Goal: Task Accomplishment & Management: Manage account settings

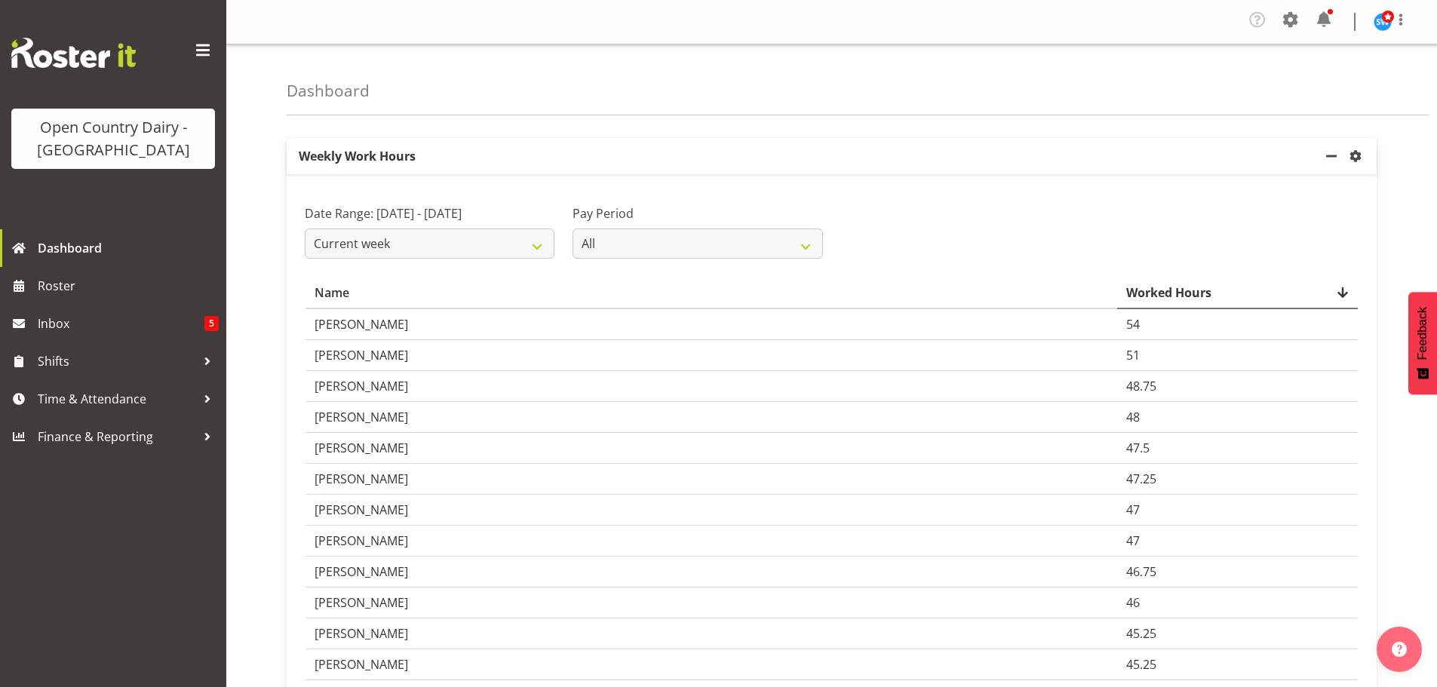
scroll to position [2195, 0]
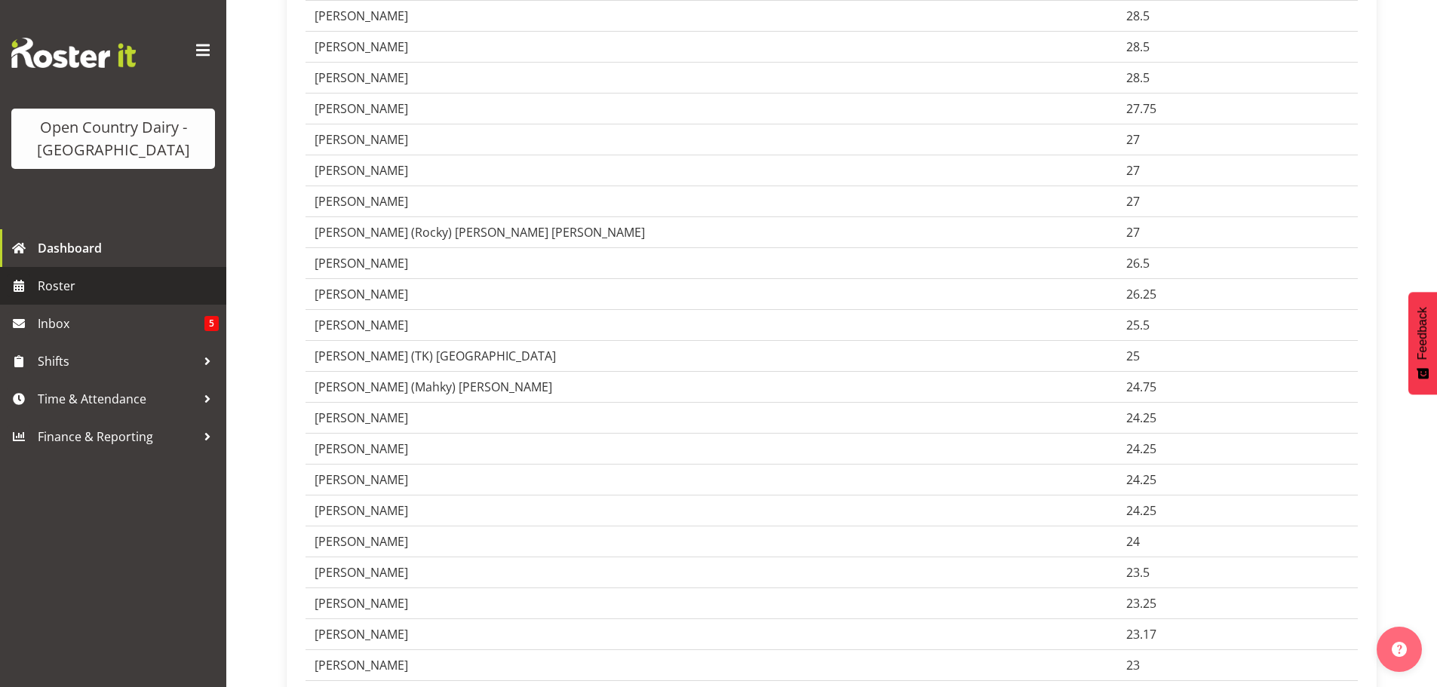
click at [67, 287] on span "Roster" at bounding box center [128, 286] width 181 height 23
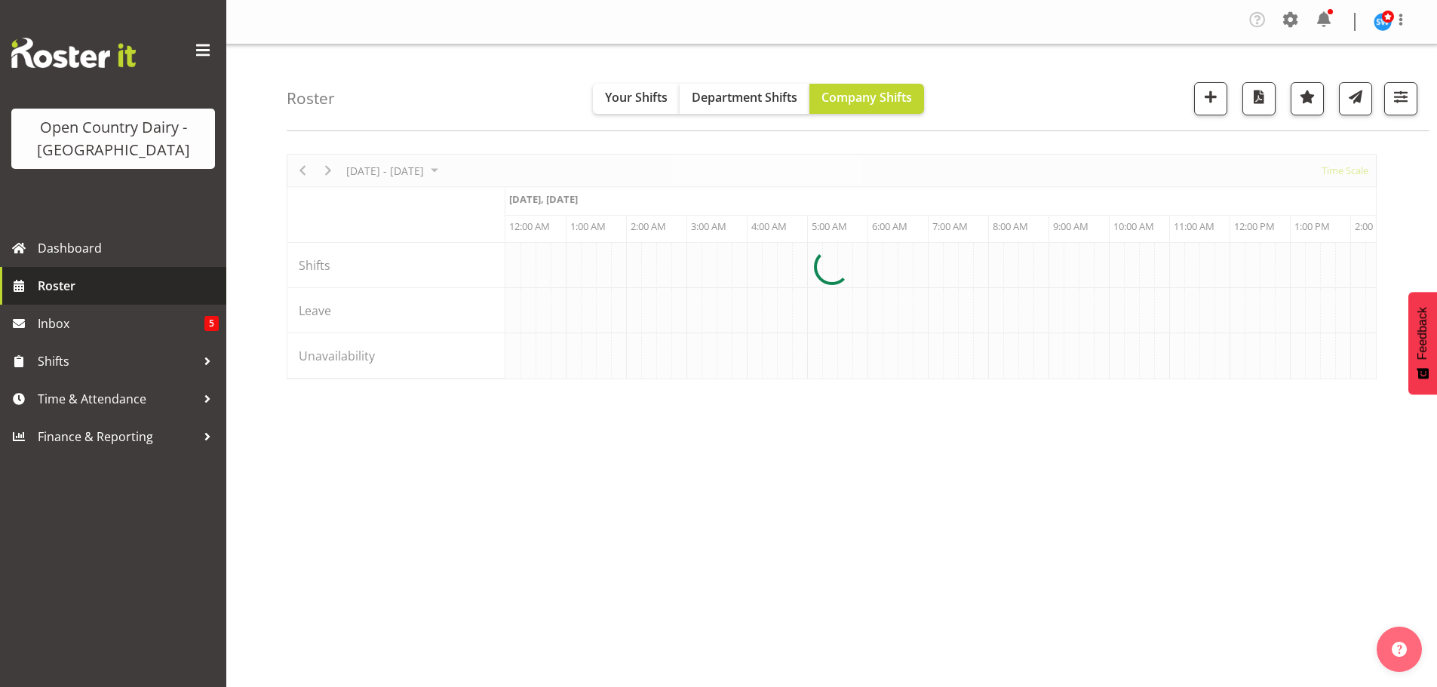
scroll to position [0, 4345]
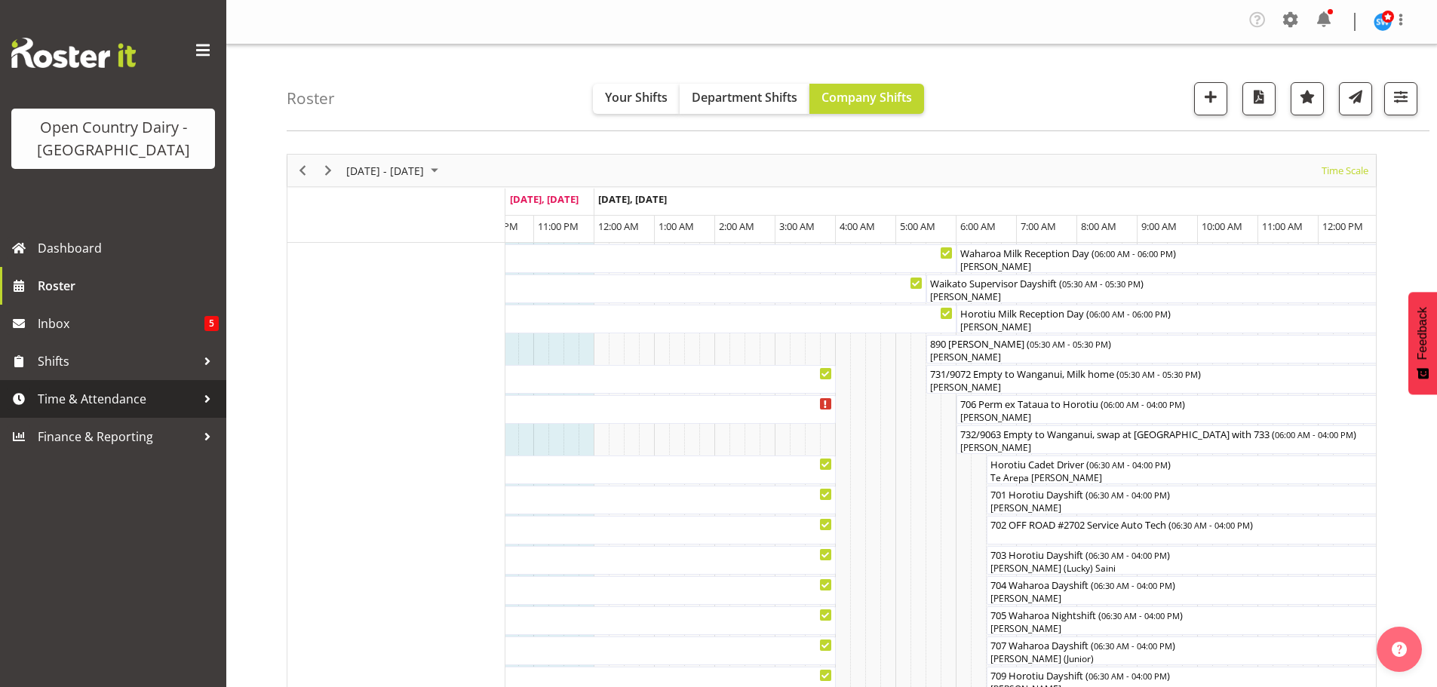
click at [92, 395] on span "Time & Attendance" at bounding box center [117, 399] width 158 height 23
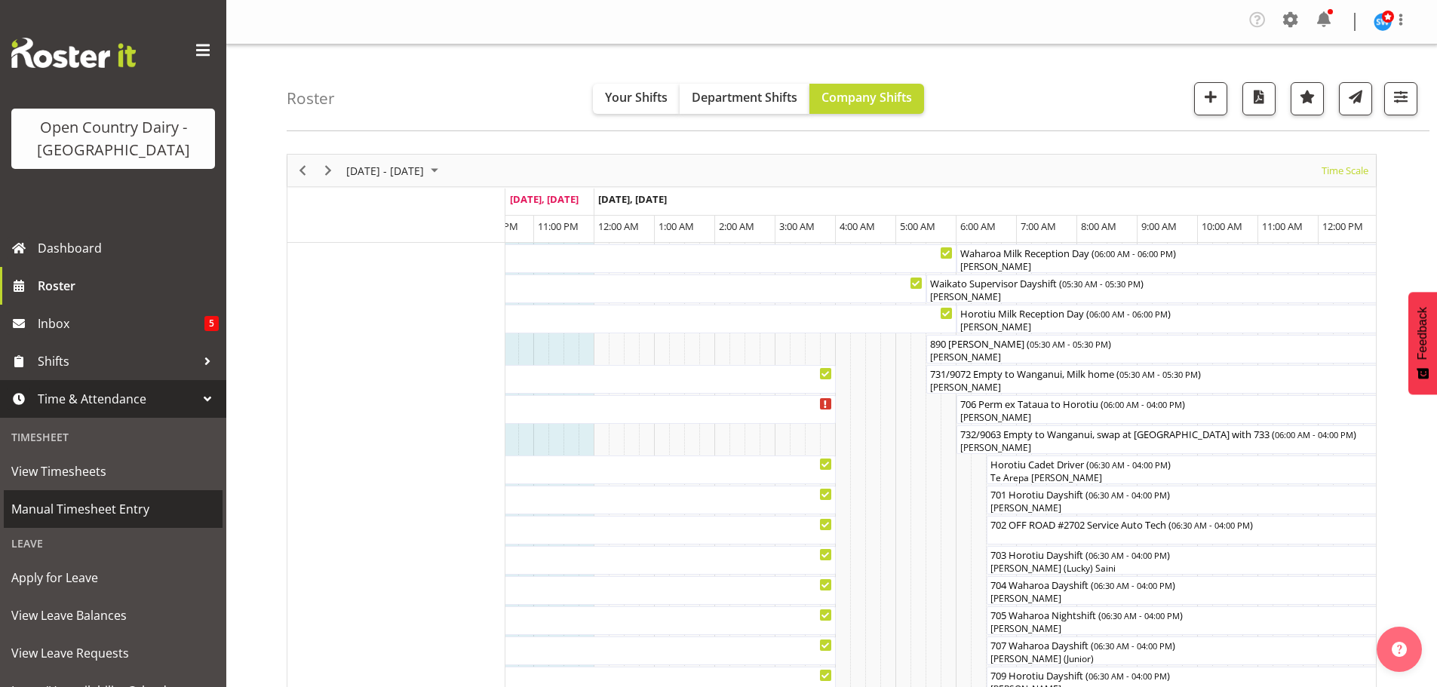
click at [88, 504] on span "Manual Timesheet Entry" at bounding box center [113, 509] width 204 height 23
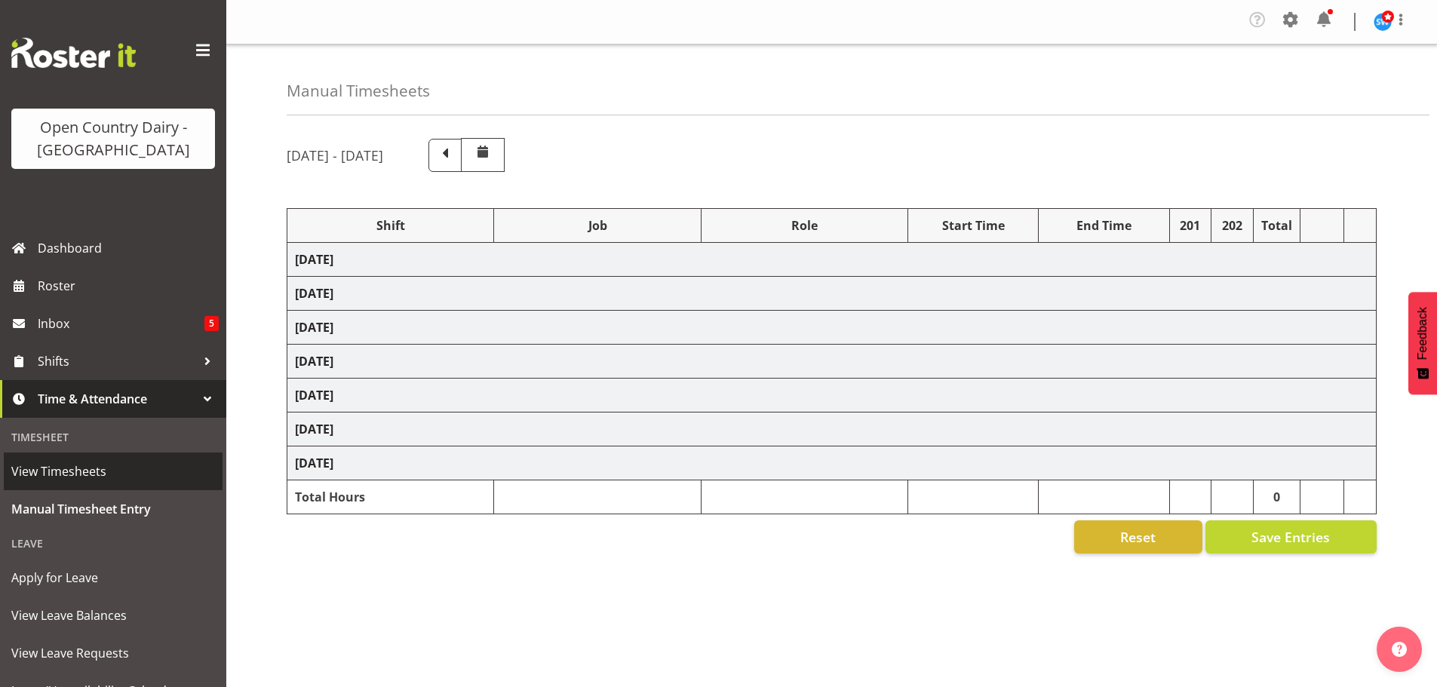
click at [84, 468] on span "View Timesheets" at bounding box center [113, 471] width 204 height 23
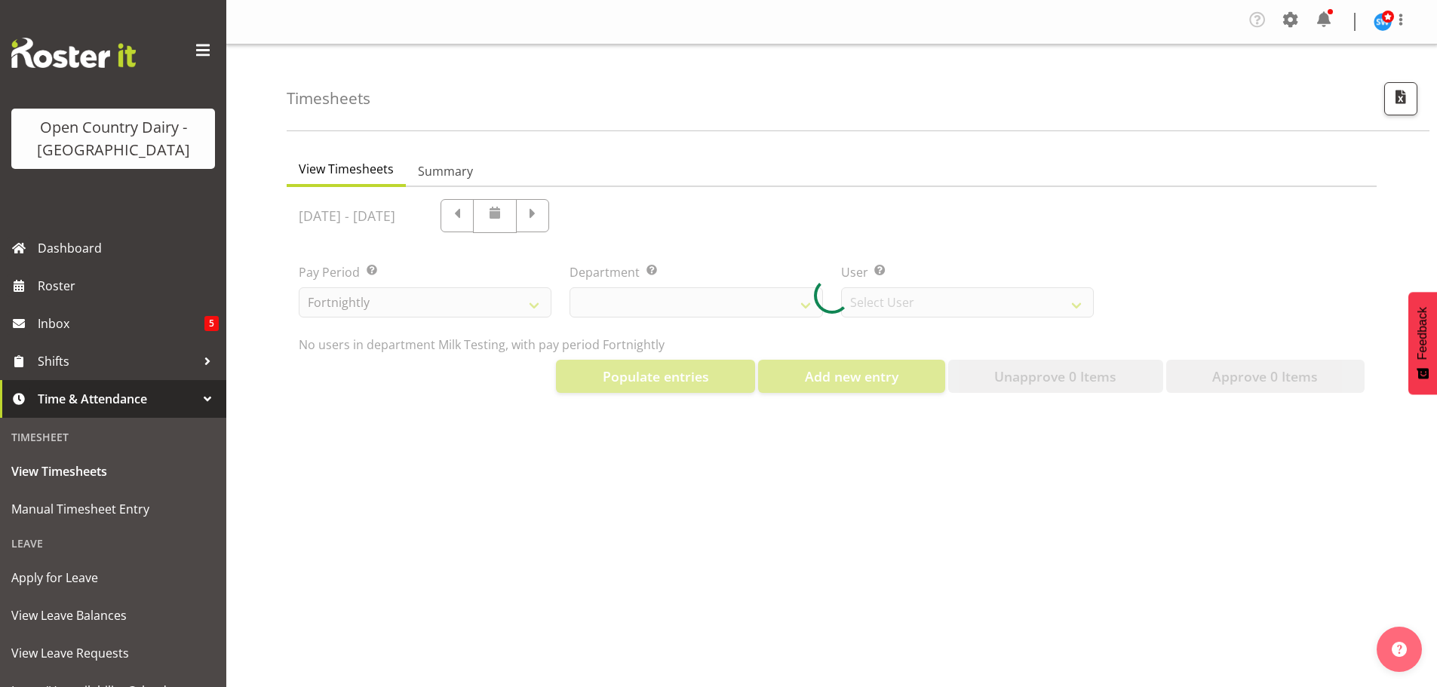
select select "733"
select select "7414"
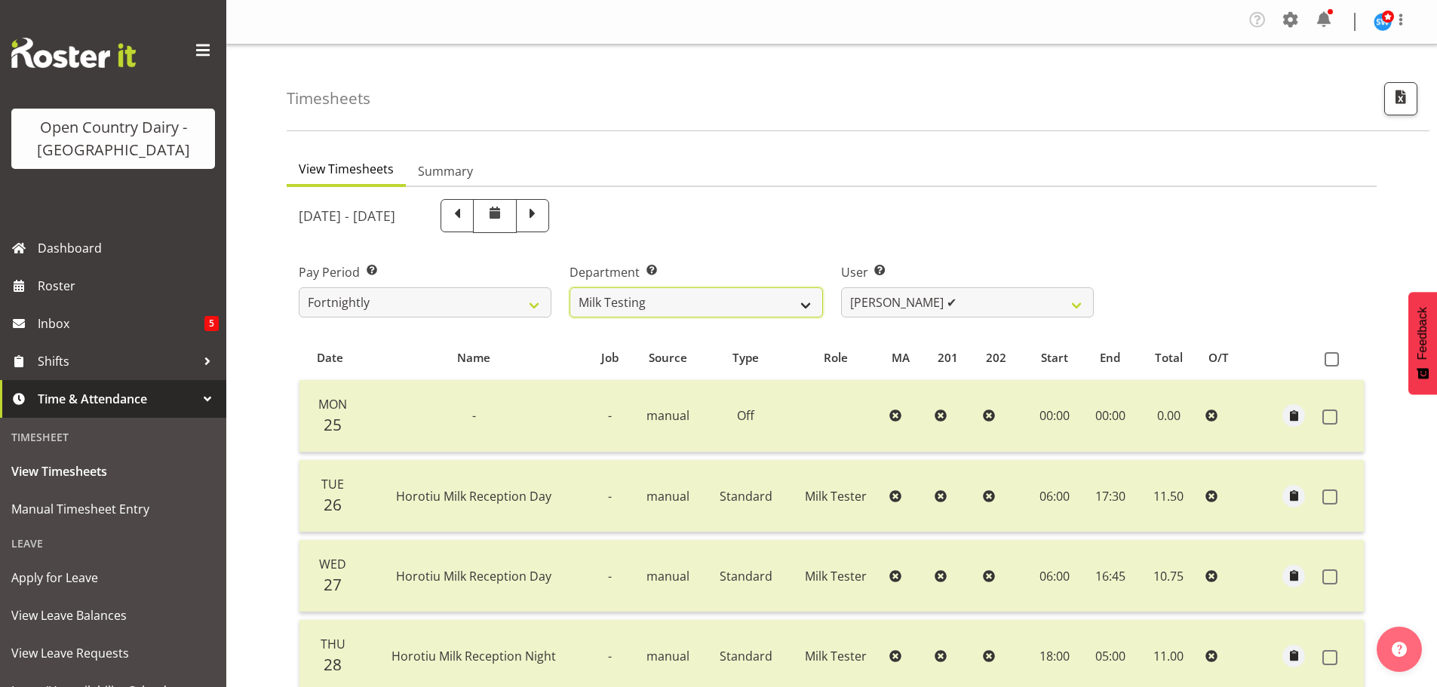
click at [805, 307] on select "701 702 703 704 705 706 707 708 709 710 711 712 713 714 715 716 717 718 719 720" at bounding box center [696, 302] width 253 height 30
select select "731"
click at [570, 287] on select "701 702 703 704 705 706 707 708 709 710 711 712 713 714 715 716 717 718 719 720" at bounding box center [696, 302] width 253 height 30
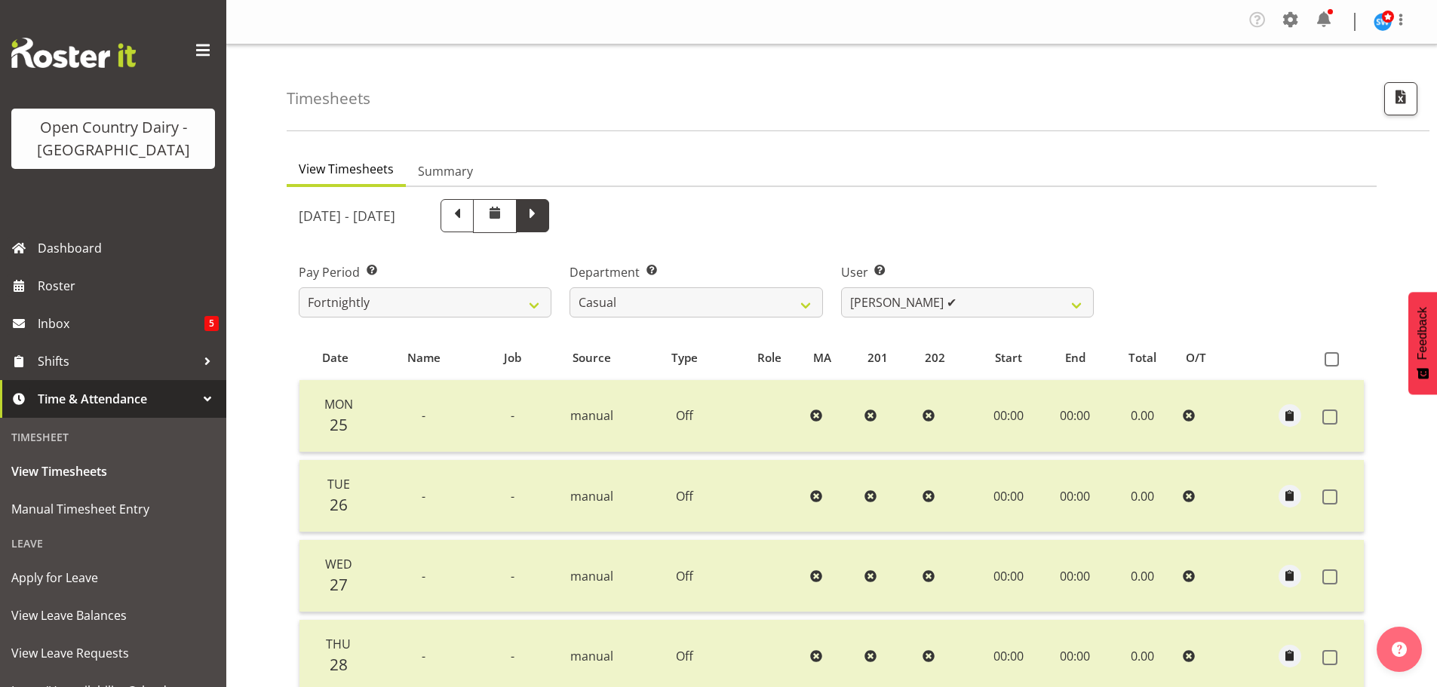
click at [549, 219] on span at bounding box center [532, 215] width 33 height 33
select select
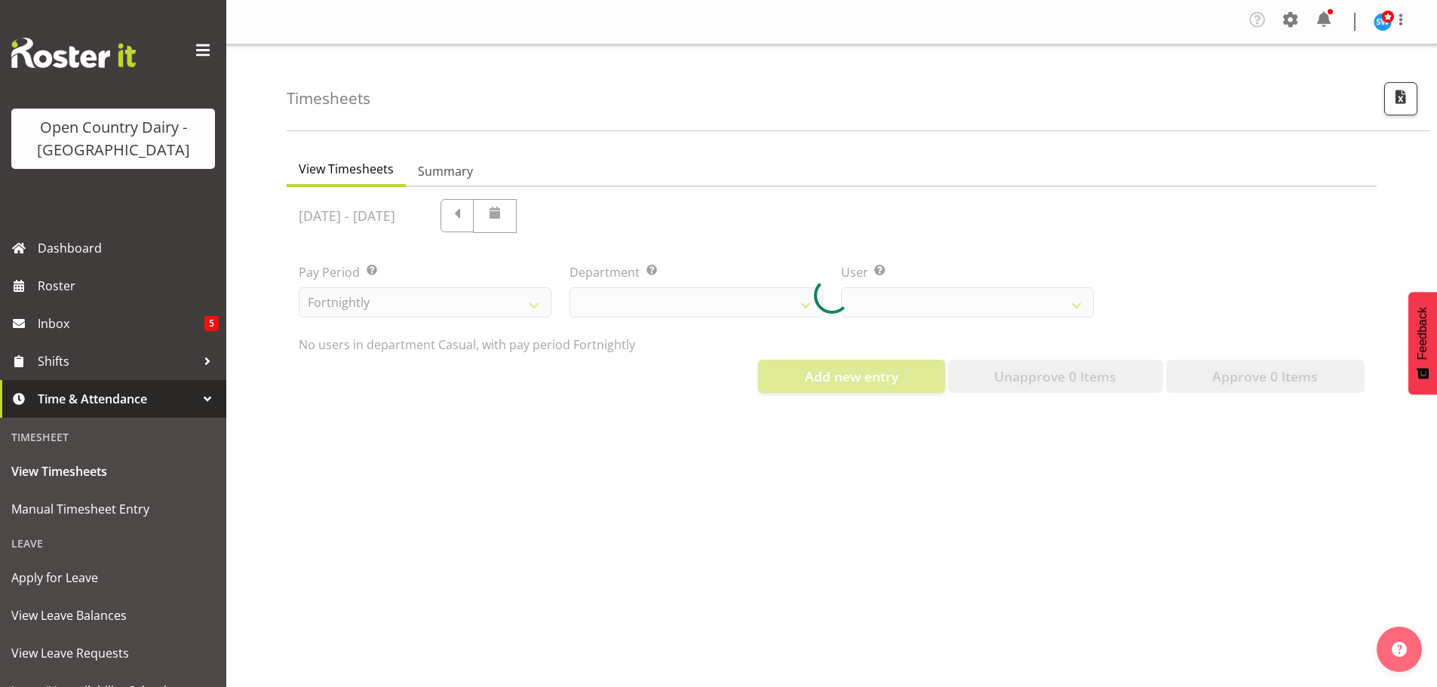
select select "731"
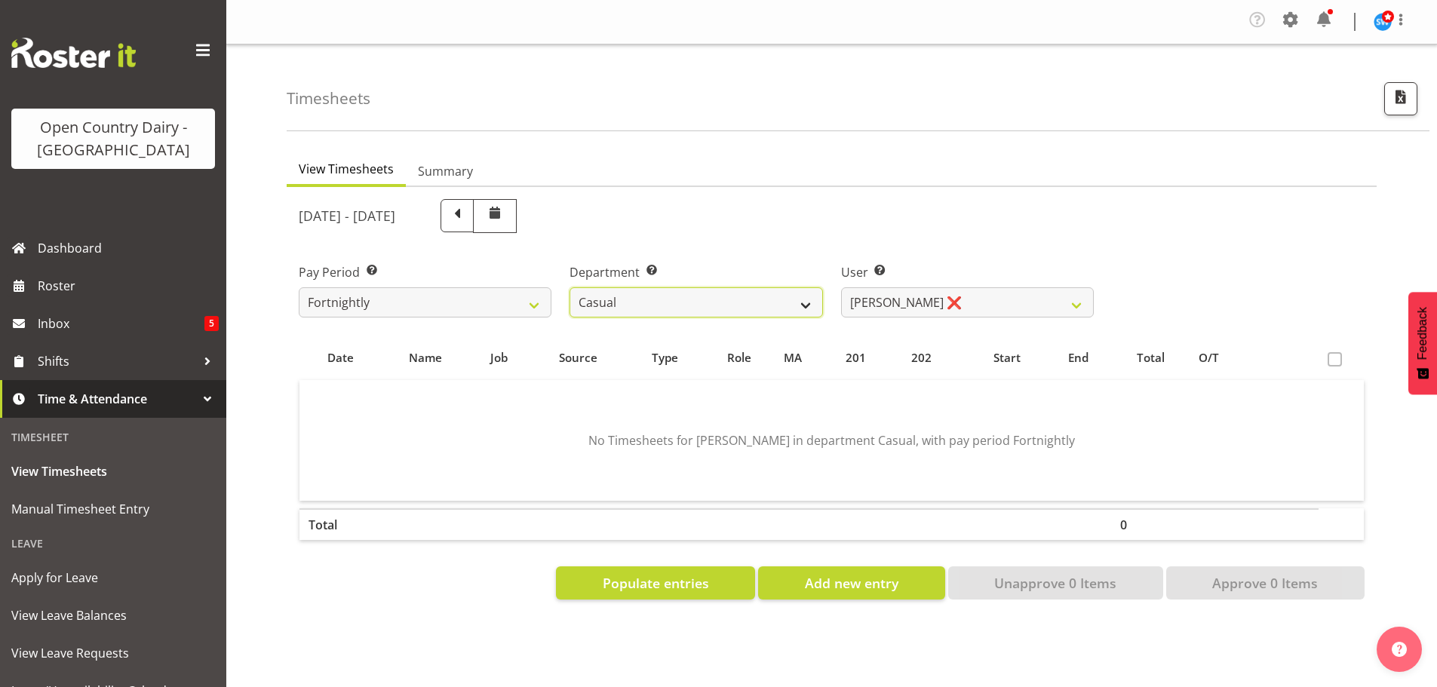
click at [786, 306] on select "701 702 703 704 705 706 707 708 709 710 711 712 713 714 715 716 717 718 719 720" at bounding box center [696, 302] width 253 height 30
click at [785, 306] on select "701 702 703 704 705 706 707 708 709 710 711 712 713 714 715 716 717 718 719 720" at bounding box center [696, 302] width 253 height 30
click at [843, 585] on span "Add new entry" at bounding box center [852, 583] width 94 height 20
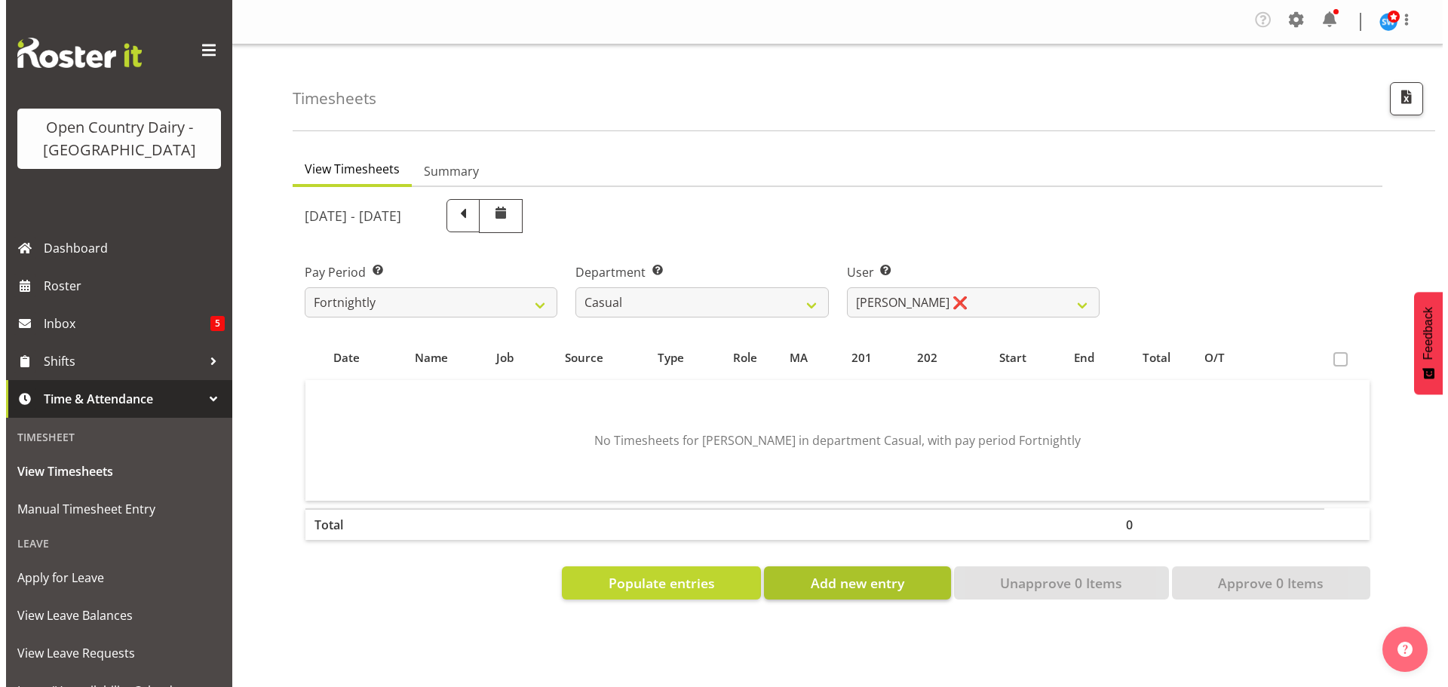
select select
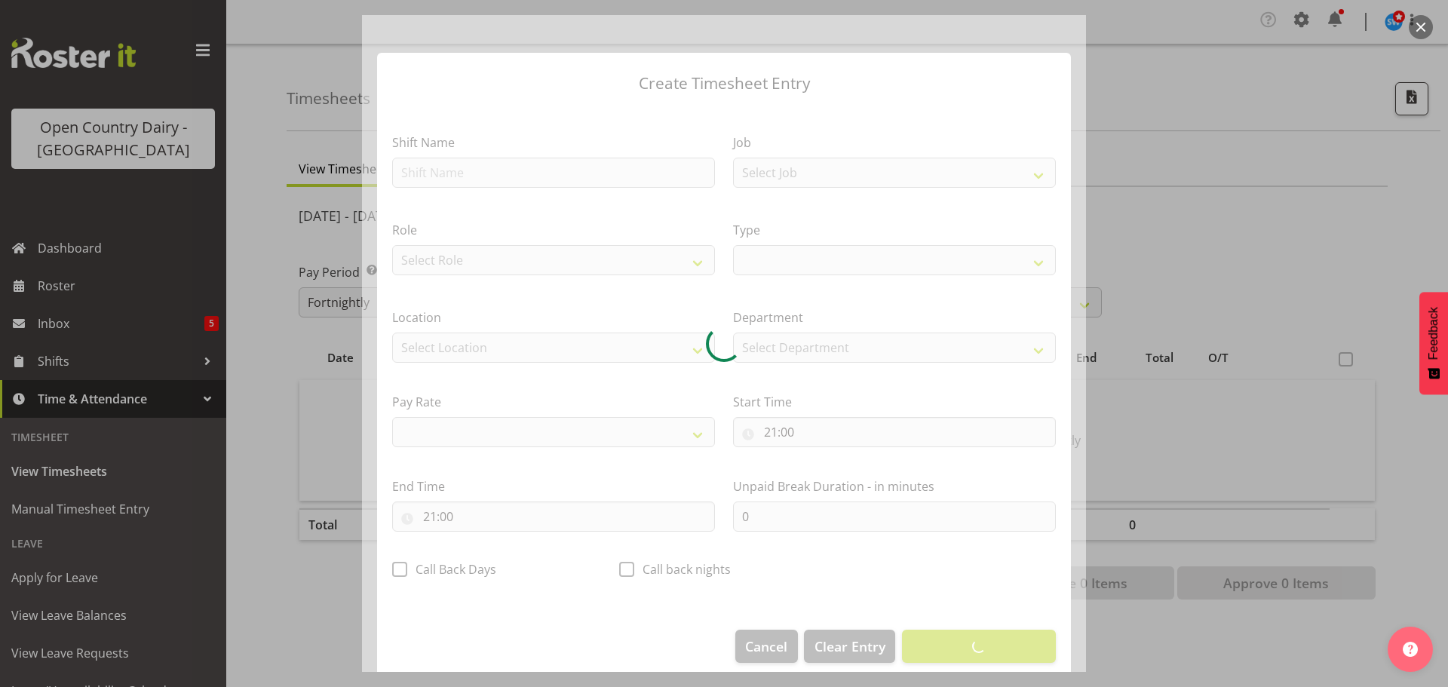
select select
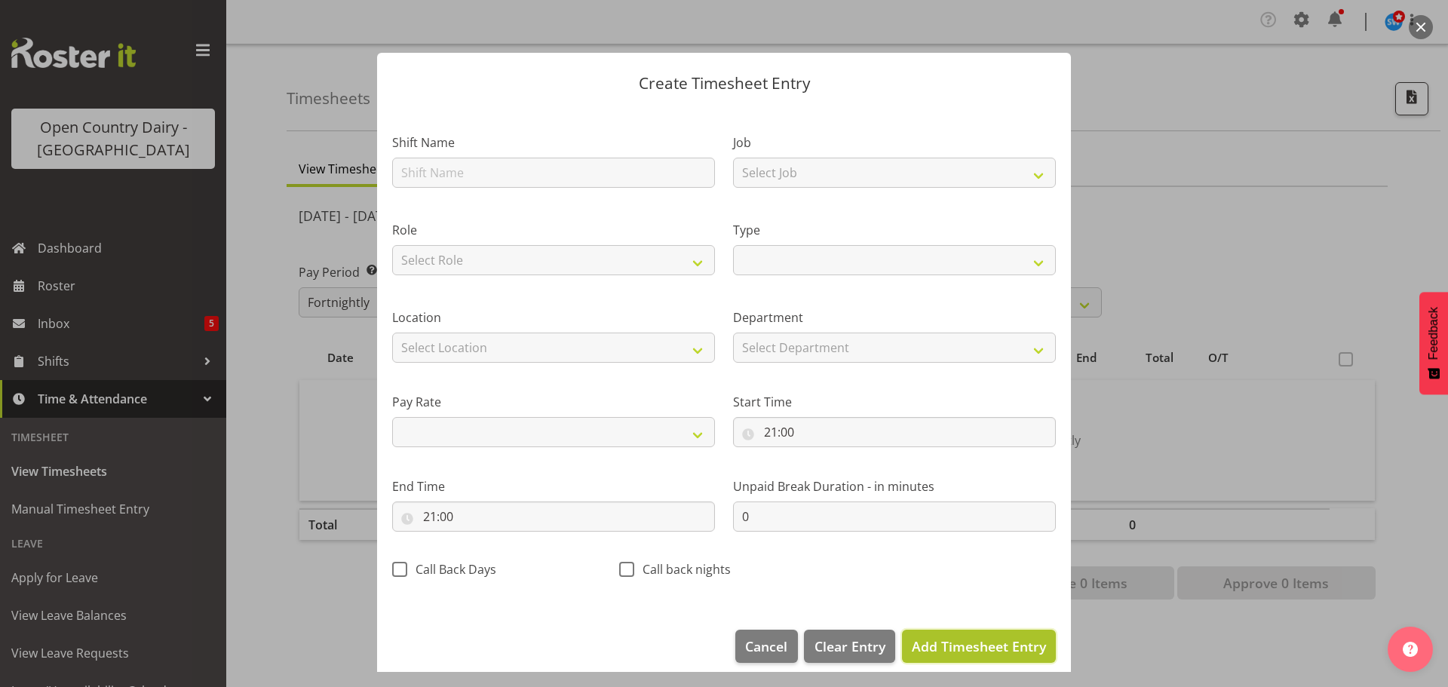
click at [952, 645] on span "Add Timesheet Entry" at bounding box center [979, 646] width 134 height 18
select select
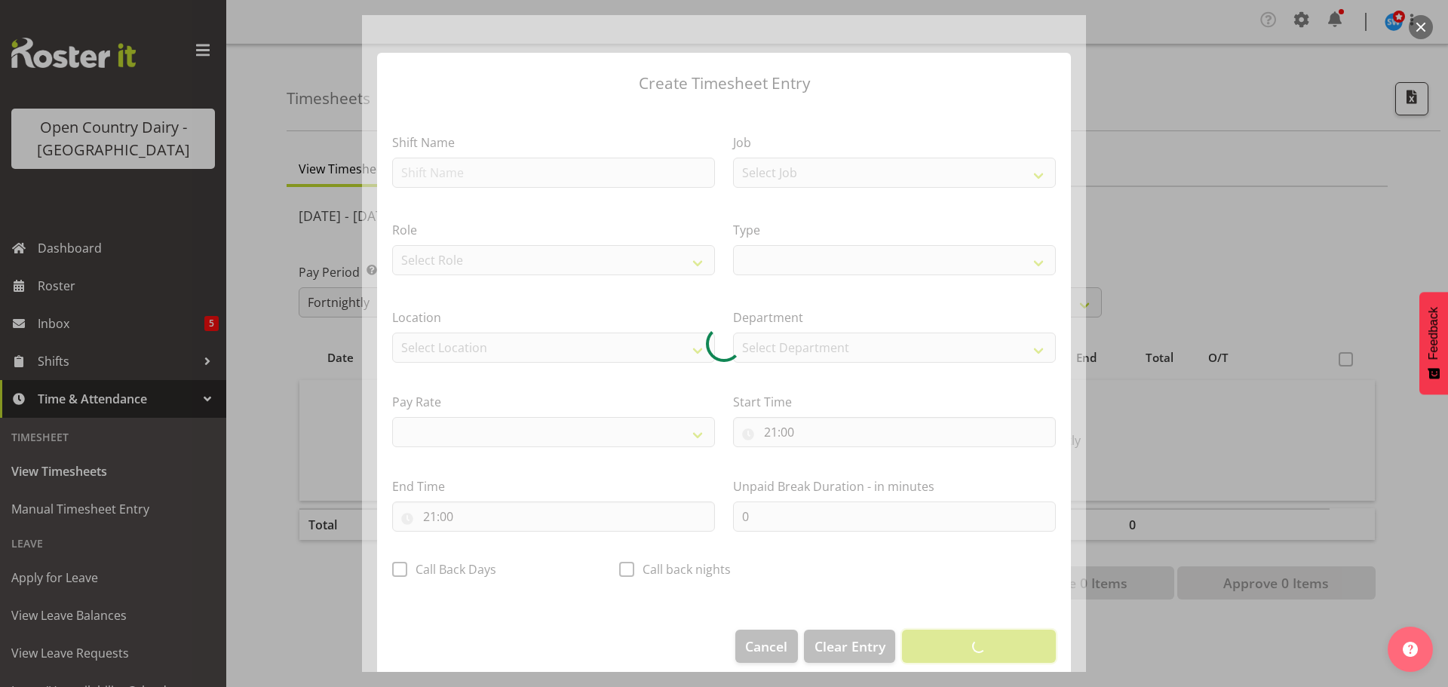
select select
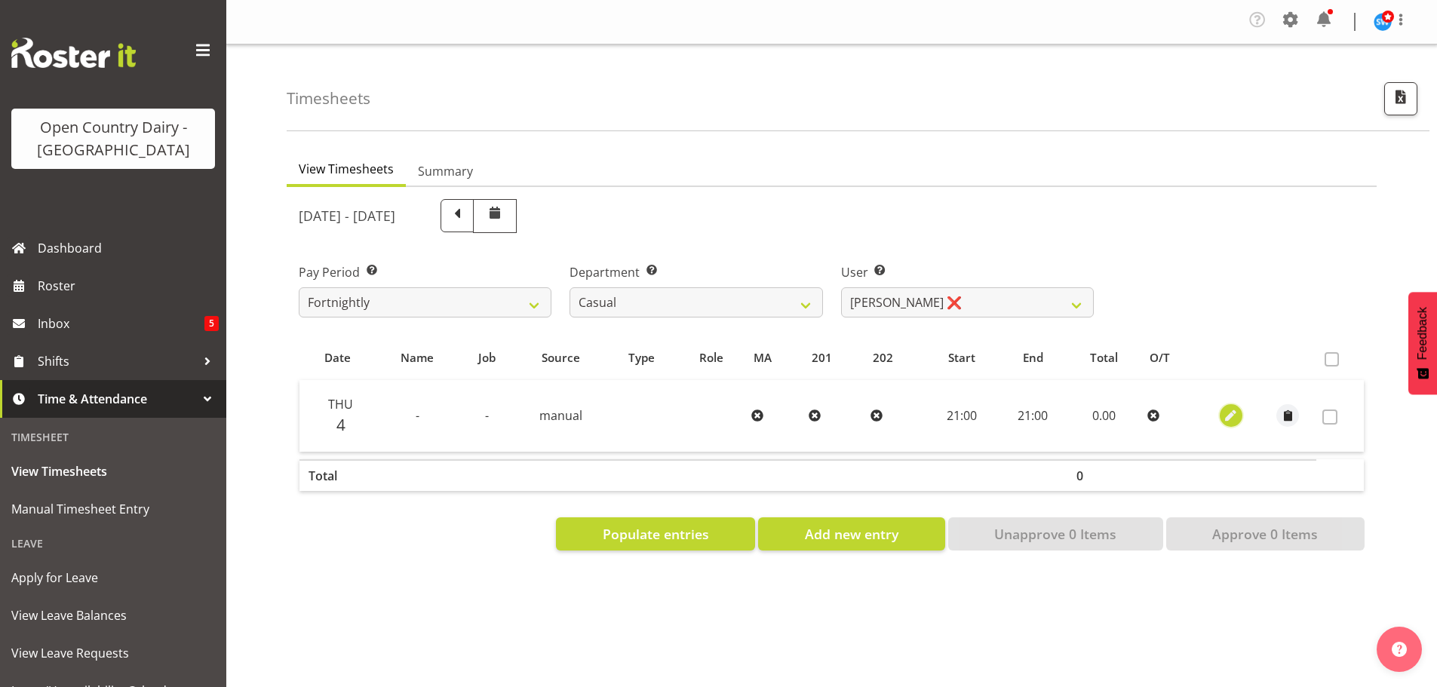
click at [1232, 421] on span "button" at bounding box center [1231, 415] width 17 height 17
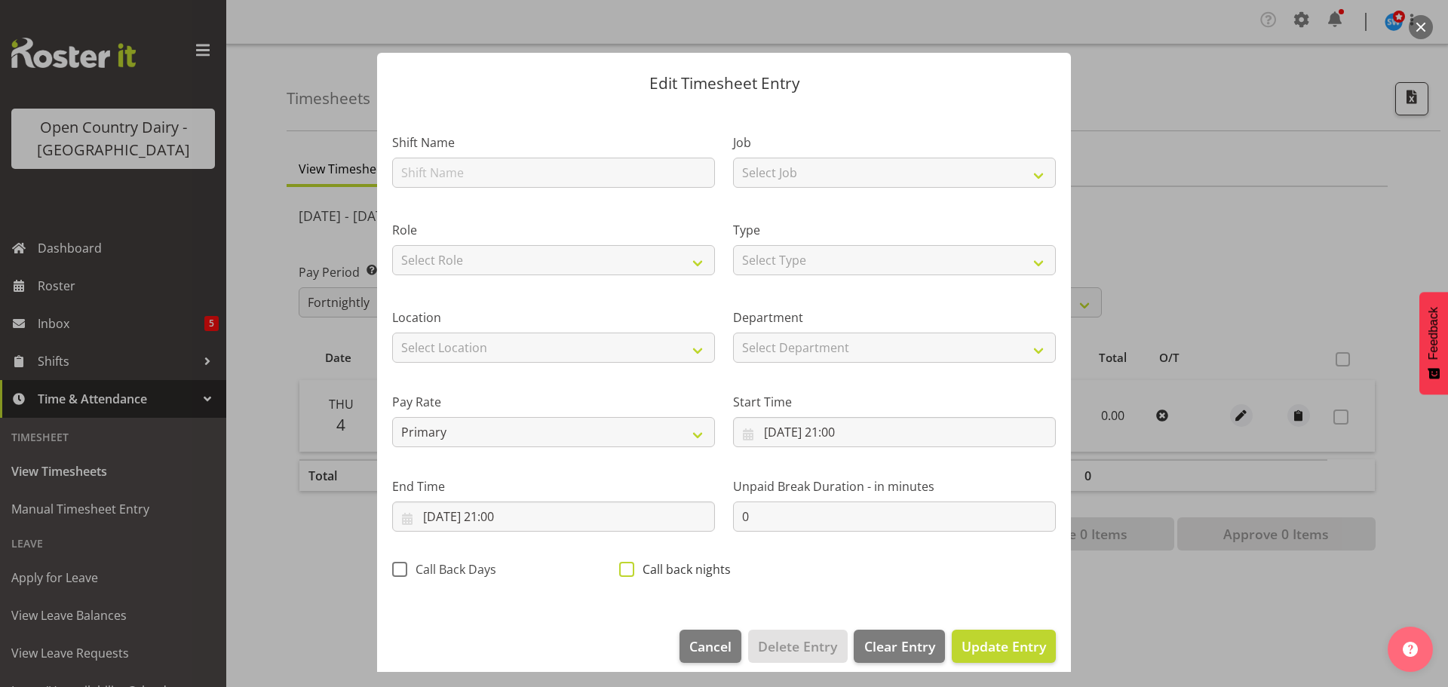
click at [620, 571] on span at bounding box center [626, 569] width 15 height 15
click at [620, 571] on input "Call back nights" at bounding box center [624, 569] width 10 height 10
checkbox input "true"
click at [984, 646] on span "Update Entry" at bounding box center [1004, 646] width 84 height 18
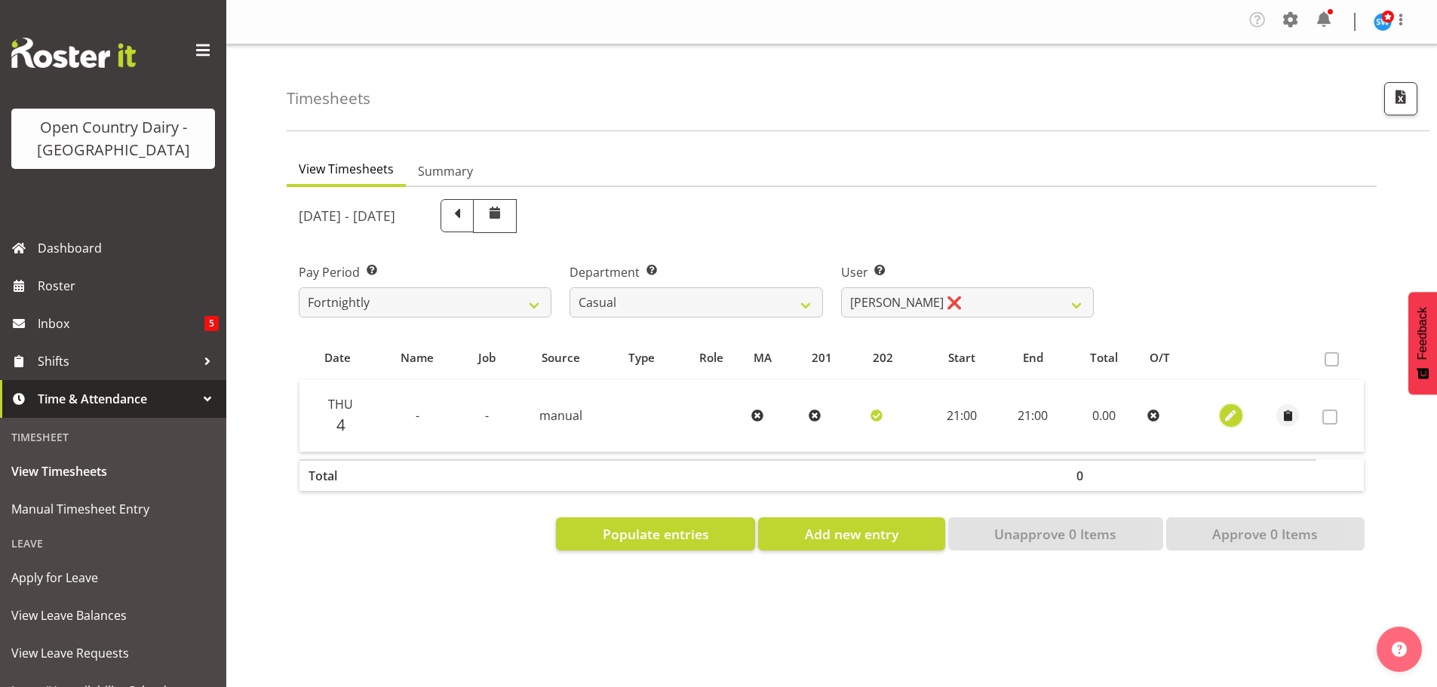
click at [1237, 415] on span "button" at bounding box center [1231, 415] width 17 height 17
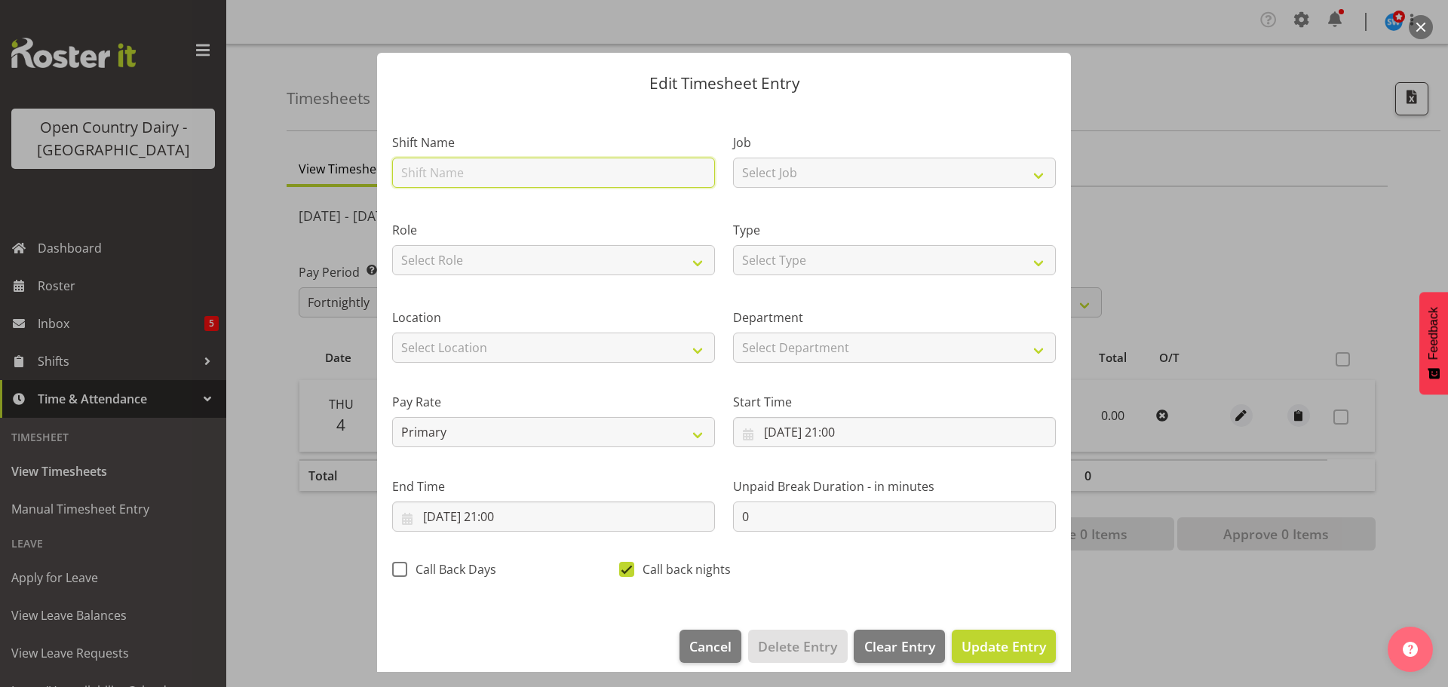
click at [464, 164] on input "text" at bounding box center [553, 173] width 323 height 30
type input "Nightshift"
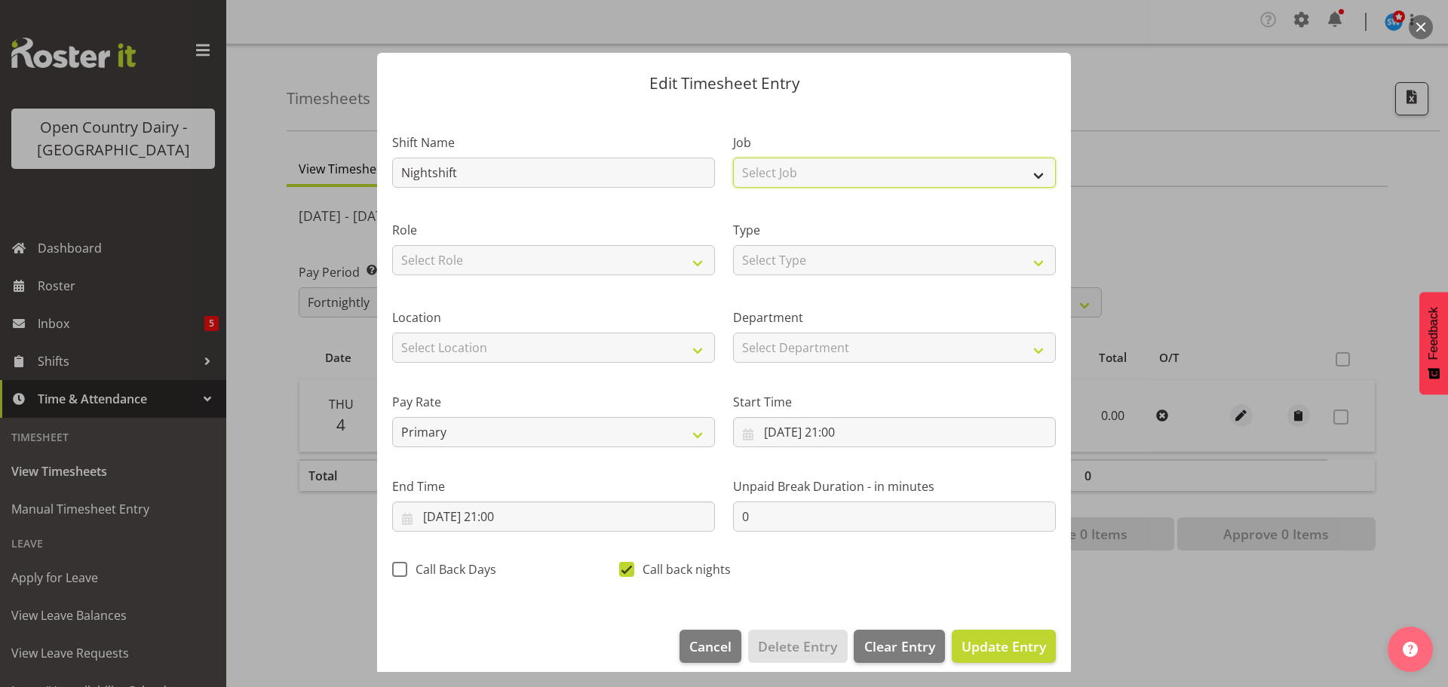
click at [828, 174] on select "Select Job Driver Driver supervisor Support" at bounding box center [894, 173] width 323 height 30
click at [733, 158] on select "Select Job Driver Driver supervisor Support" at bounding box center [894, 173] width 323 height 30
click at [884, 176] on select "Driver Driver supervisor Support" at bounding box center [894, 173] width 323 height 30
select select "9241"
click at [733, 158] on select "Driver Driver supervisor Support" at bounding box center [894, 173] width 323 height 30
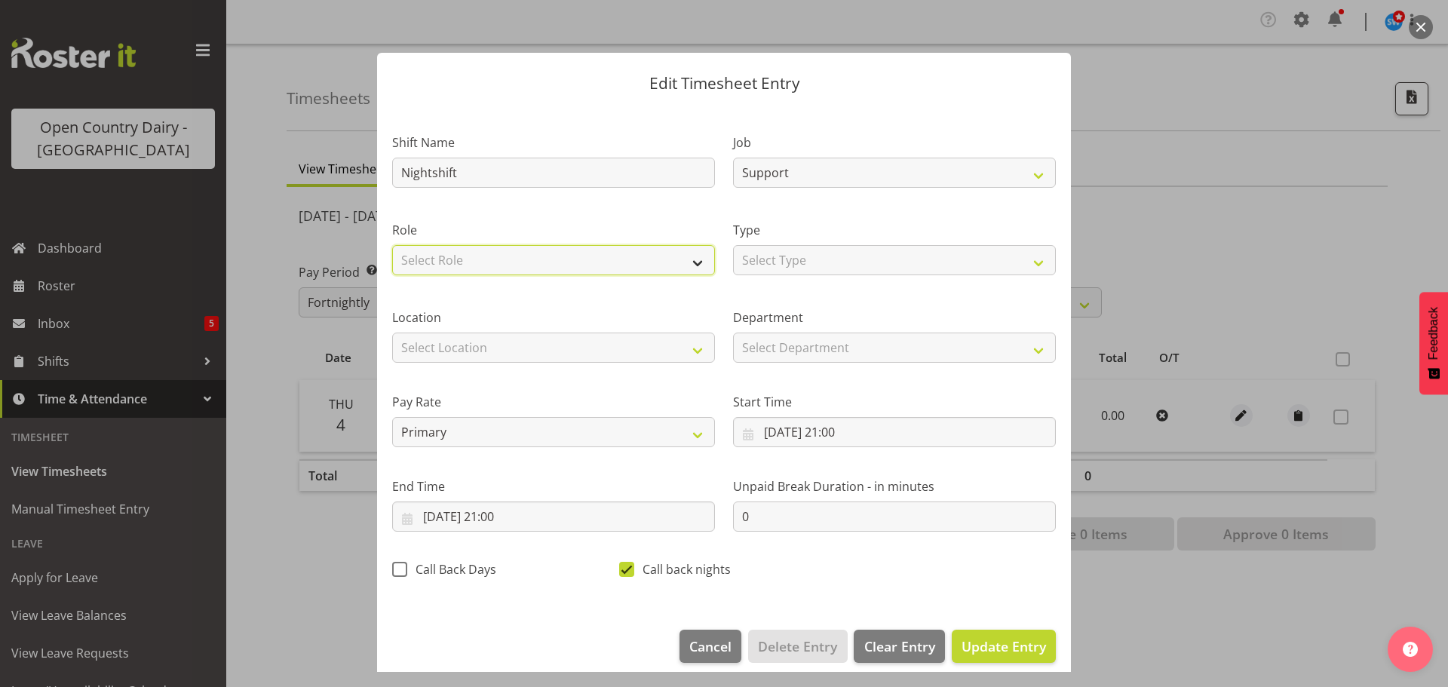
click at [494, 263] on select "Select Role Office" at bounding box center [553, 260] width 323 height 30
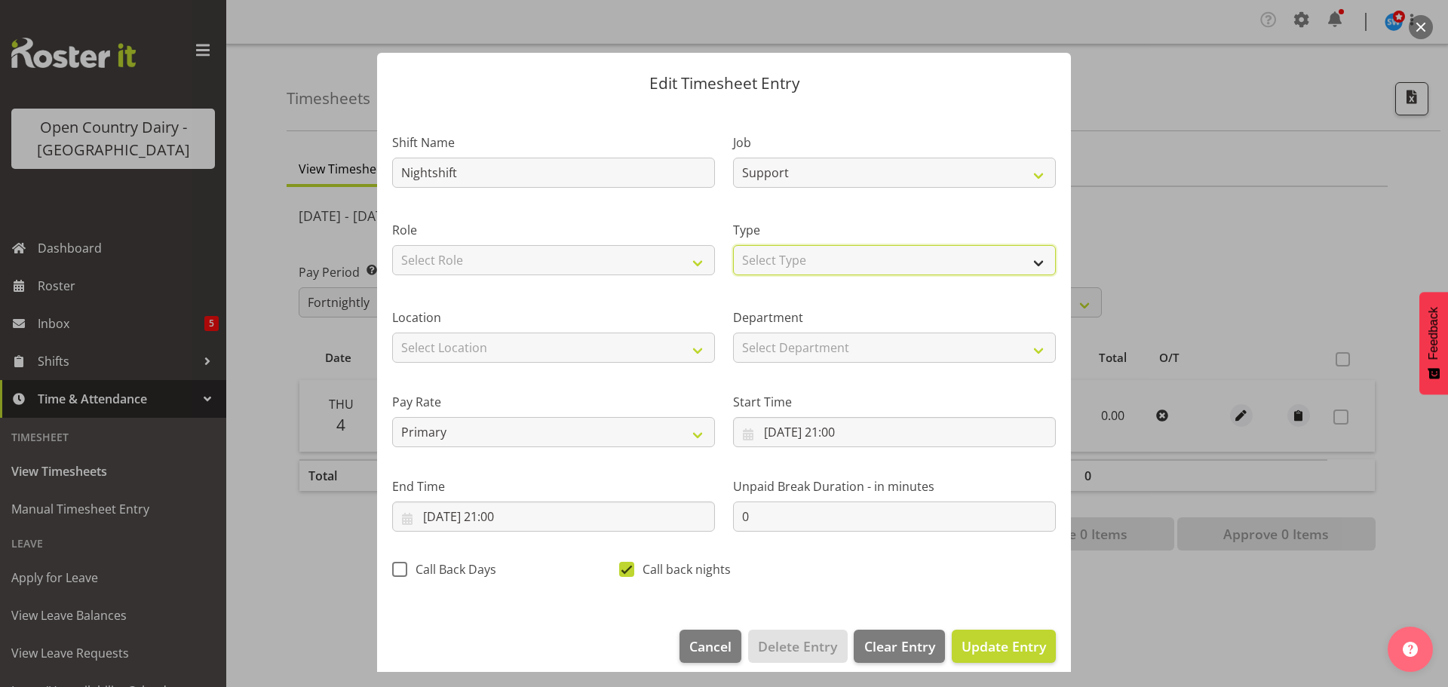
click at [850, 257] on select "Select Type Off Standard Public Holiday Public Holiday (Worked) Day In Lieu Ann…" at bounding box center [894, 260] width 323 height 30
select select "Standard"
click at [733, 245] on select "Select Type Off Standard Public Holiday Public Holiday (Worked) Day In Lieu Ann…" at bounding box center [894, 260] width 323 height 30
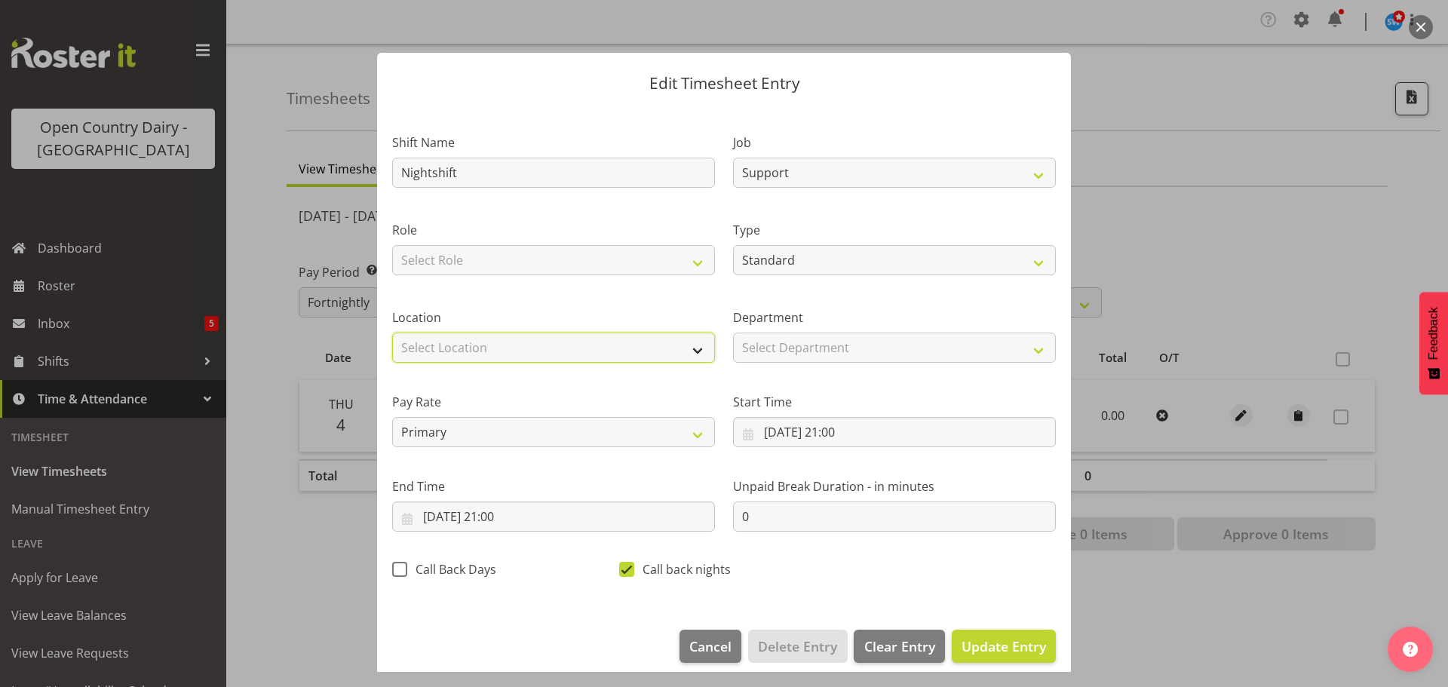
click at [567, 352] on select "Select Location Containers Horotiu Ingredients Waharoa Office Waikato Milk Whan…" at bounding box center [553, 348] width 323 height 30
select select "1054"
click at [392, 333] on select "Select Location Containers Horotiu Ingredients Waharoa Office Waikato Milk Whan…" at bounding box center [553, 348] width 323 height 30
click at [963, 649] on span "Update Entry" at bounding box center [1004, 646] width 84 height 18
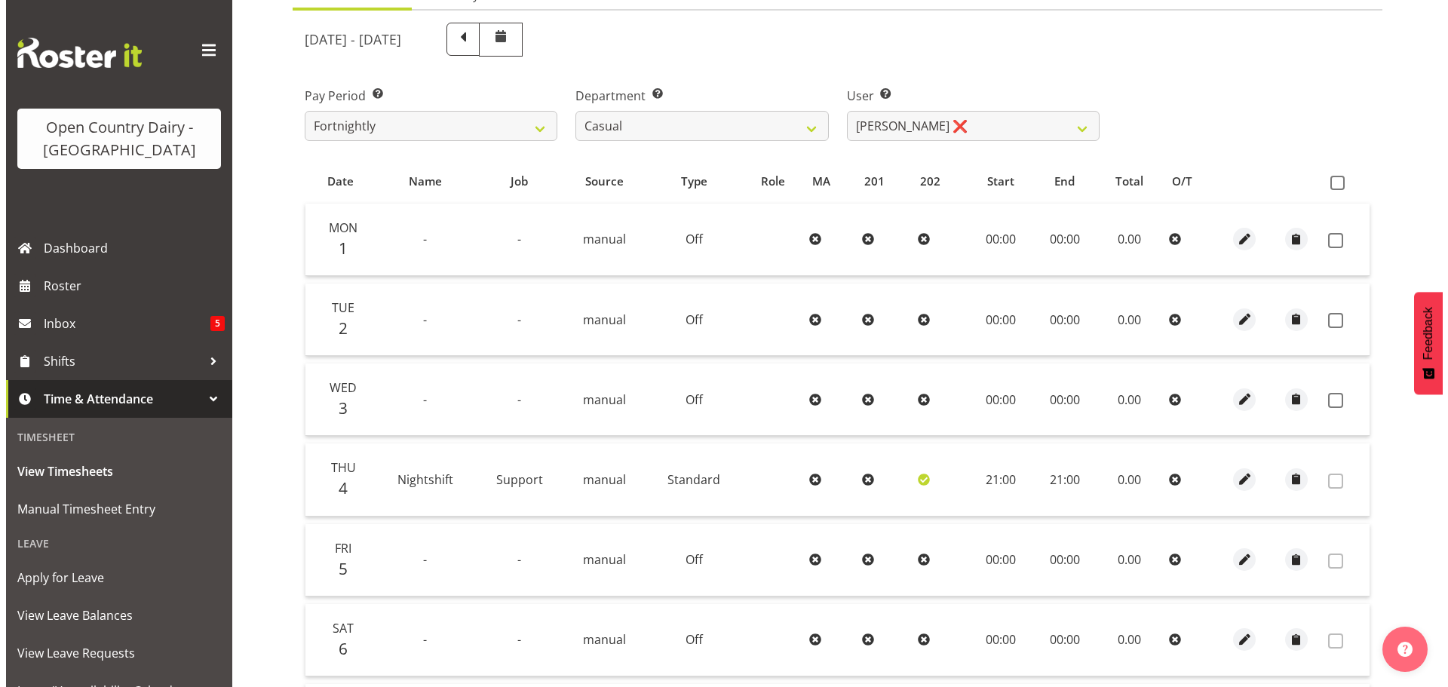
scroll to position [303, 0]
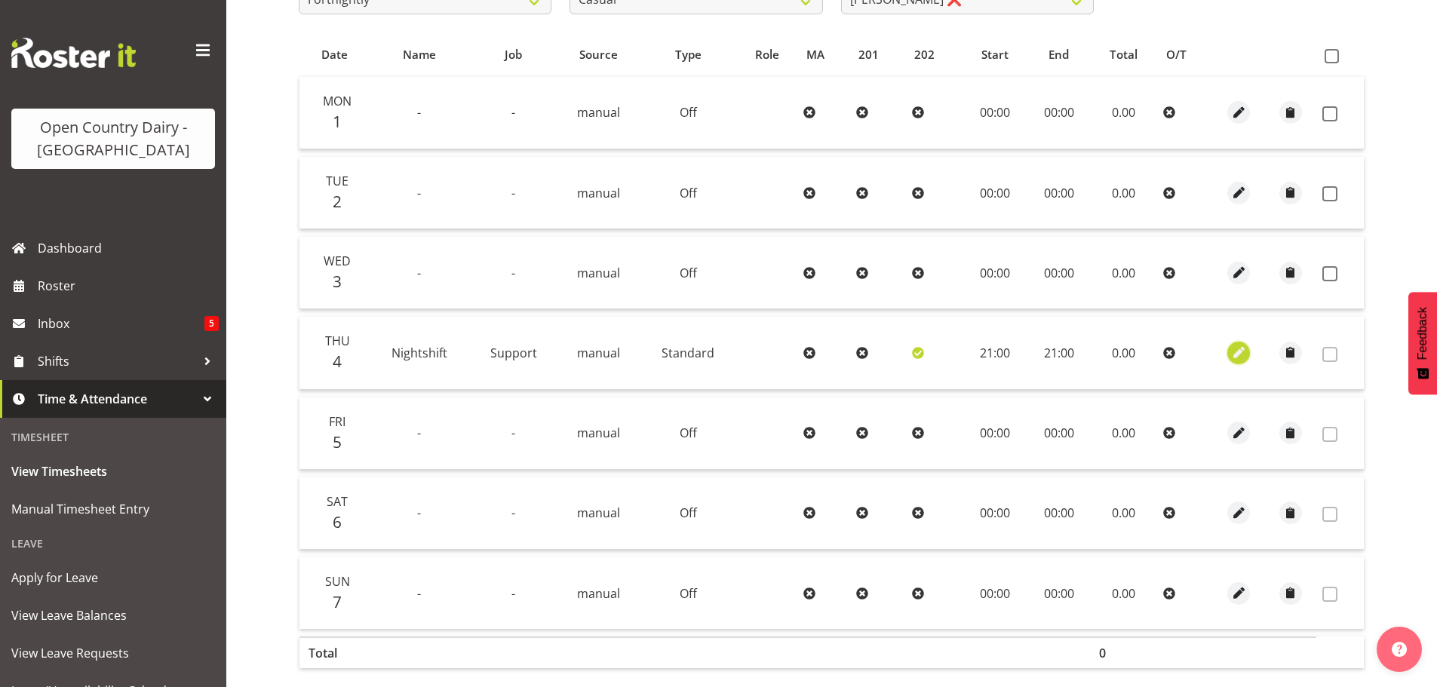
click at [1242, 356] on span "button" at bounding box center [1238, 352] width 17 height 17
select select "Standard"
select select "8"
select select "2025"
select select "21"
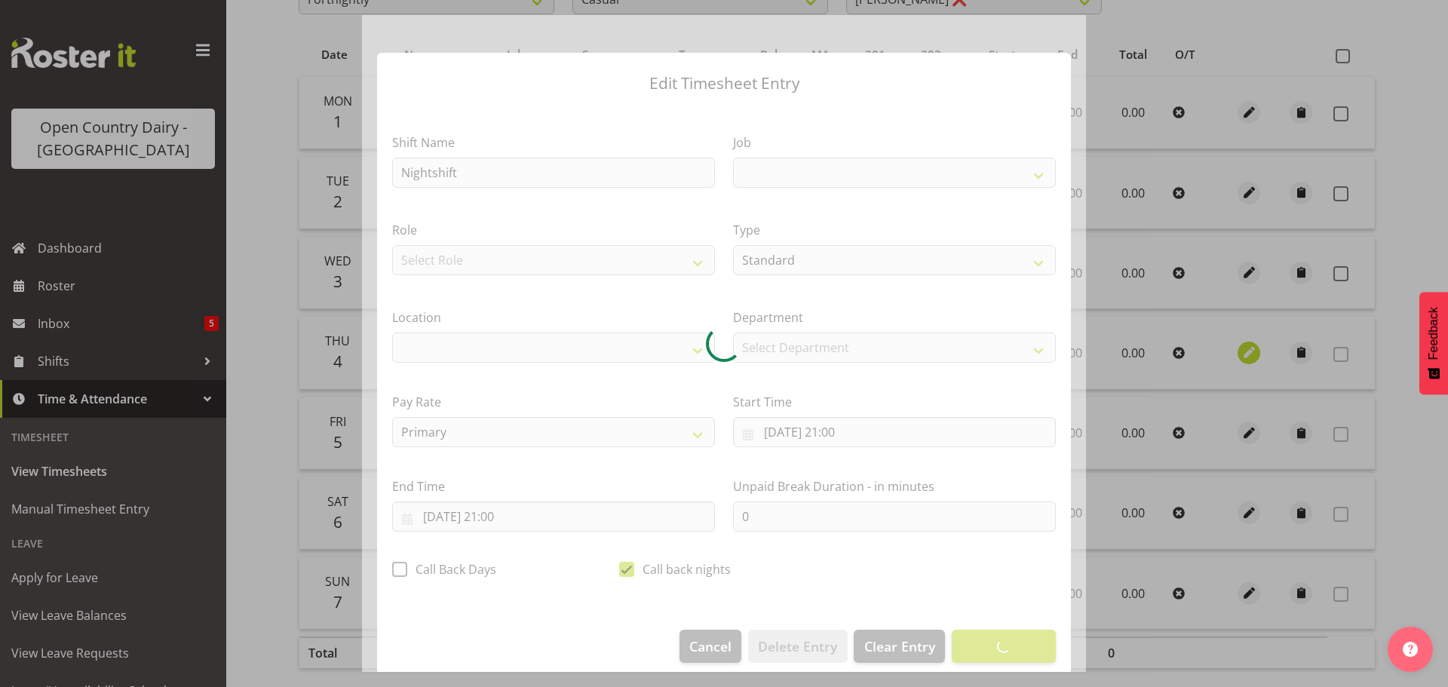
select select
select select "9241"
select select "1054"
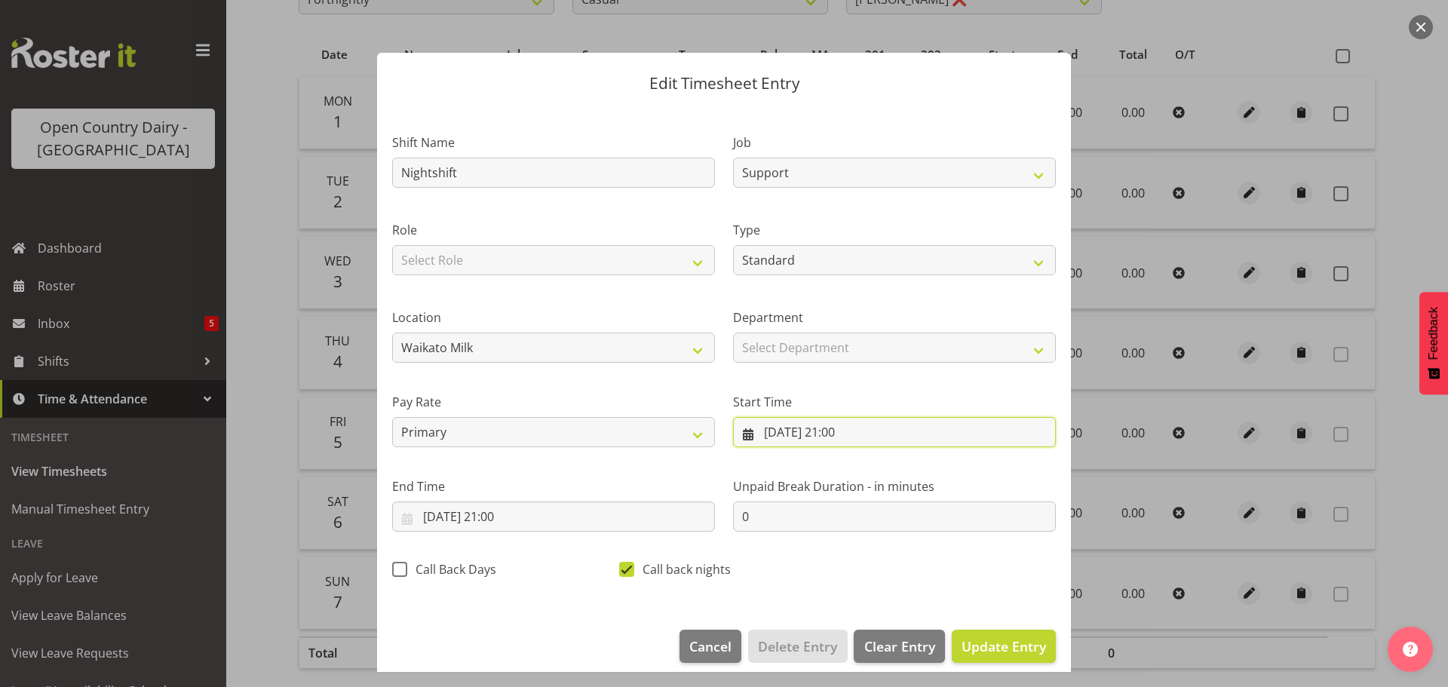
click at [834, 432] on input "04/09/2025, 21:00" at bounding box center [894, 432] width 323 height 30
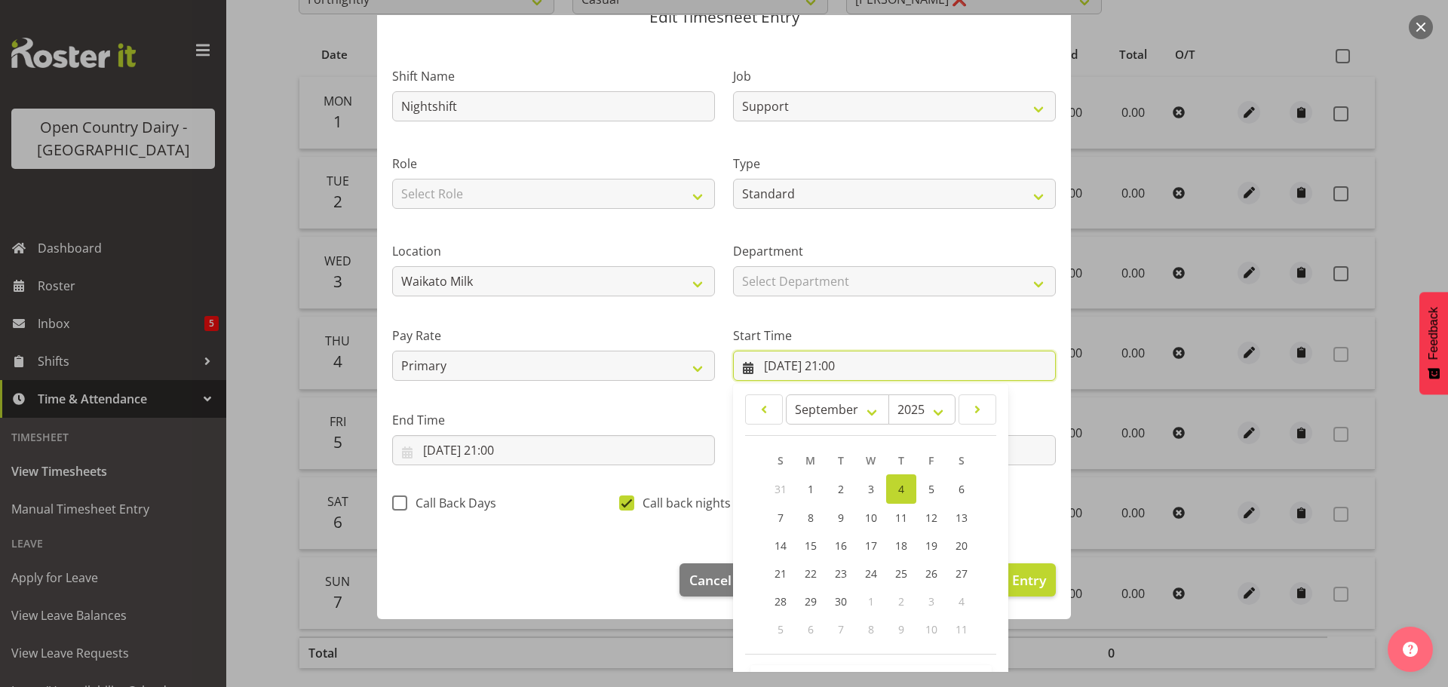
scroll to position [120, 0]
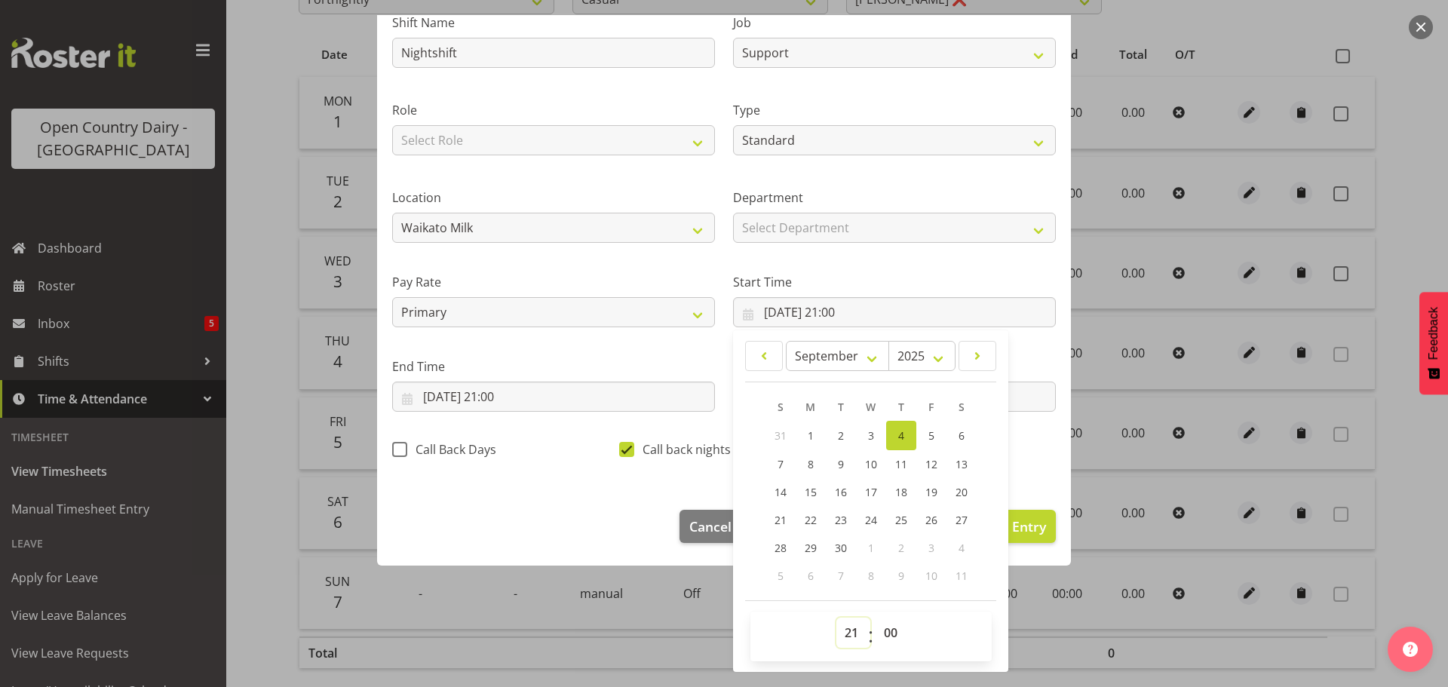
click at [849, 636] on select "00 01 02 03 04 05 06 07 08 09 10 11 12 13 14 15 16 17 18 19 20 21 22 23" at bounding box center [854, 633] width 34 height 30
drag, startPoint x: 878, startPoint y: 637, endPoint x: 882, endPoint y: 625, distance: 12.6
click at [880, 637] on select "00 01 02 03 04 05 06 07 08 09 10 11 12 13 14 15 16 17 18 19 20 21 22 23 24 25 2…" at bounding box center [893, 633] width 34 height 30
select select "45"
click at [876, 618] on select "00 01 02 03 04 05 06 07 08 09 10 11 12 13 14 15 16 17 18 19 20 21 22 23 24 25 2…" at bounding box center [893, 633] width 34 height 30
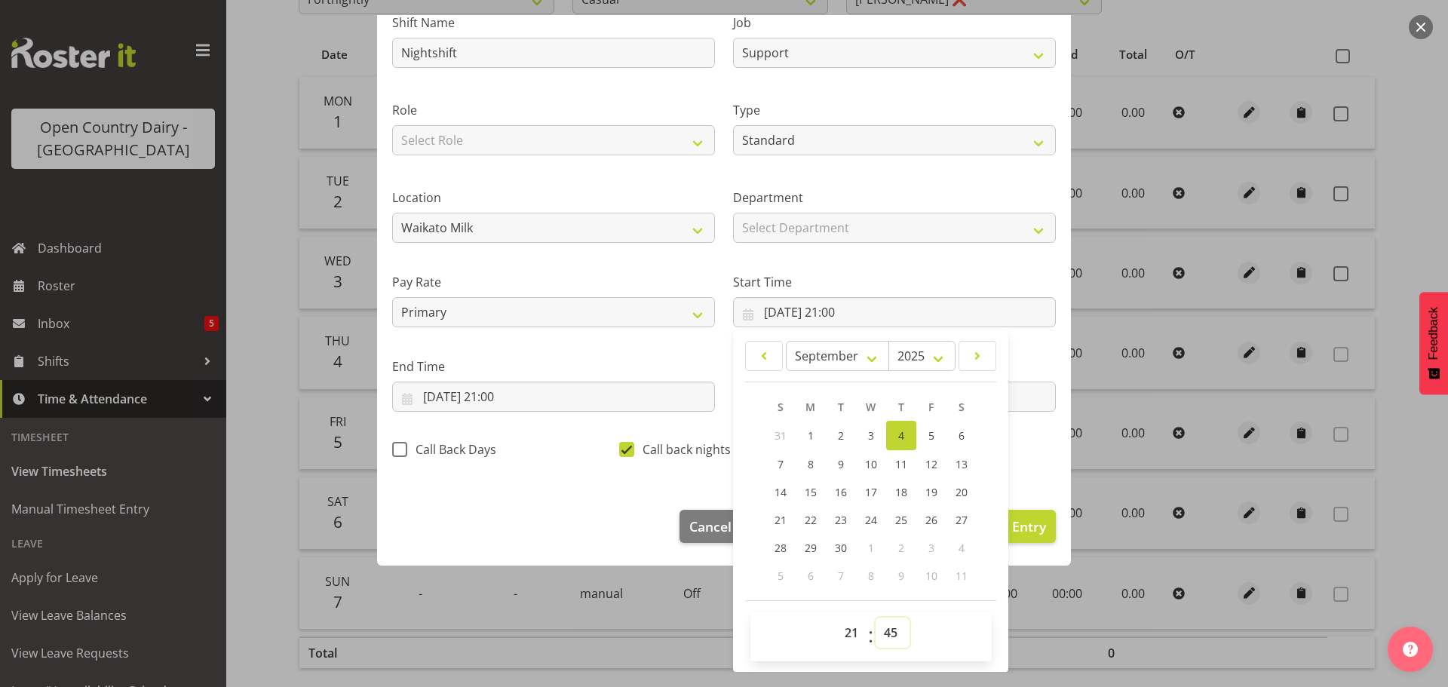
type input "04/09/2025, 21:45"
click at [487, 397] on input "04/09/2025, 21:00" at bounding box center [553, 397] width 323 height 30
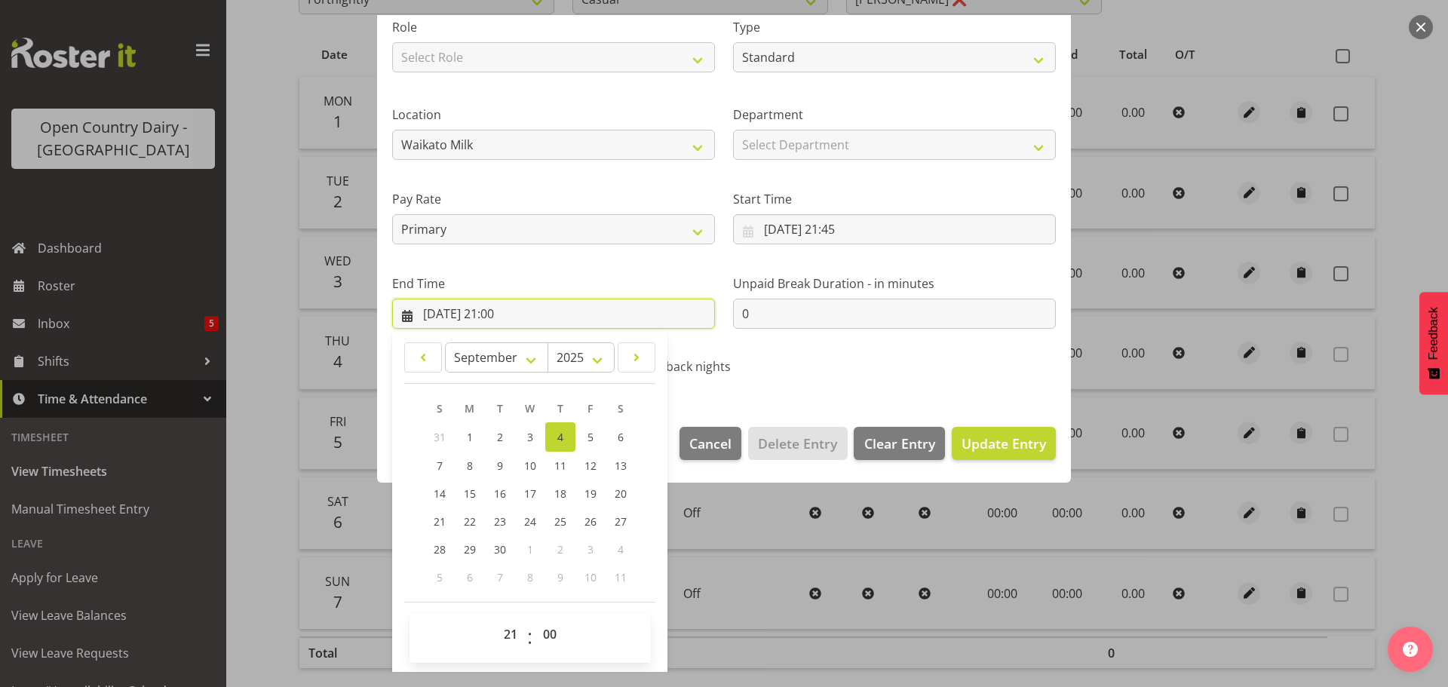
scroll to position [204, 0]
click at [515, 637] on select "00 01 02 03 04 05 06 07 08 09 10 11 12 13 14 15 16 17 18 19 20 21 22 23" at bounding box center [513, 633] width 34 height 30
select select "20"
click at [496, 618] on select "00 01 02 03 04 05 06 07 08 09 10 11 12 13 14 15 16 17 18 19 20 21 22 23" at bounding box center [513, 633] width 34 height 30
type input "04/09/2025, 20:00"
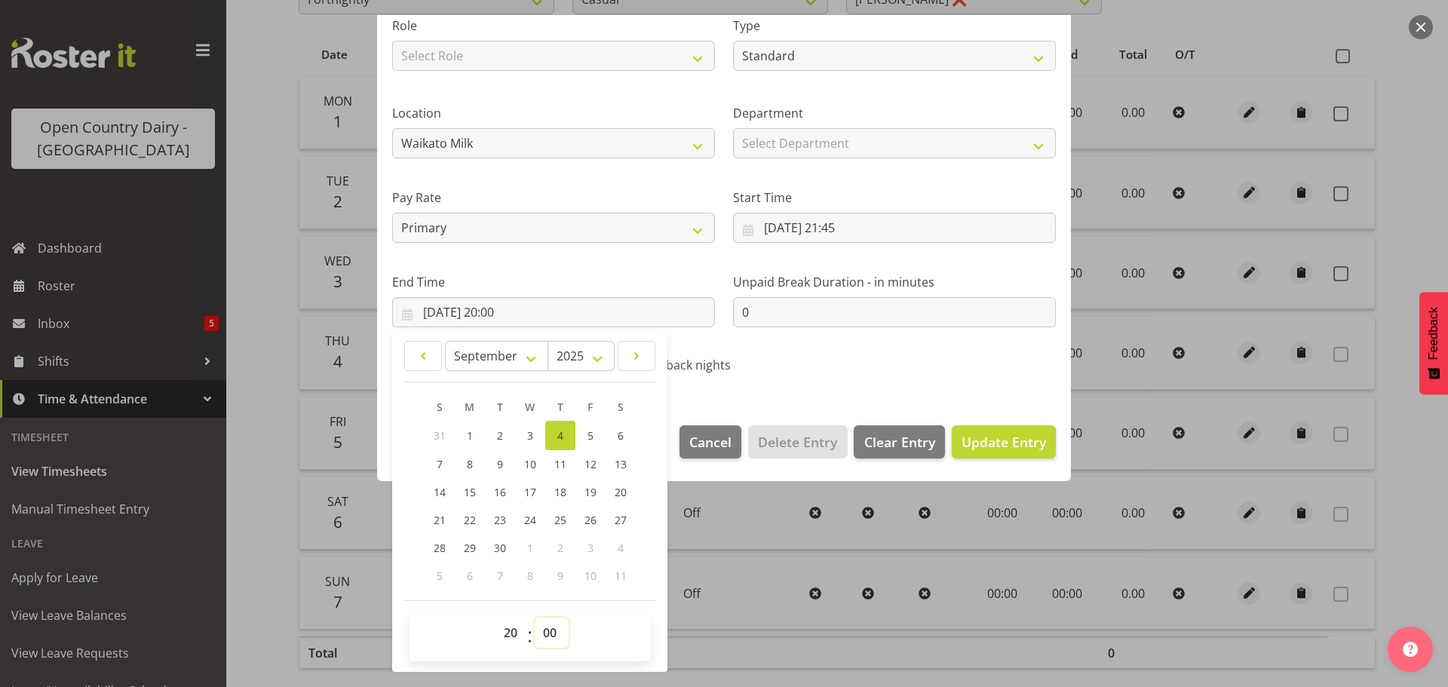
drag, startPoint x: 545, startPoint y: 639, endPoint x: 542, endPoint y: 630, distance: 9.8
click at [545, 639] on select "00 01 02 03 04 05 06 07 08 09 10 11 12 13 14 15 16 17 18 19 20 21 22 23 24 25 2…" at bounding box center [552, 633] width 34 height 30
select select "45"
click at [535, 618] on select "00 01 02 03 04 05 06 07 08 09 10 11 12 13 14 15 16 17 18 19 20 21 22 23 24 25 2…" at bounding box center [552, 633] width 34 height 30
type input "04/09/2025, 20:45"
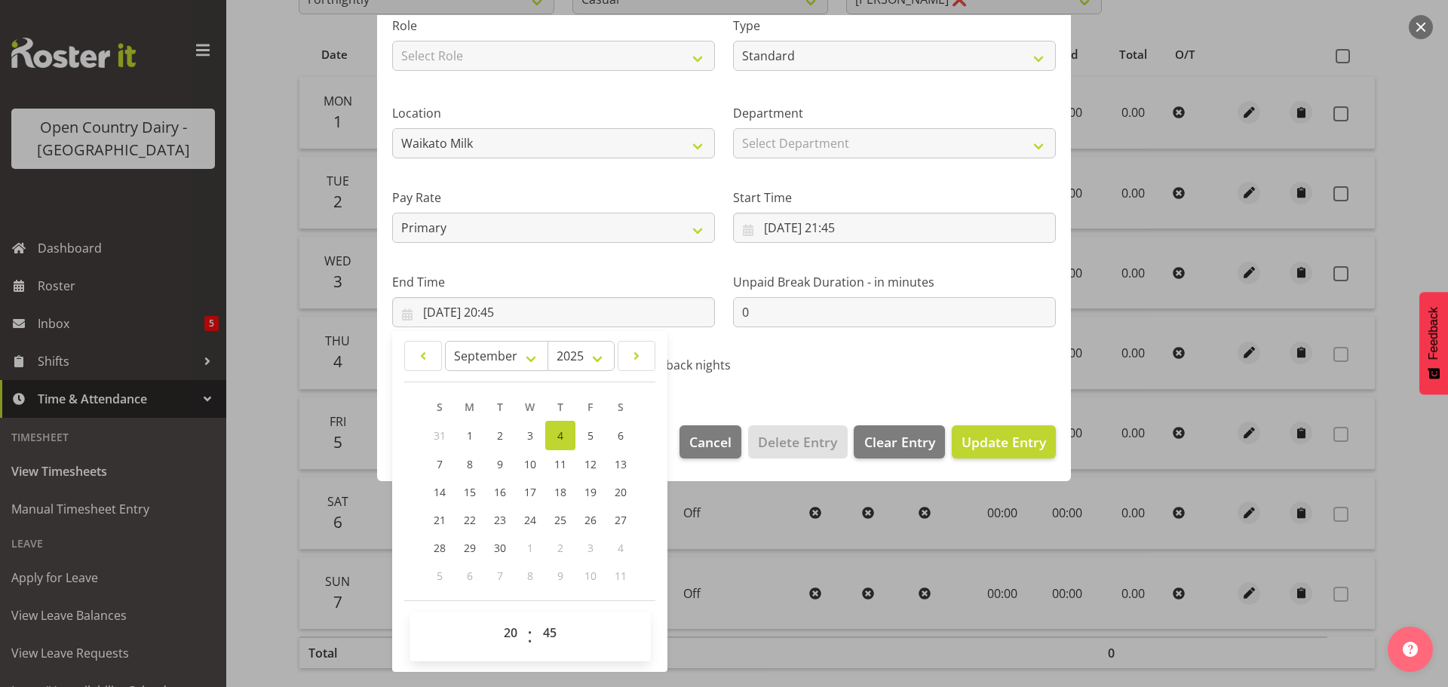
click at [875, 363] on div "Shift Name Nightshift Job Driver Driver supervisor Support Role Select Role Off…" at bounding box center [724, 147] width 682 height 478
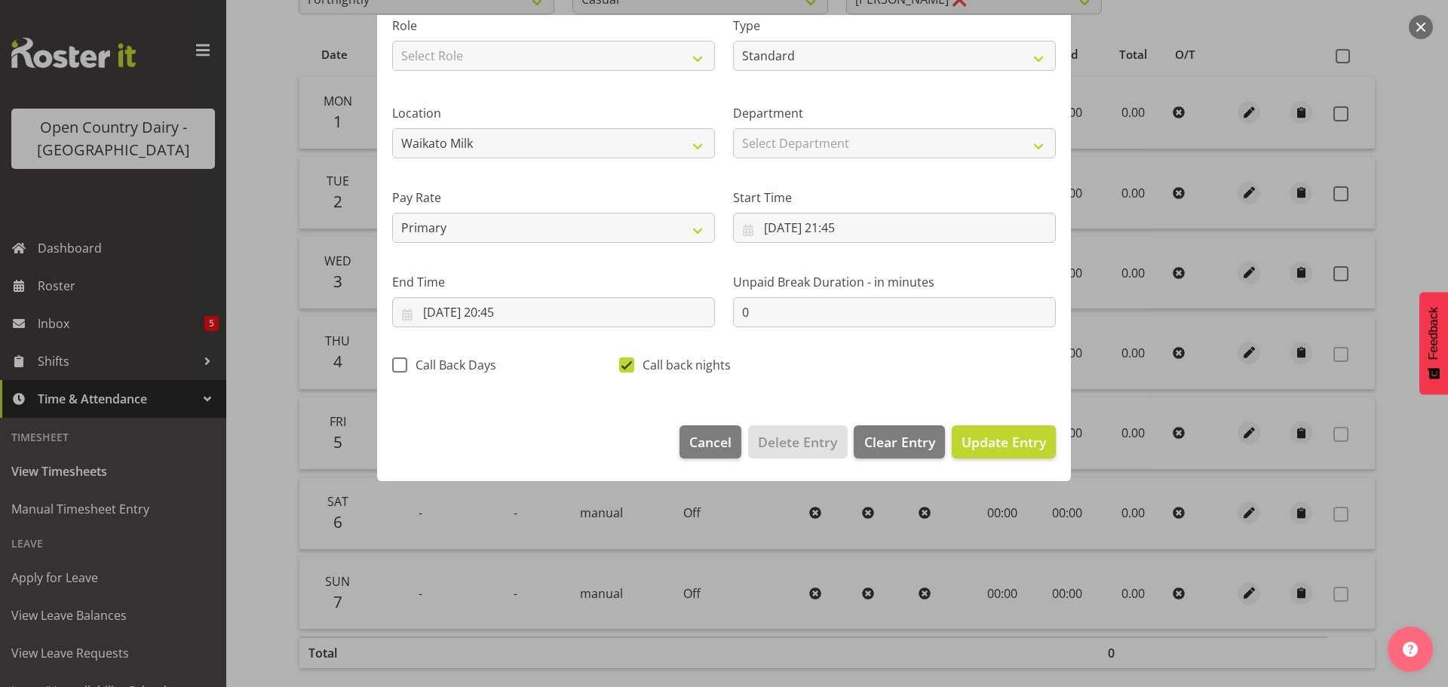
scroll to position [14, 0]
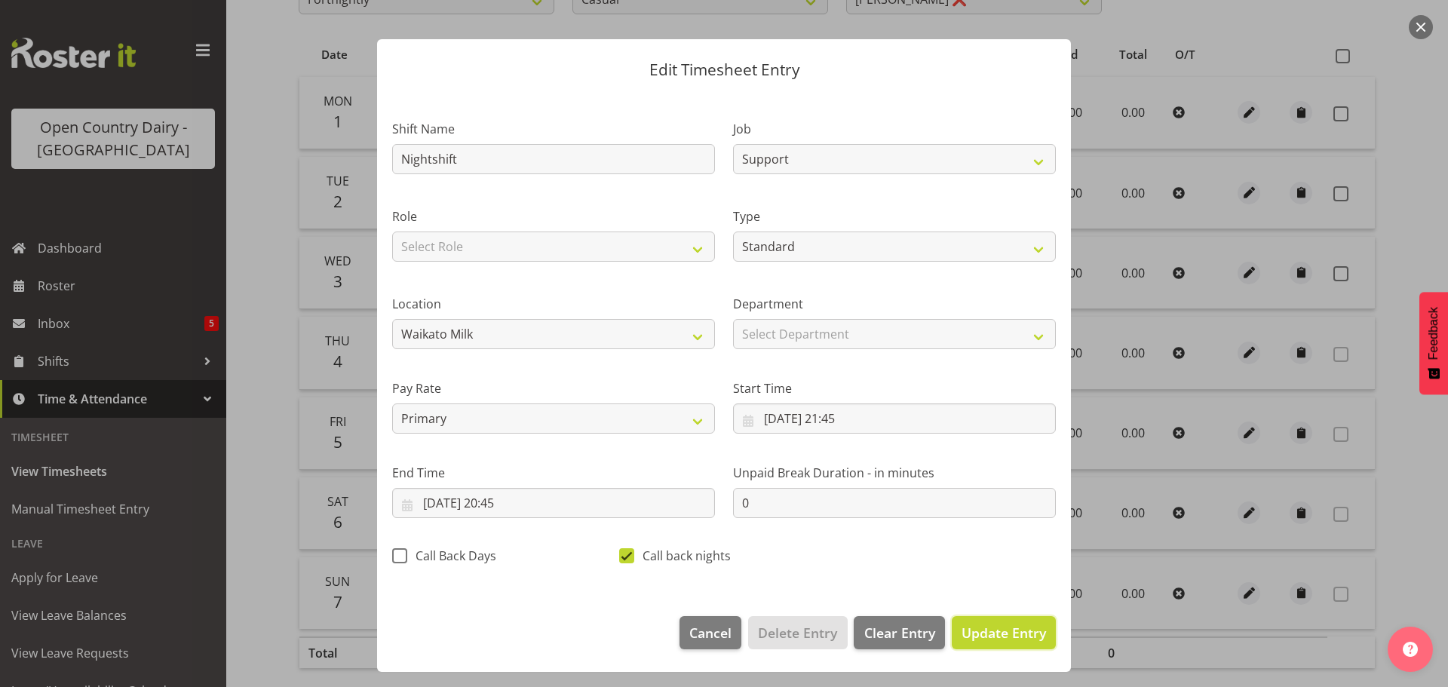
click at [1004, 635] on span "Update Entry" at bounding box center [1004, 633] width 84 height 18
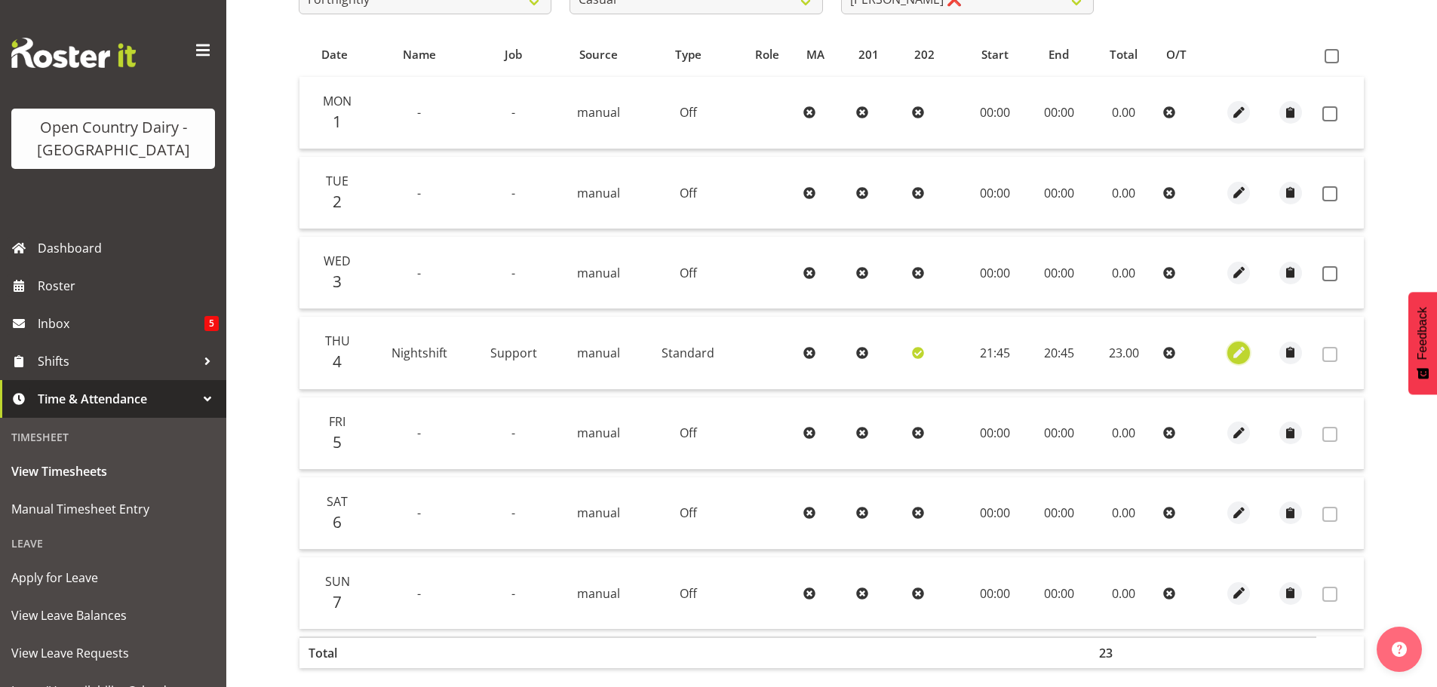
click at [1242, 360] on span "button" at bounding box center [1238, 352] width 17 height 17
select select "Standard"
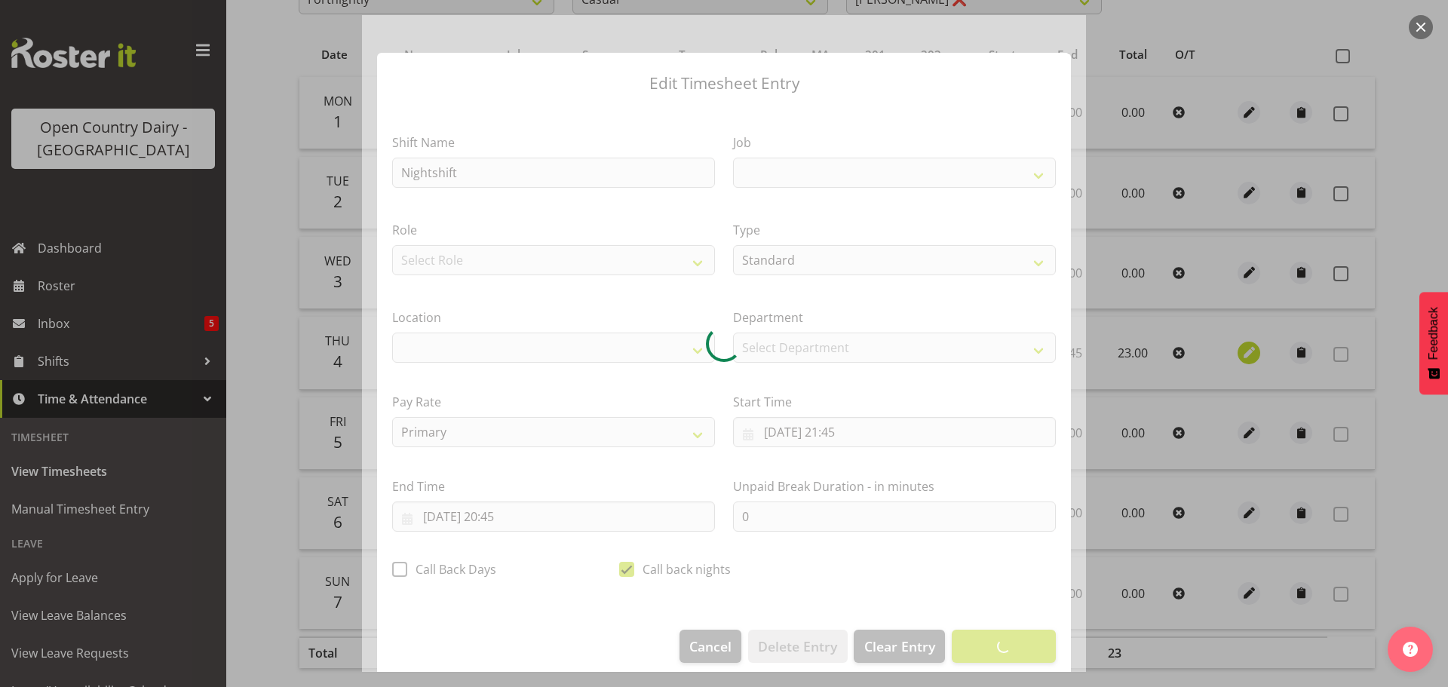
select select
select select "9241"
select select "1054"
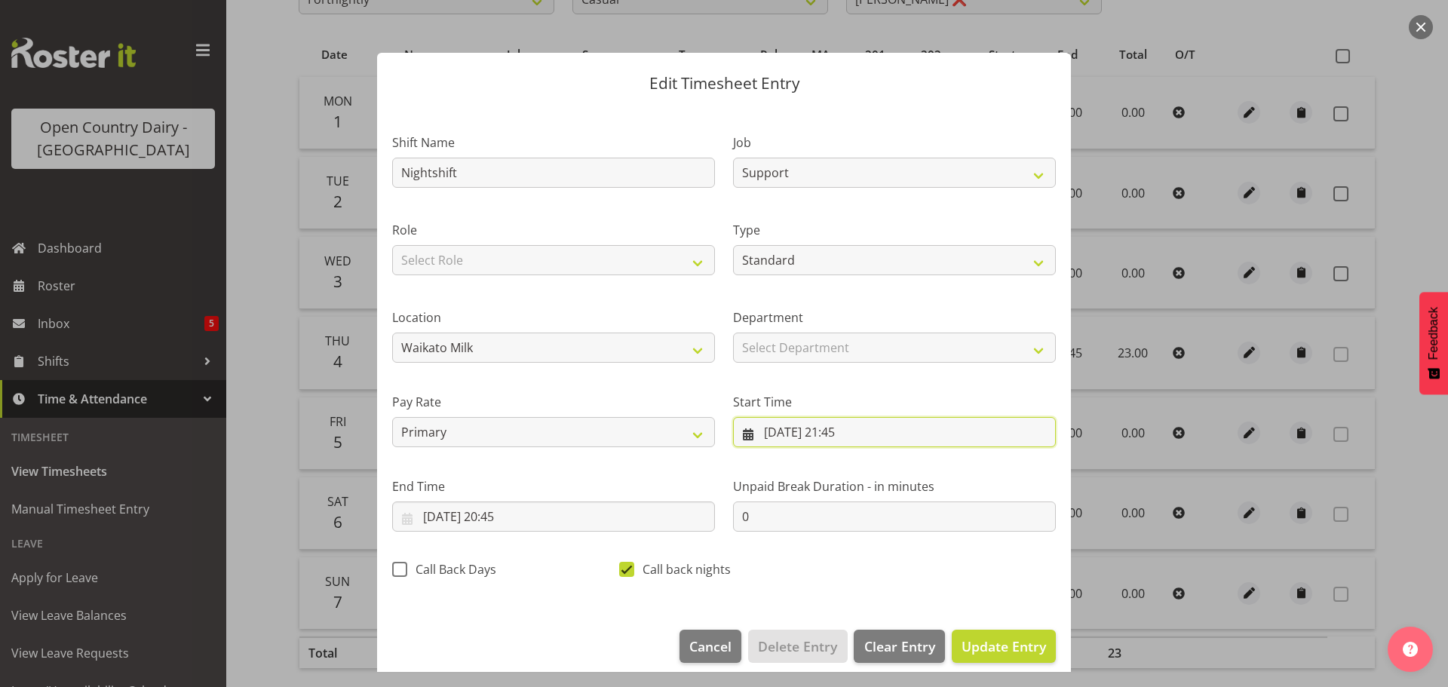
click at [813, 438] on input "04/09/2025, 21:45" at bounding box center [894, 432] width 323 height 30
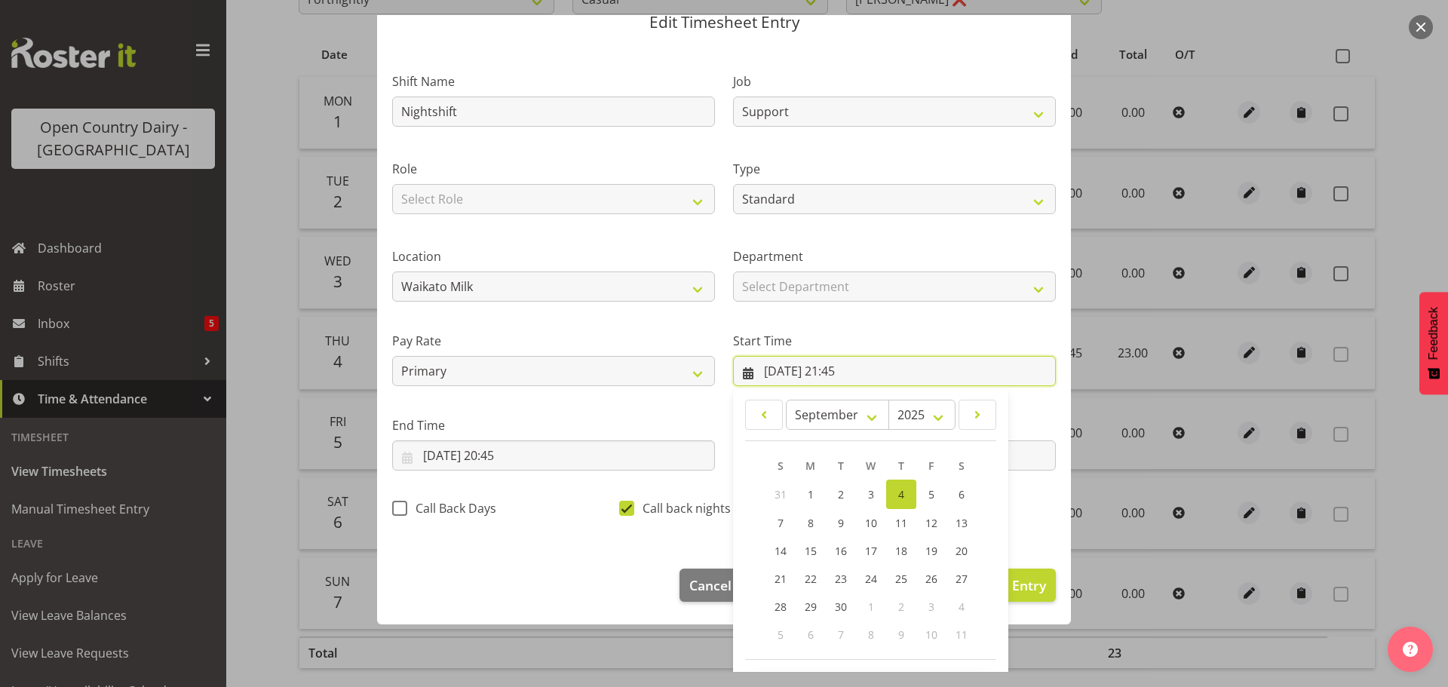
scroll to position [120, 0]
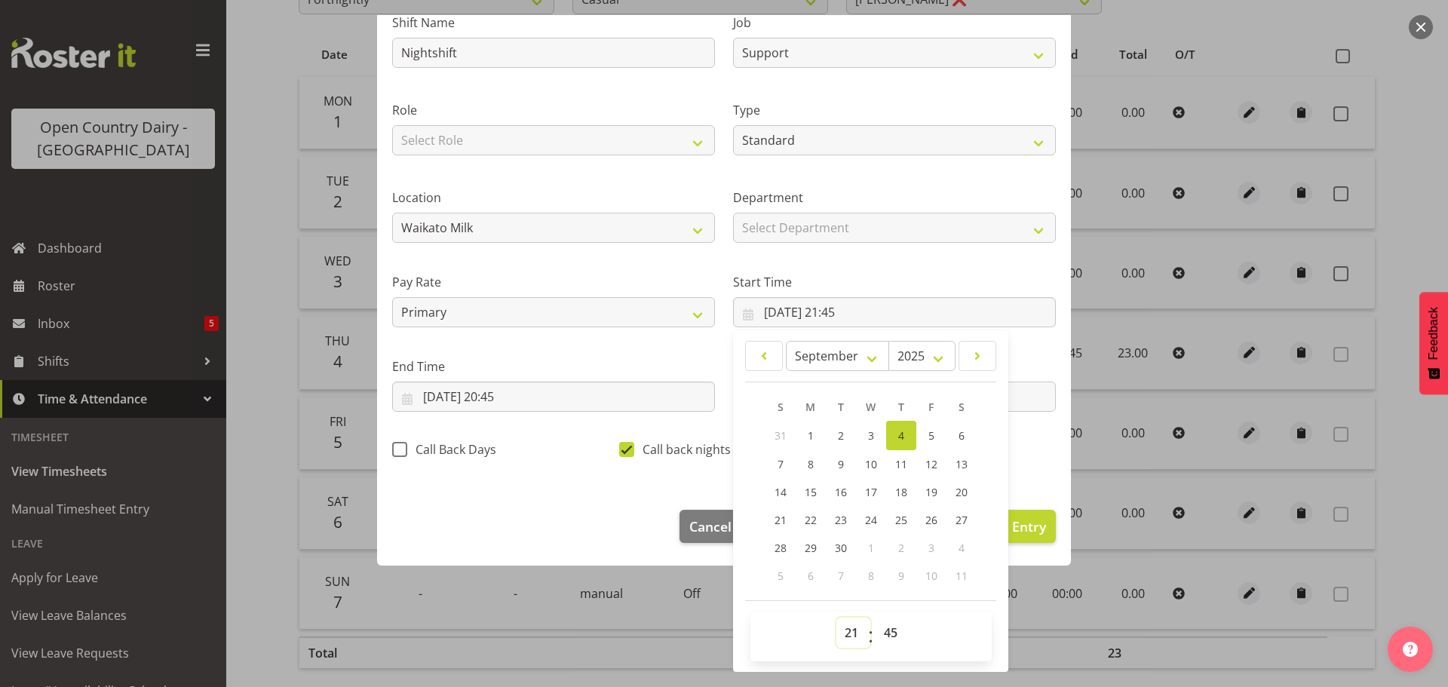
click at [844, 635] on select "00 01 02 03 04 05 06 07 08 09 10 11 12 13 14 15 16 17 18 19 20 21 22 23" at bounding box center [854, 633] width 34 height 30
select select "19"
click at [837, 618] on select "00 01 02 03 04 05 06 07 08 09 10 11 12 13 14 15 16 17 18 19 20 21 22 23" at bounding box center [854, 633] width 34 height 30
type input "04/09/2025, 19:45"
click at [617, 560] on footer "Cancel Delete Entry Clear Entry Update Entry" at bounding box center [724, 530] width 694 height 71
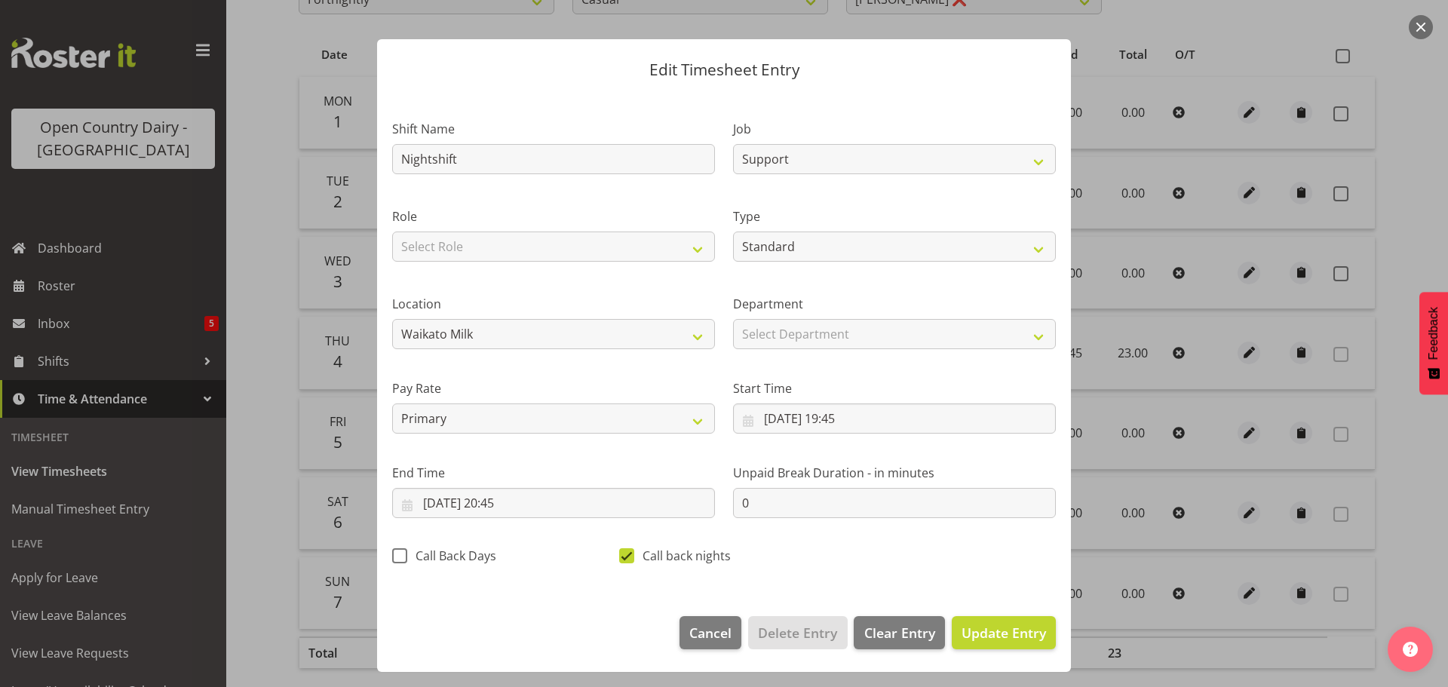
scroll to position [14, 0]
click at [837, 420] on input "04/09/2025, 19:45" at bounding box center [894, 419] width 323 height 30
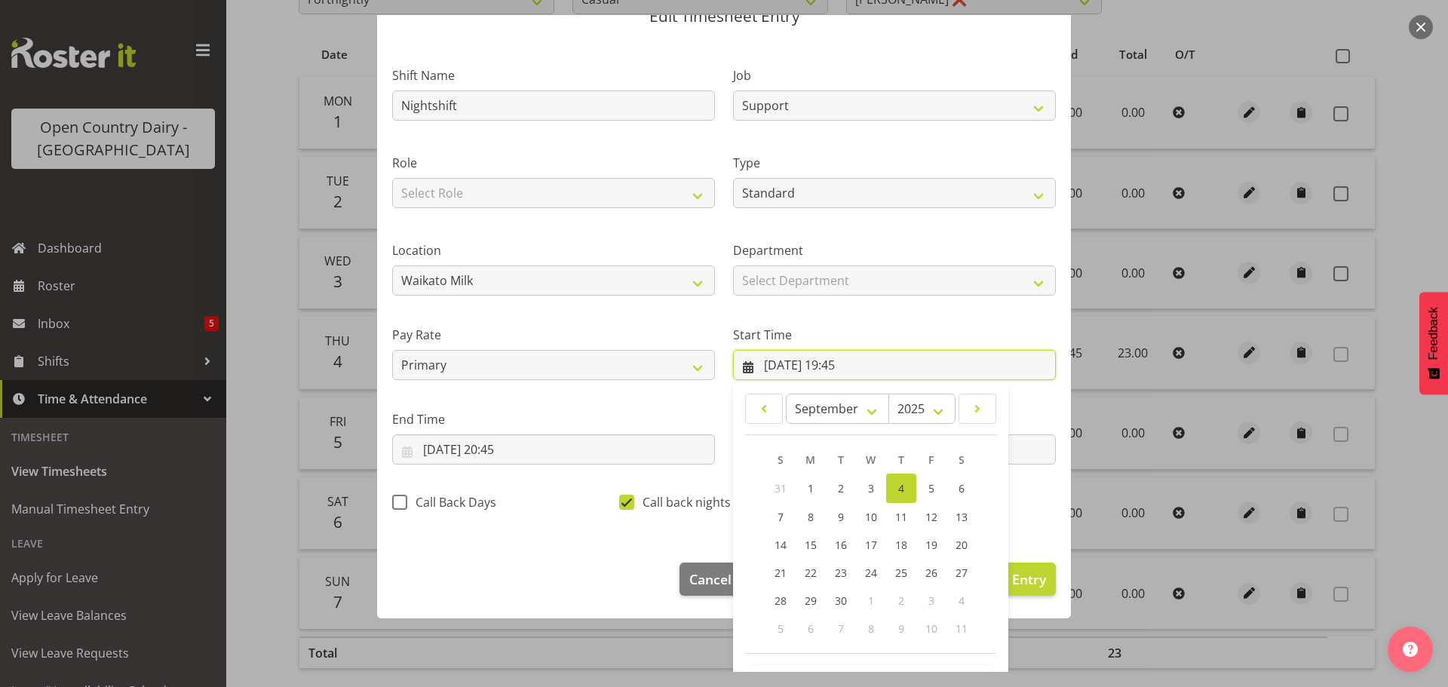
scroll to position [120, 0]
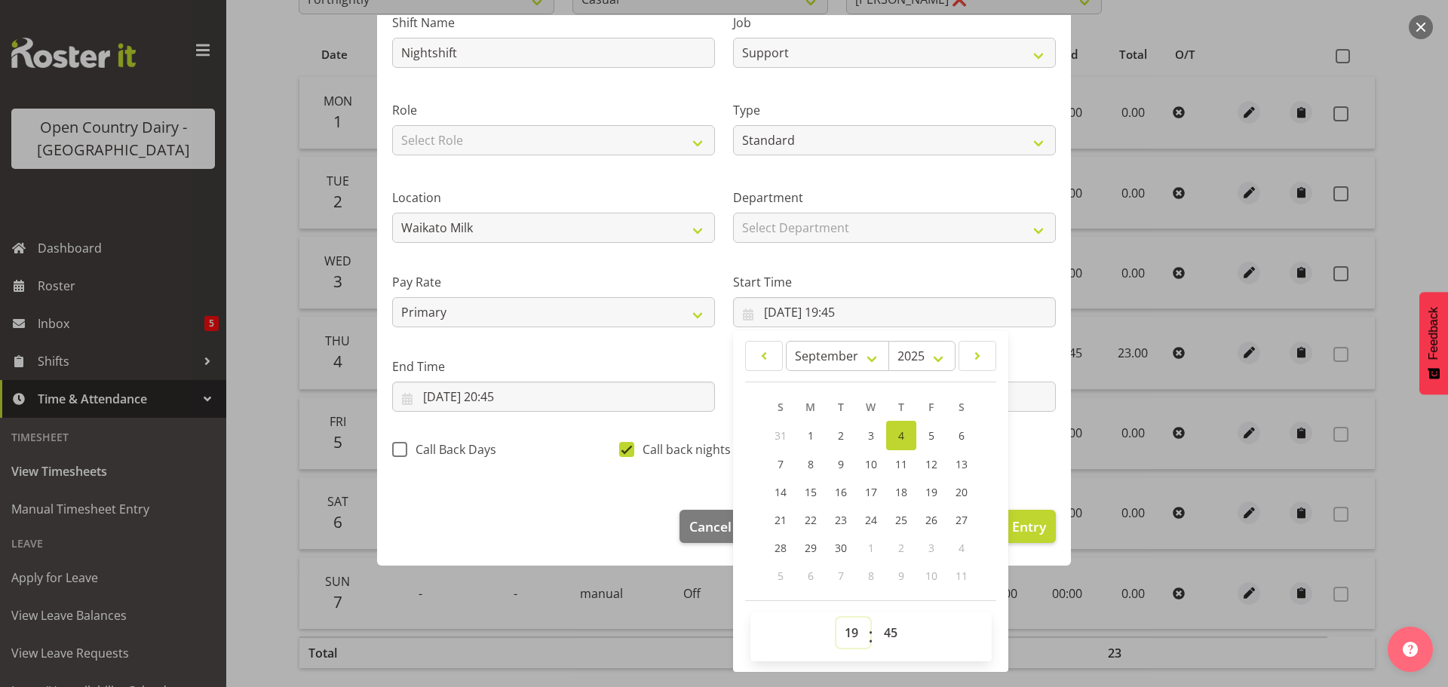
click at [847, 631] on select "00 01 02 03 04 05 06 07 08 09 10 11 12 13 14 15 16 17 18 19 20 21 22 23" at bounding box center [854, 633] width 34 height 30
select select "18"
click at [837, 618] on select "00 01 02 03 04 05 06 07 08 09 10 11 12 13 14 15 16 17 18 19 20 21 22 23" at bounding box center [854, 633] width 34 height 30
type input "04/09/2025, 18:45"
drag, startPoint x: 974, startPoint y: 267, endPoint x: 930, endPoint y: 286, distance: 47.6
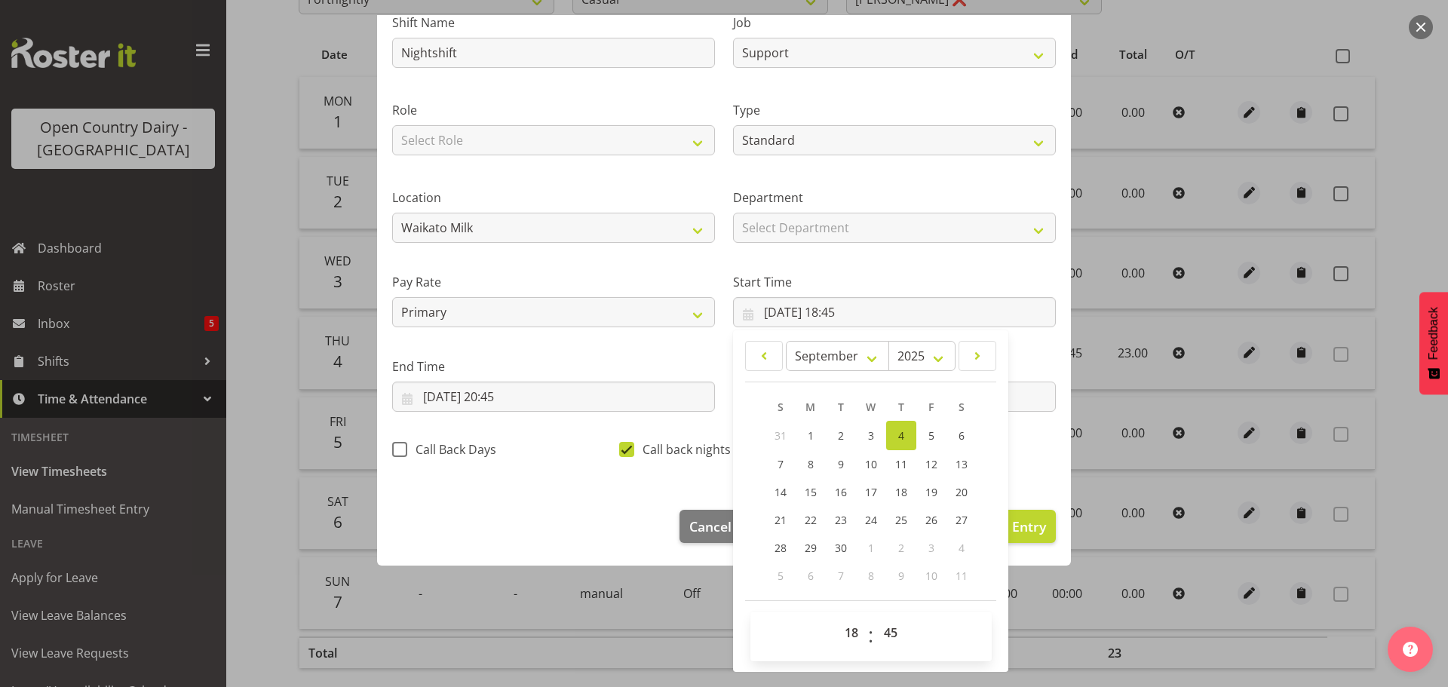
click at [974, 266] on div "Start Time 04/09/2025, 18:45 January February March April May June July August …" at bounding box center [894, 294] width 341 height 84
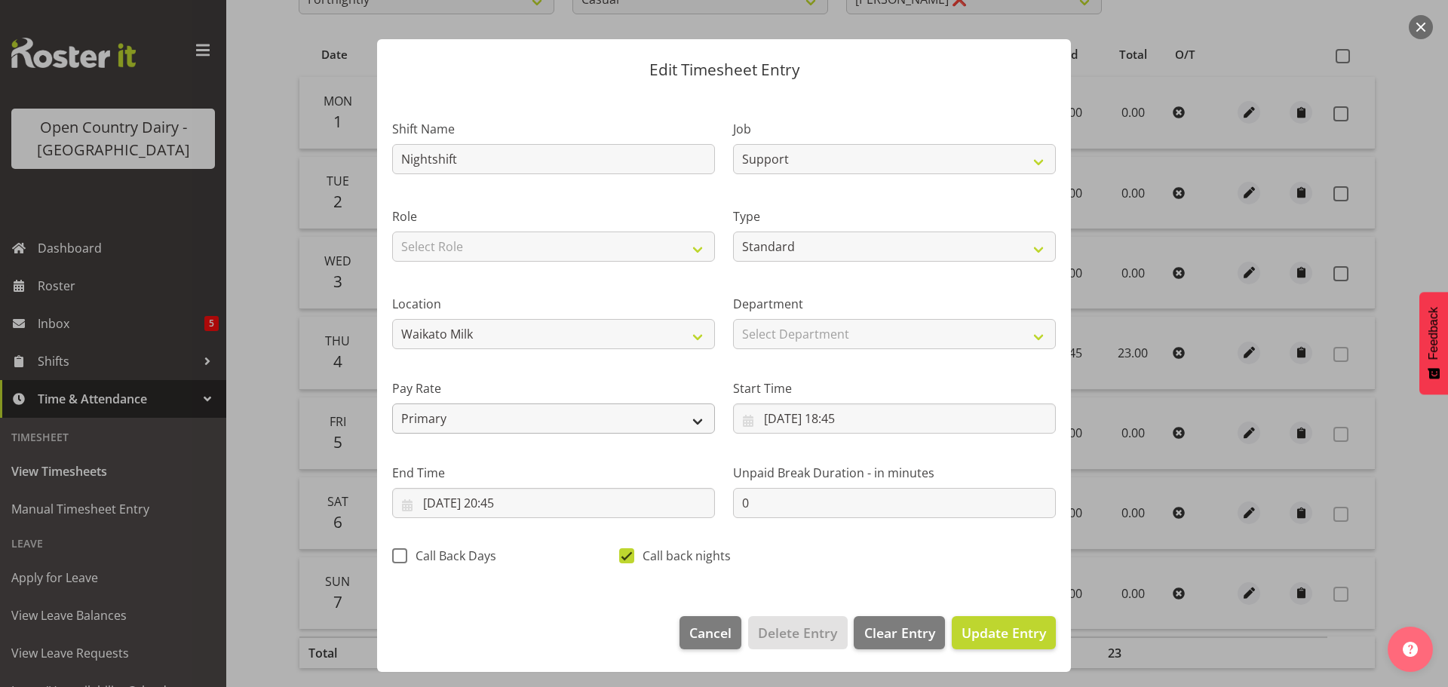
scroll to position [14, 0]
click at [1003, 637] on span "Update Entry" at bounding box center [1004, 633] width 84 height 18
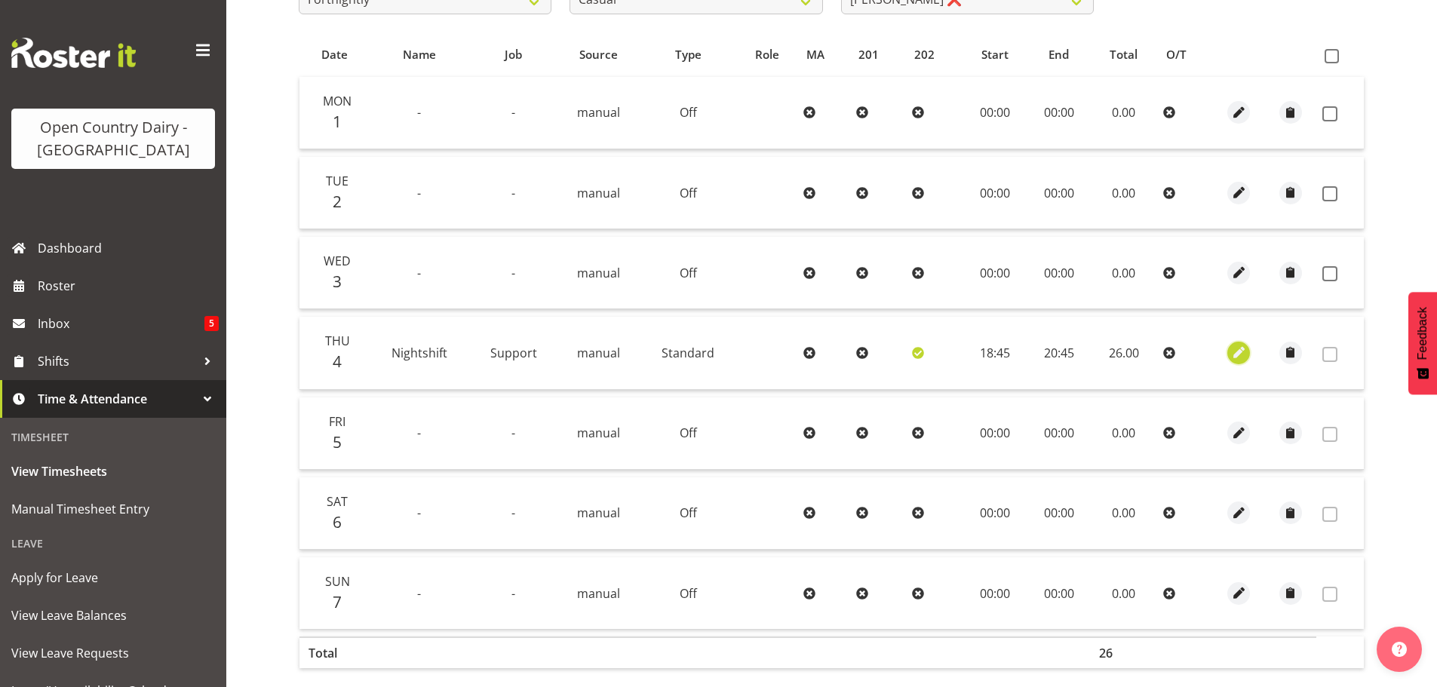
click at [1236, 347] on span "button" at bounding box center [1238, 352] width 17 height 17
select select "Standard"
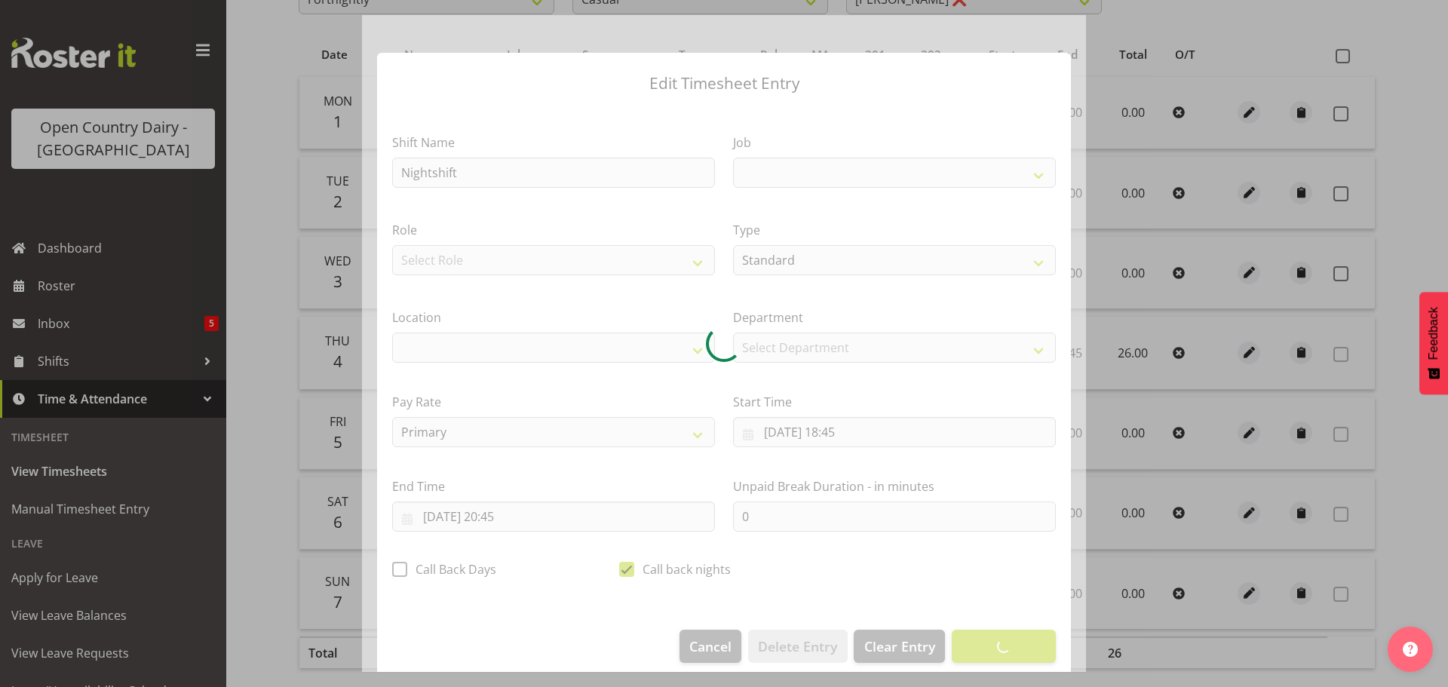
select select
select select "9241"
select select "1054"
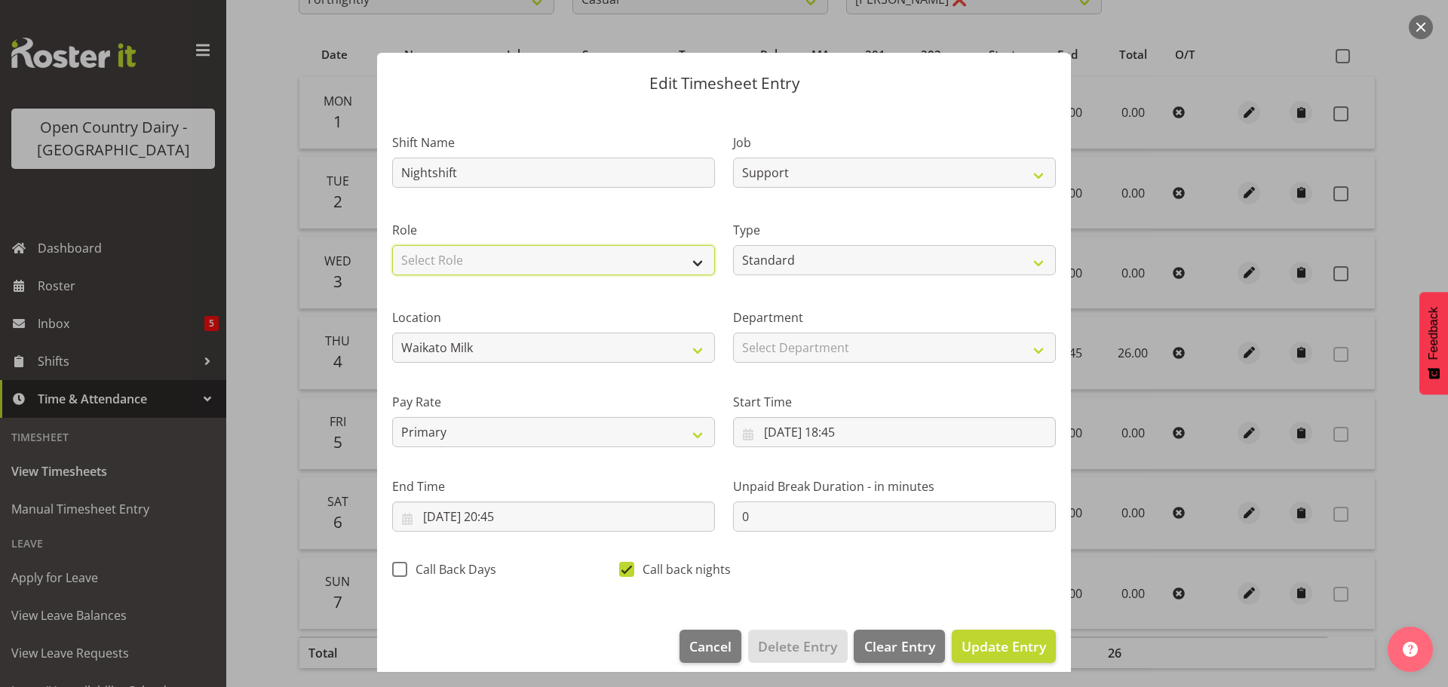
click at [595, 256] on select "Select Role Office" at bounding box center [553, 260] width 323 height 30
select select "1169"
click at [392, 245] on select "Select Role Office" at bounding box center [553, 260] width 323 height 30
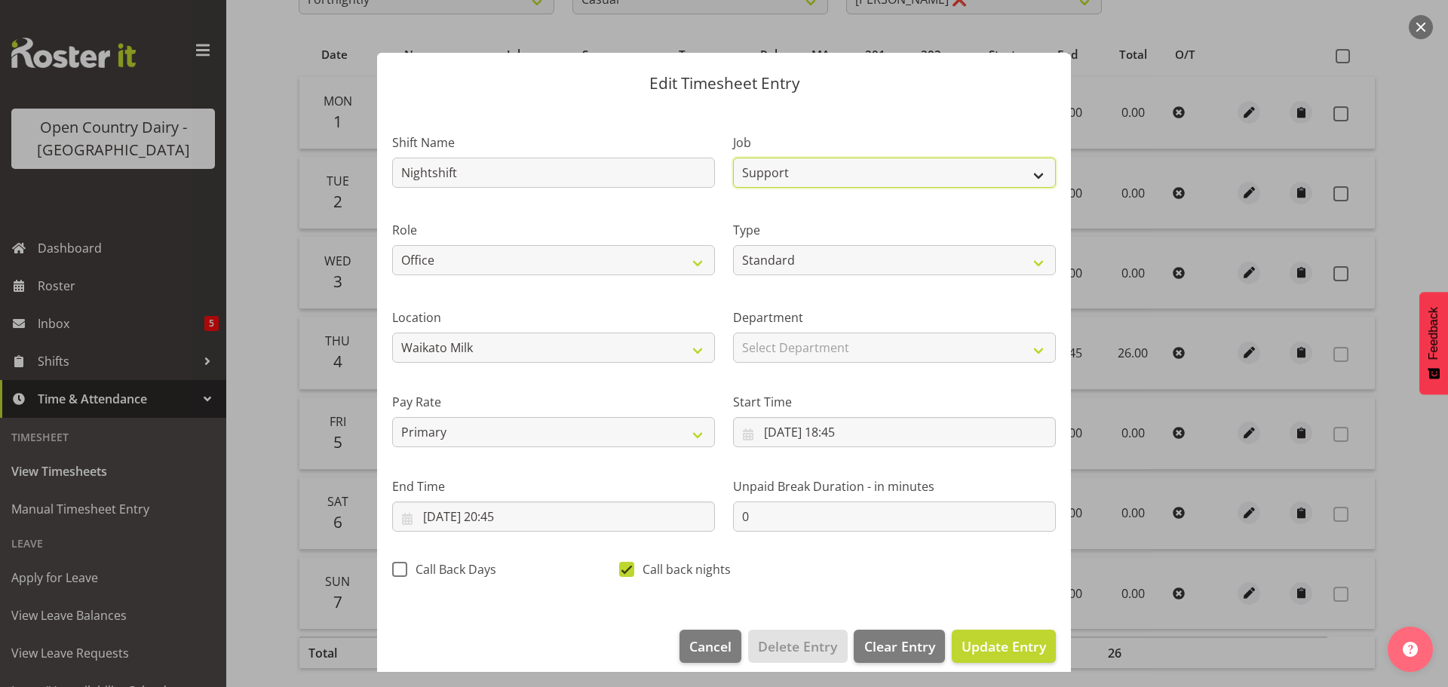
click at [784, 173] on select "Driver Driver supervisor Support" at bounding box center [894, 173] width 323 height 30
click at [865, 163] on select "Driver Driver supervisor Support" at bounding box center [894, 173] width 323 height 30
select select "9052"
click at [733, 158] on select "Driver Driver supervisor Support" at bounding box center [894, 173] width 323 height 30
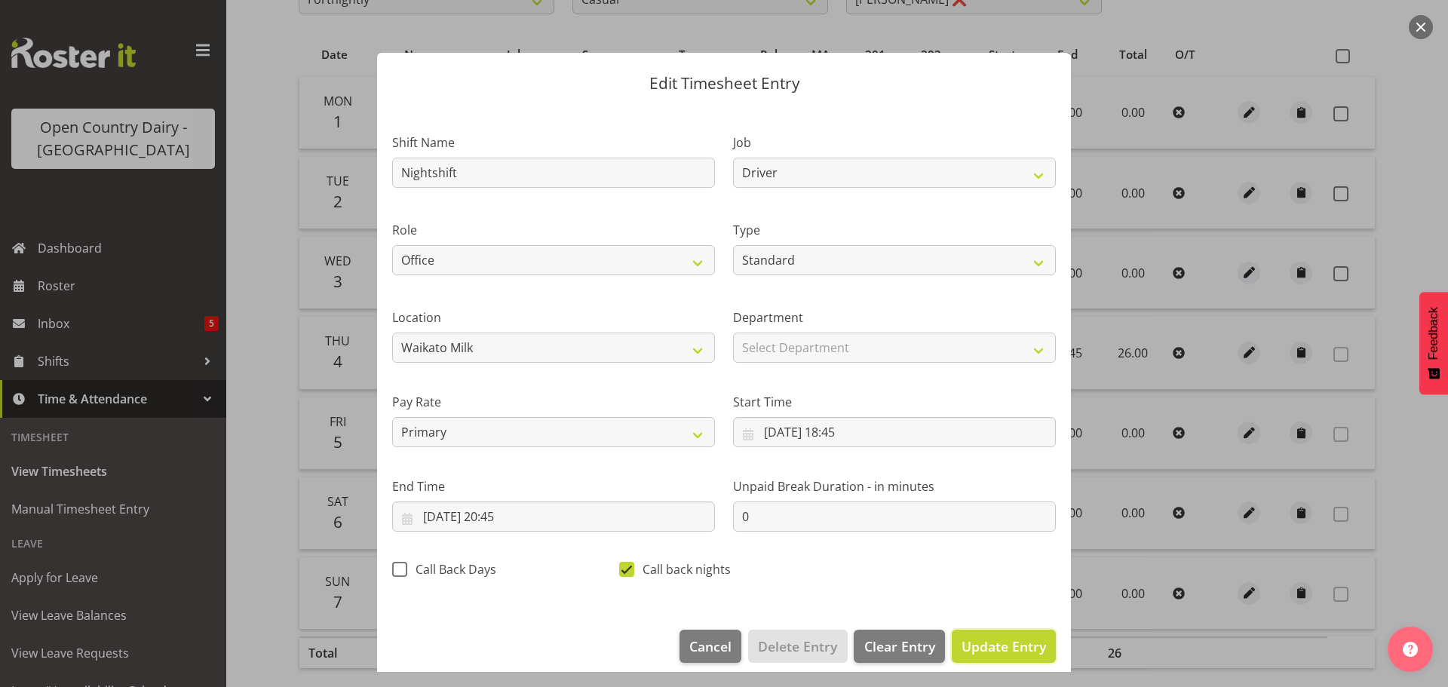
drag, startPoint x: 992, startPoint y: 645, endPoint x: 1063, endPoint y: 609, distance: 79.6
click at [993, 646] on span "Update Entry" at bounding box center [1004, 646] width 84 height 18
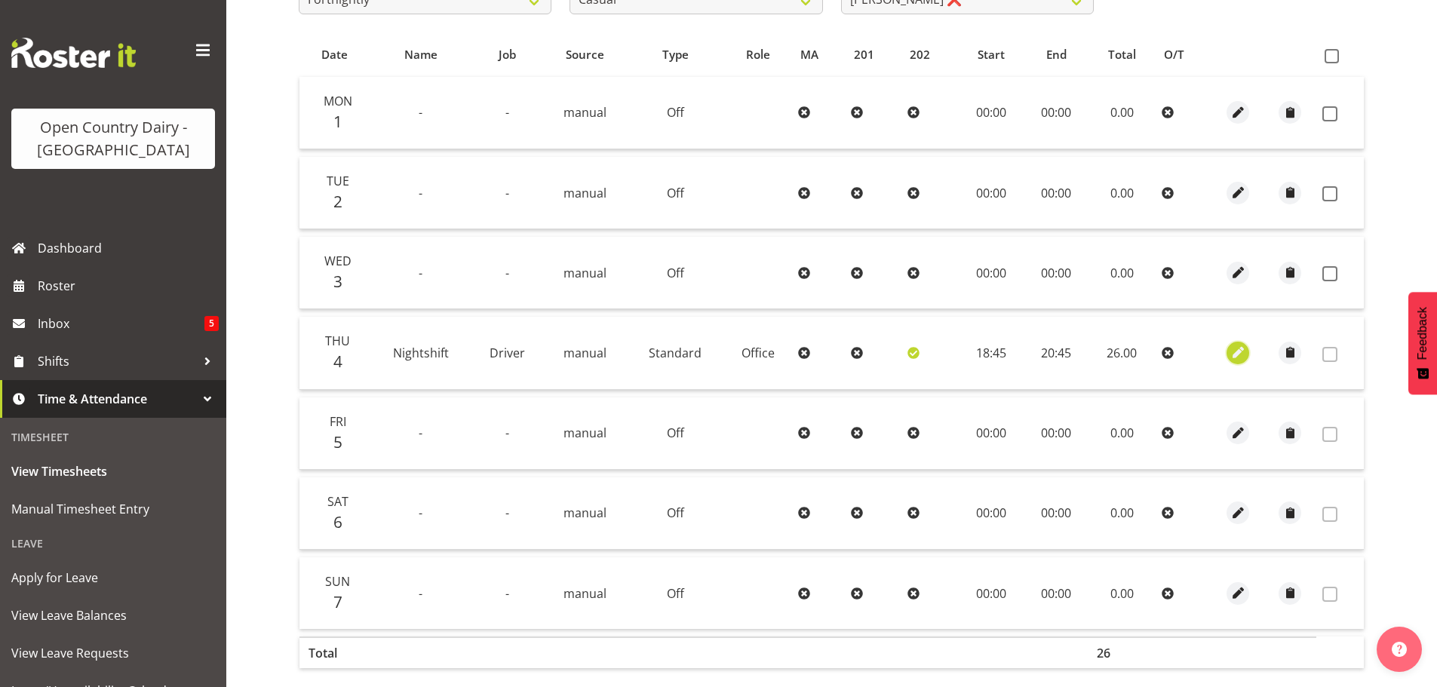
click at [1238, 355] on span "button" at bounding box center [1238, 352] width 17 height 17
select select "Standard"
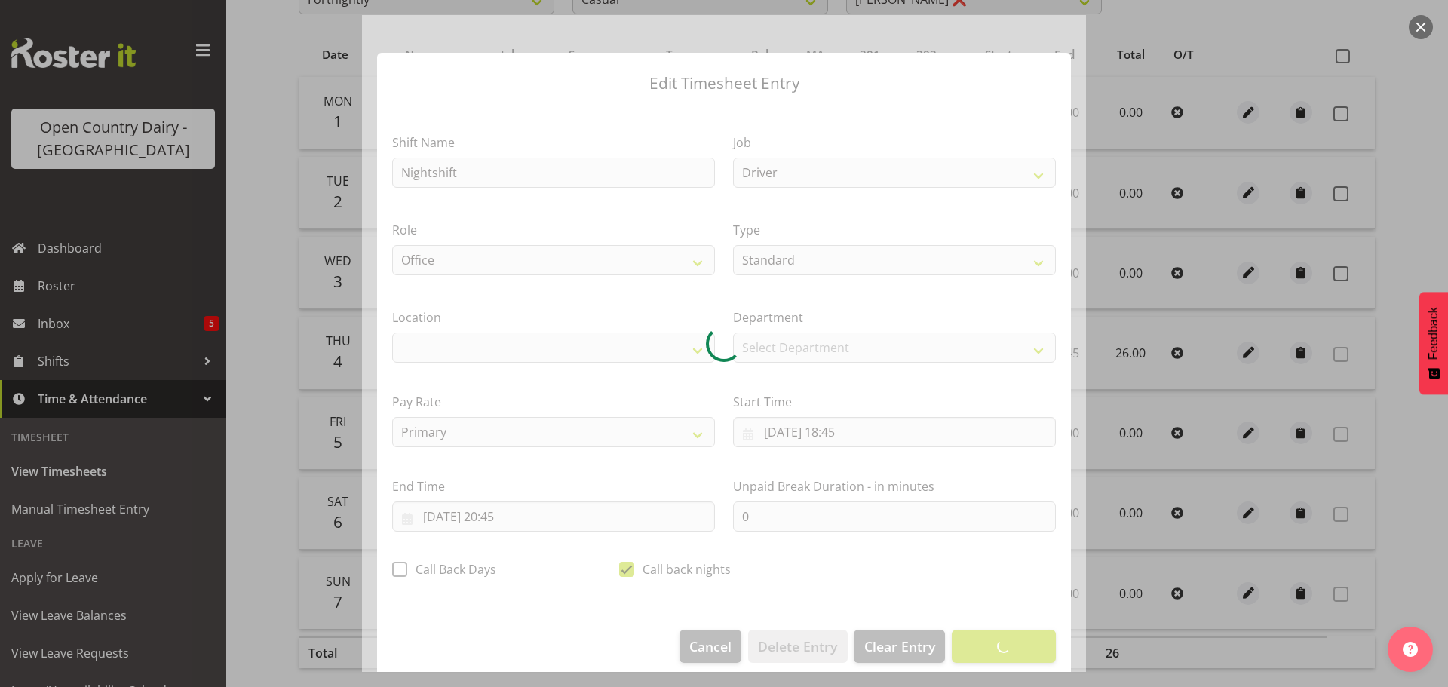
select select "1054"
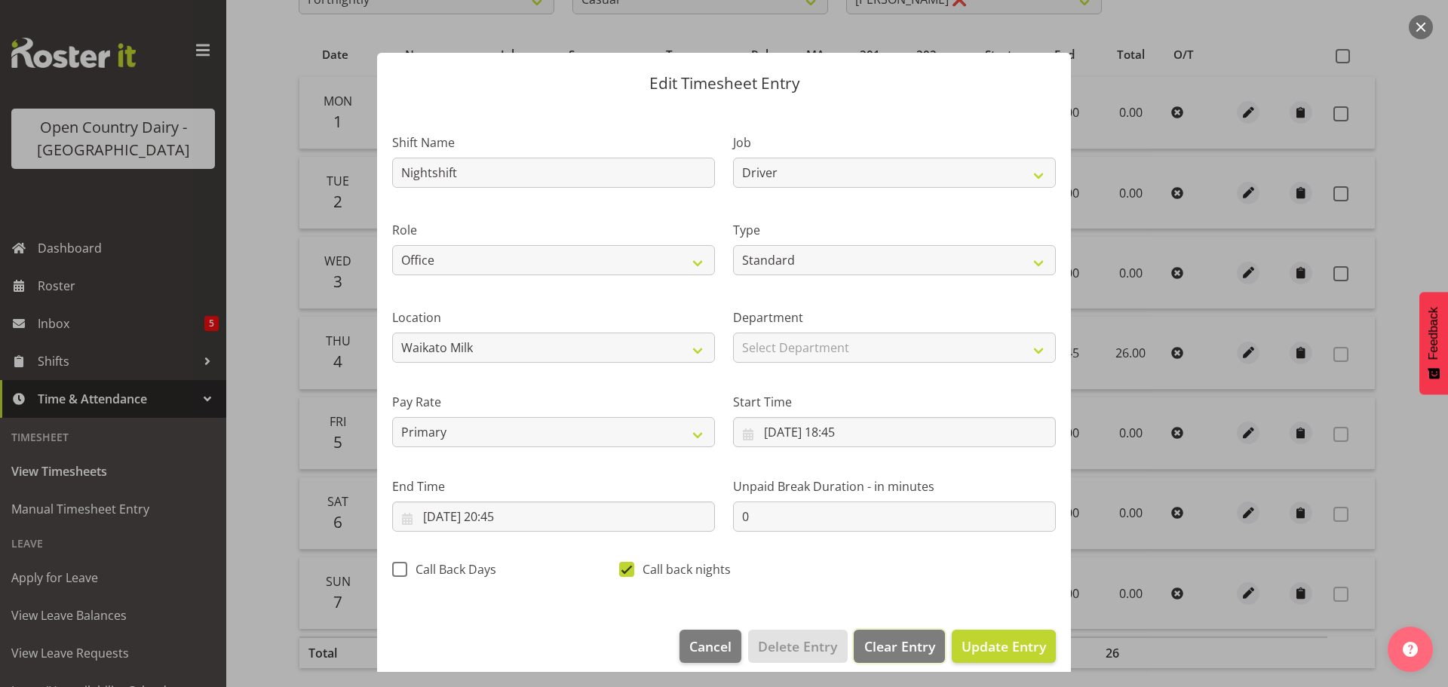
click at [897, 645] on span "Clear Entry" at bounding box center [899, 647] width 71 height 20
select select "Off"
checkbox input "false"
select select
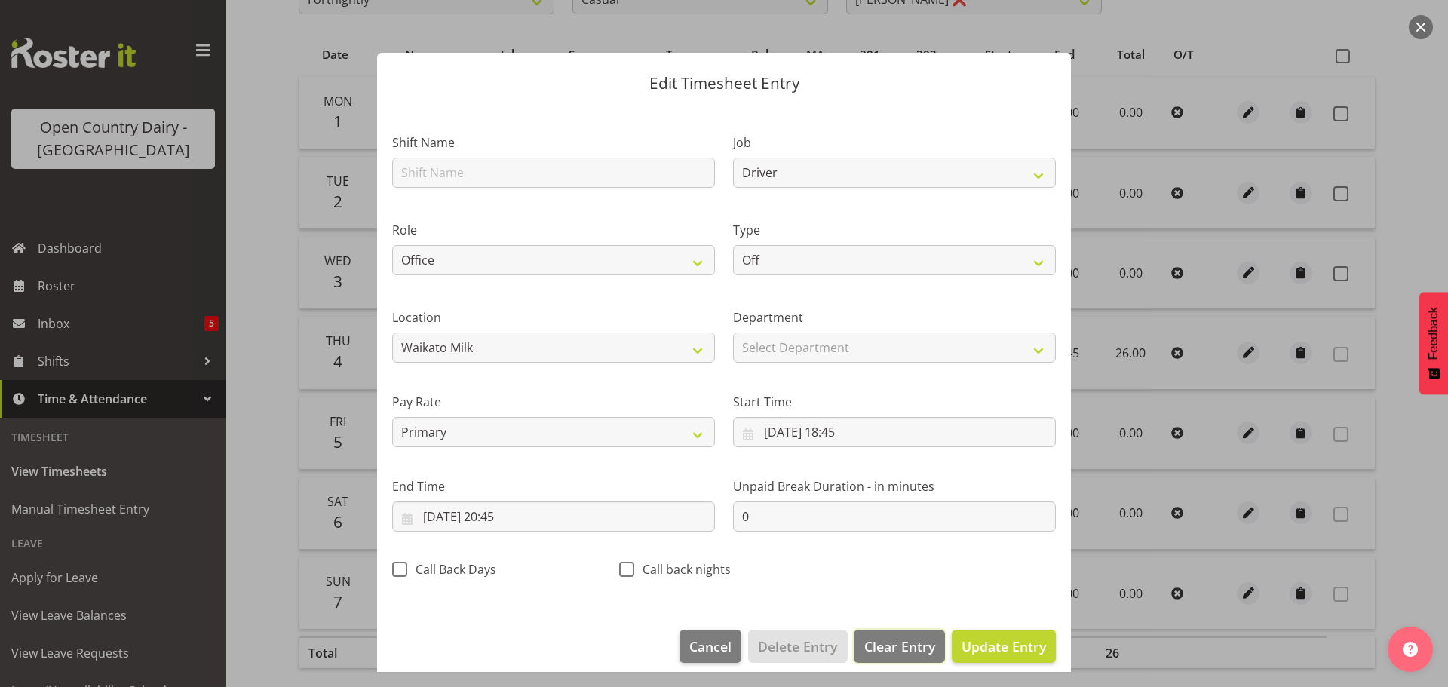
select select
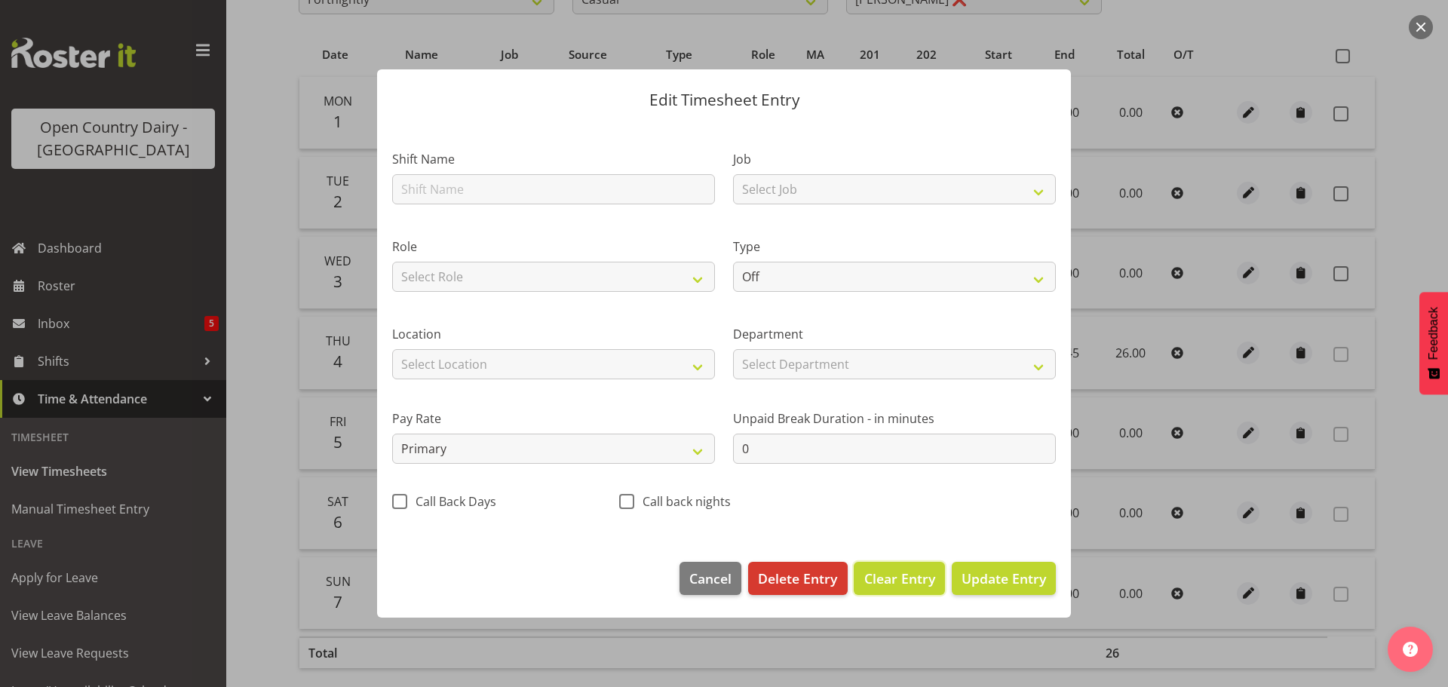
click at [896, 582] on span "Clear Entry" at bounding box center [899, 579] width 71 height 20
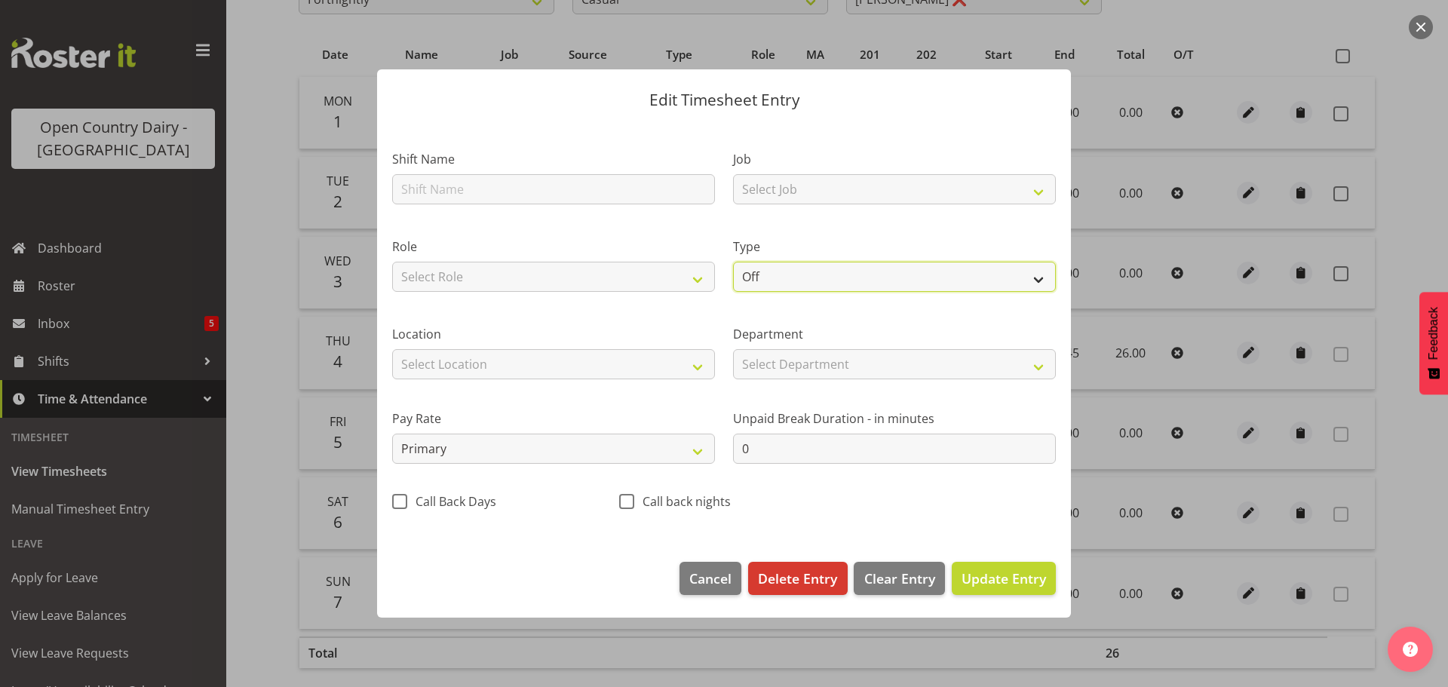
click at [811, 281] on select "Off Standard Public Holiday Public Holiday (Worked) Day In Lieu Annual Leave Si…" at bounding box center [894, 277] width 323 height 30
select select "Standard"
click at [733, 262] on select "Off Standard Public Holiday Public Holiday (Worked) Day In Lieu Annual Leave Si…" at bounding box center [894, 277] width 323 height 30
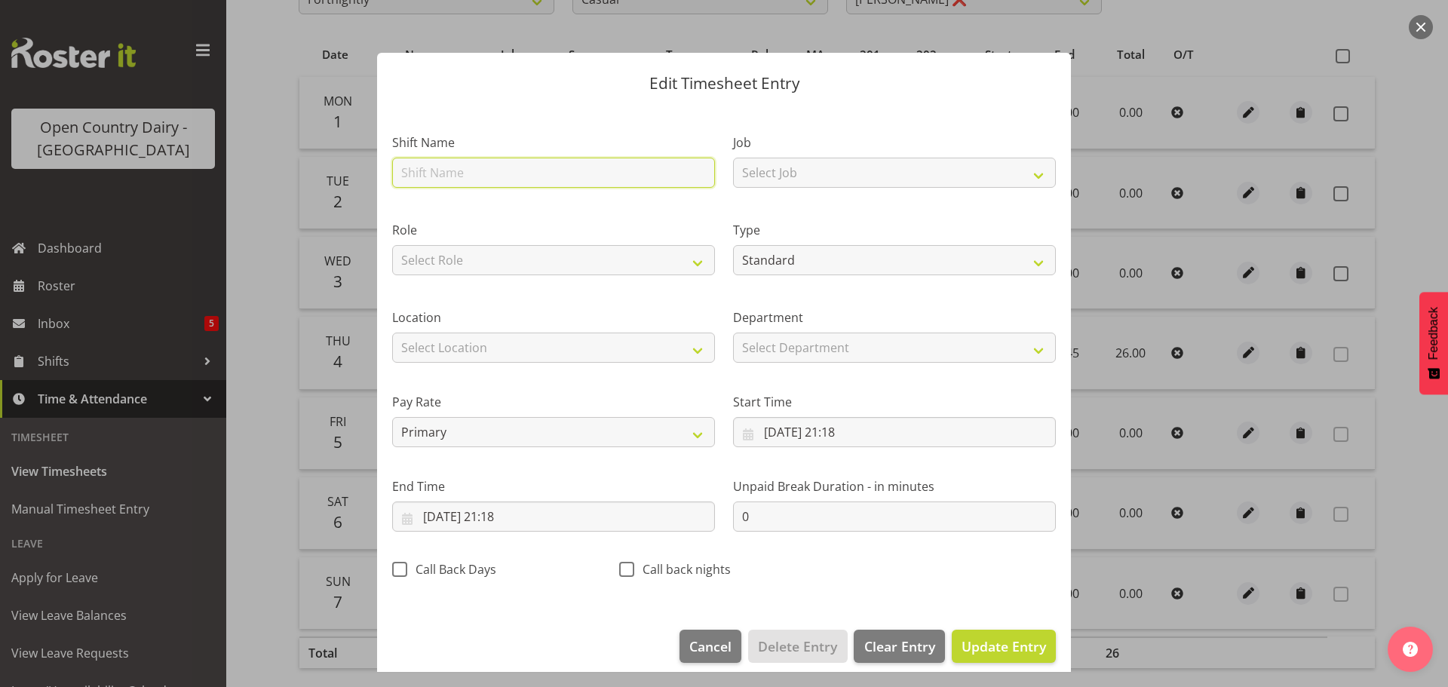
click at [541, 176] on input "text" at bounding box center [553, 173] width 323 height 30
type input "Nightshift"
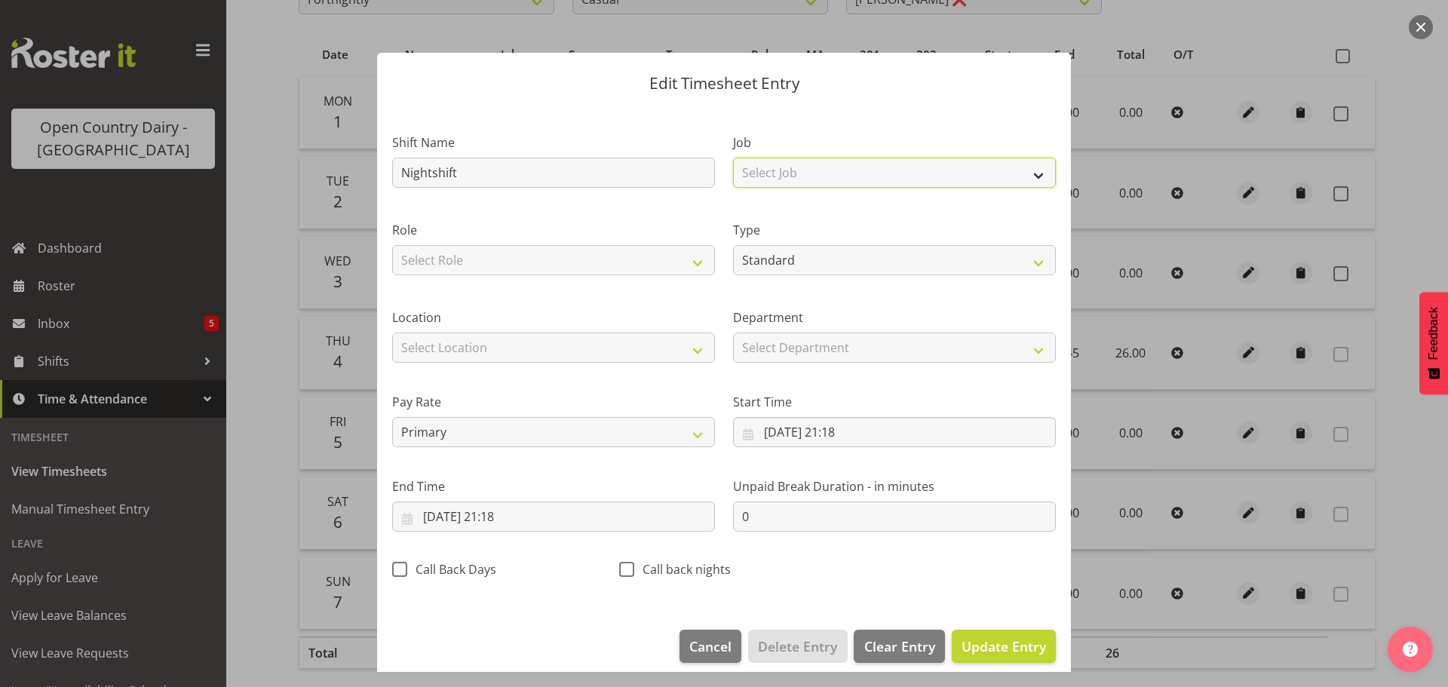
click at [910, 181] on select "Select Job Driver Driver supervisor Support" at bounding box center [894, 173] width 323 height 30
select select "9052"
click at [733, 158] on select "Select Job Driver Driver supervisor Support" at bounding box center [894, 173] width 323 height 30
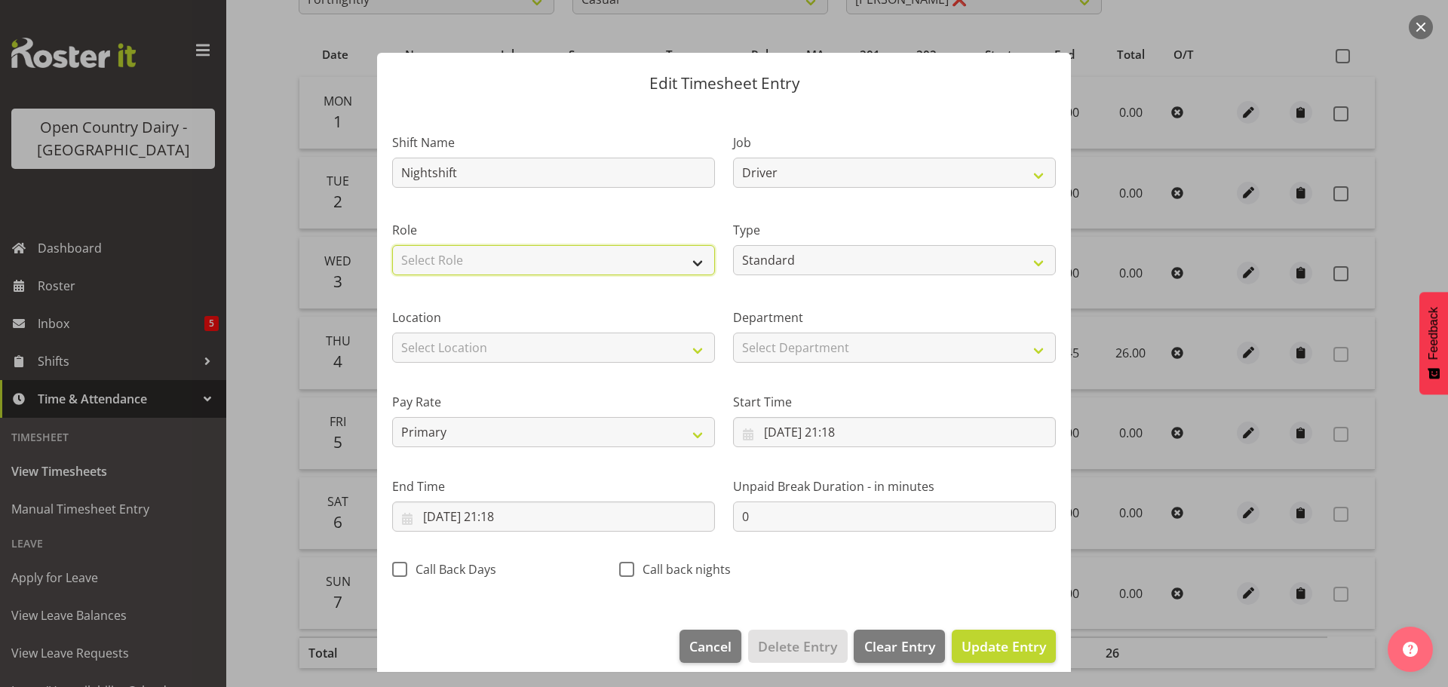
click at [518, 253] on select "Select Role Office" at bounding box center [553, 260] width 323 height 30
select select "1169"
click at [392, 245] on select "Select Role Office" at bounding box center [553, 260] width 323 height 30
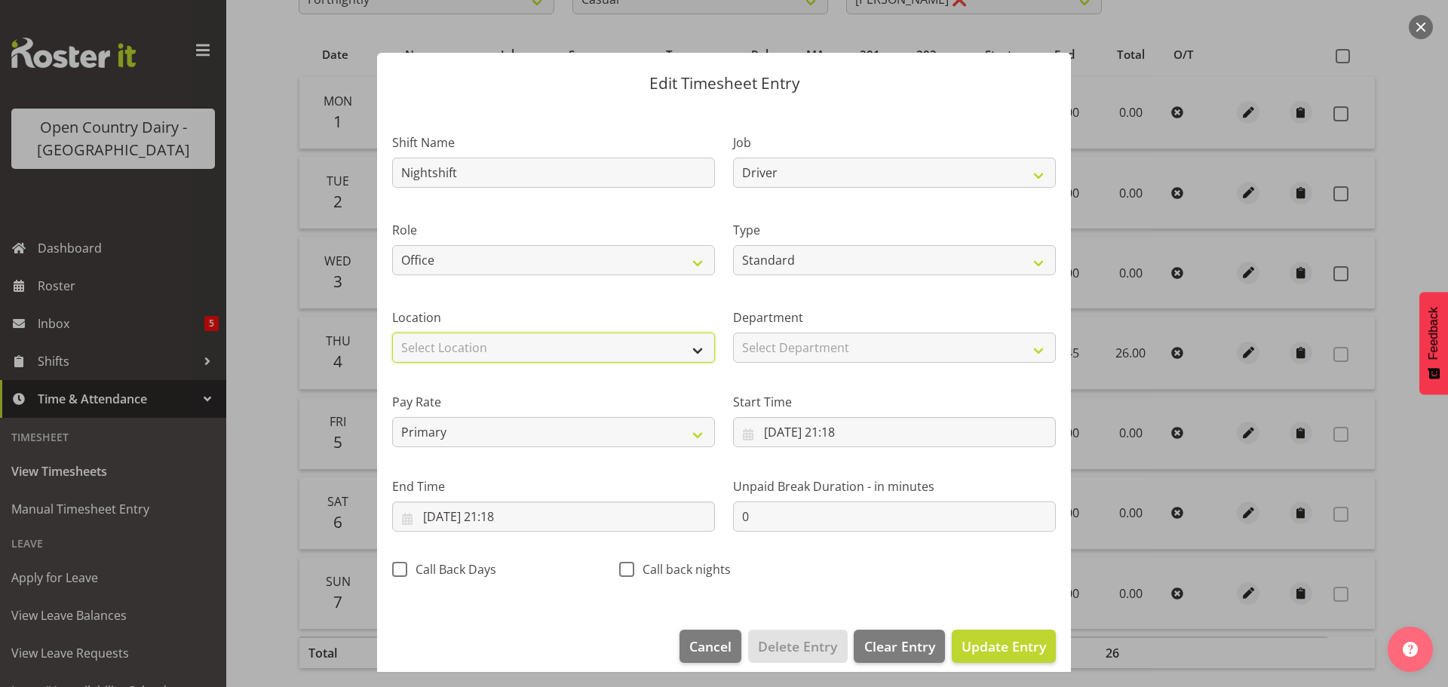
click at [486, 351] on select "Select Location Containers Horotiu Ingredients Waharoa Office Waikato Milk Whan…" at bounding box center [553, 348] width 323 height 30
select select "1054"
click at [392, 333] on select "Select Location Containers Horotiu Ingredients Waharoa Office Waikato Milk Whan…" at bounding box center [553, 348] width 323 height 30
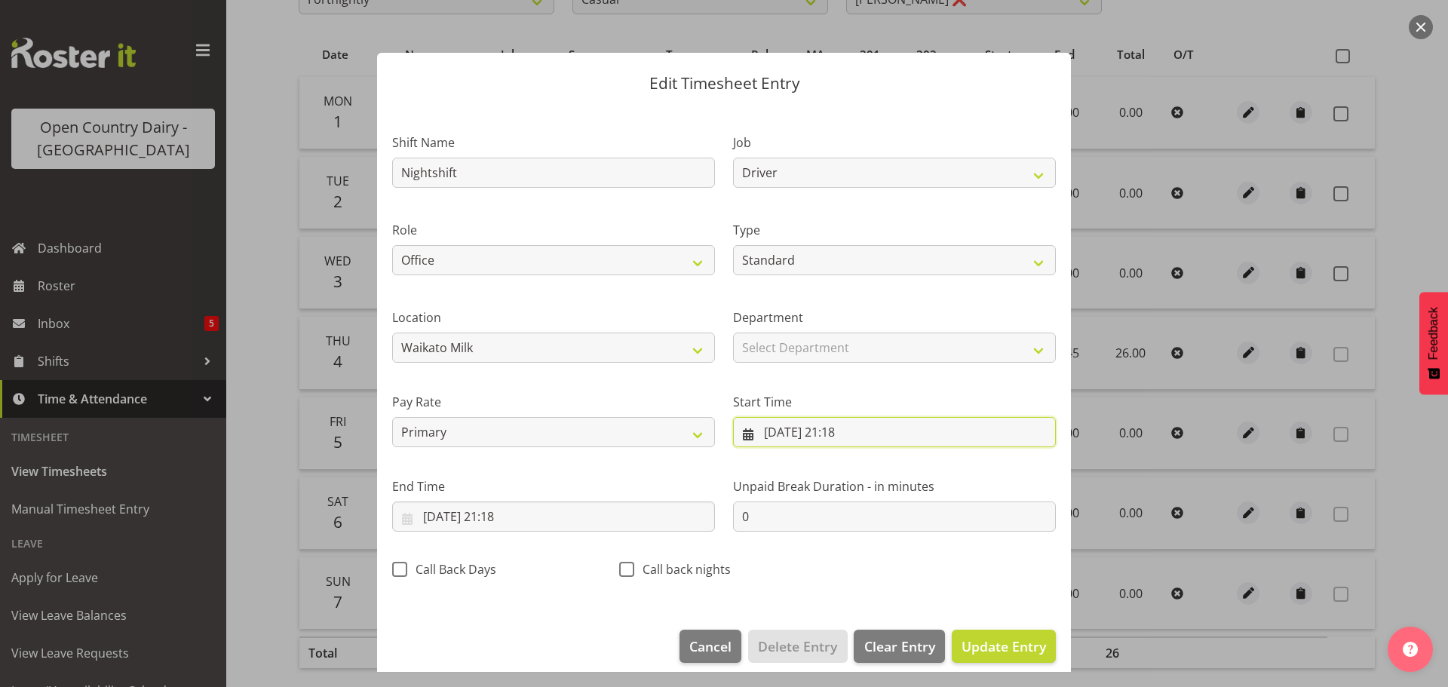
click at [775, 435] on input "04/09/2025, 21:18" at bounding box center [894, 432] width 323 height 30
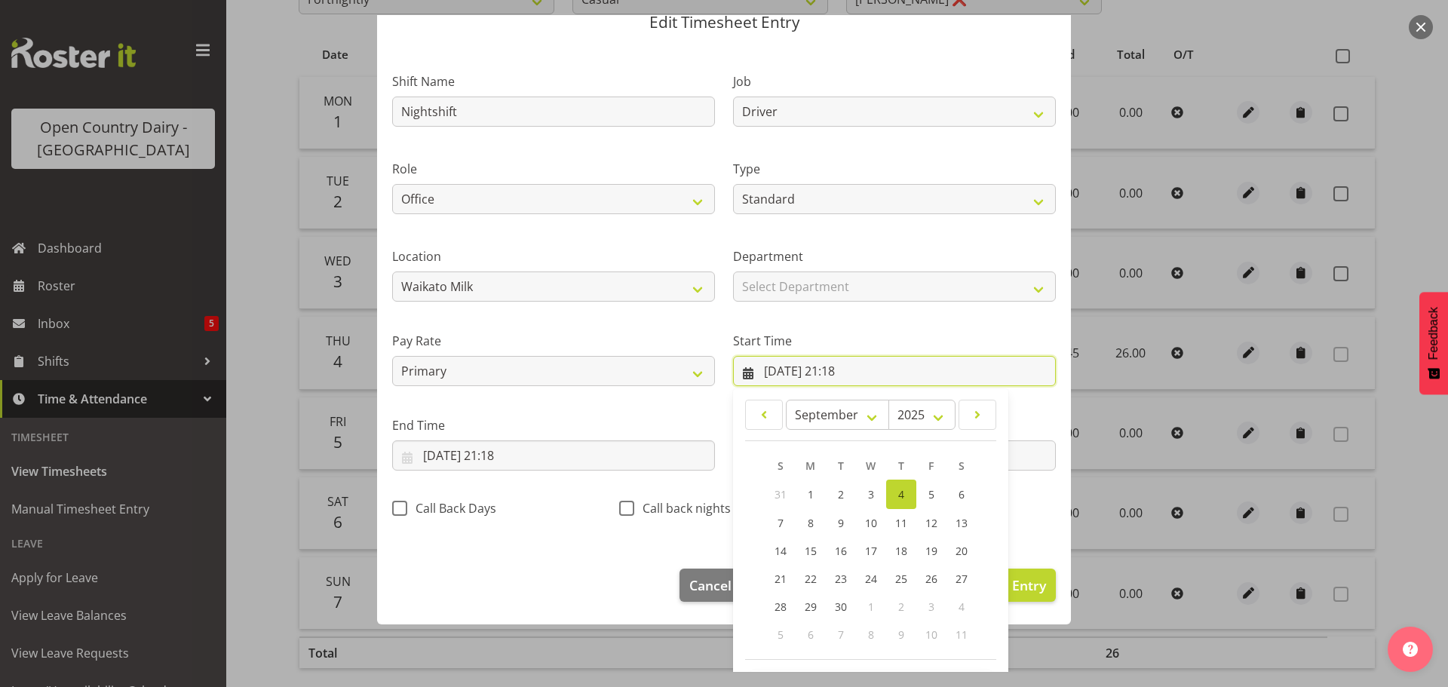
scroll to position [120, 0]
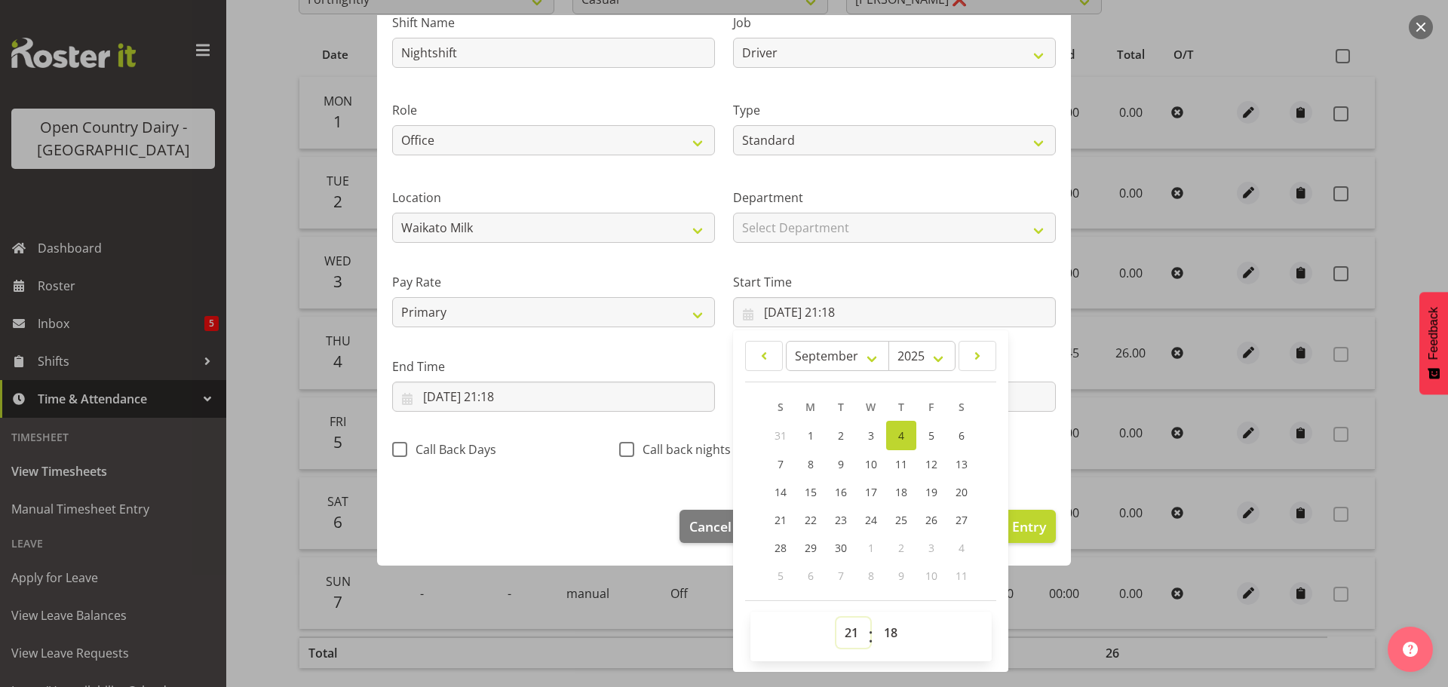
click at [844, 637] on select "00 01 02 03 04 05 06 07 08 09 10 11 12 13 14 15 16 17 18 19 20 21 22 23" at bounding box center [854, 633] width 34 height 30
select select "18"
click at [837, 618] on select "00 01 02 03 04 05 06 07 08 09 10 11 12 13 14 15 16 17 18 19 20 21 22 23" at bounding box center [854, 633] width 34 height 30
type input "04/09/2025, 18:18"
click at [889, 633] on select "00 01 02 03 04 05 06 07 08 09 10 11 12 13 14 15 16 17 18 19 20 21 22 23 24 25 2…" at bounding box center [893, 633] width 34 height 30
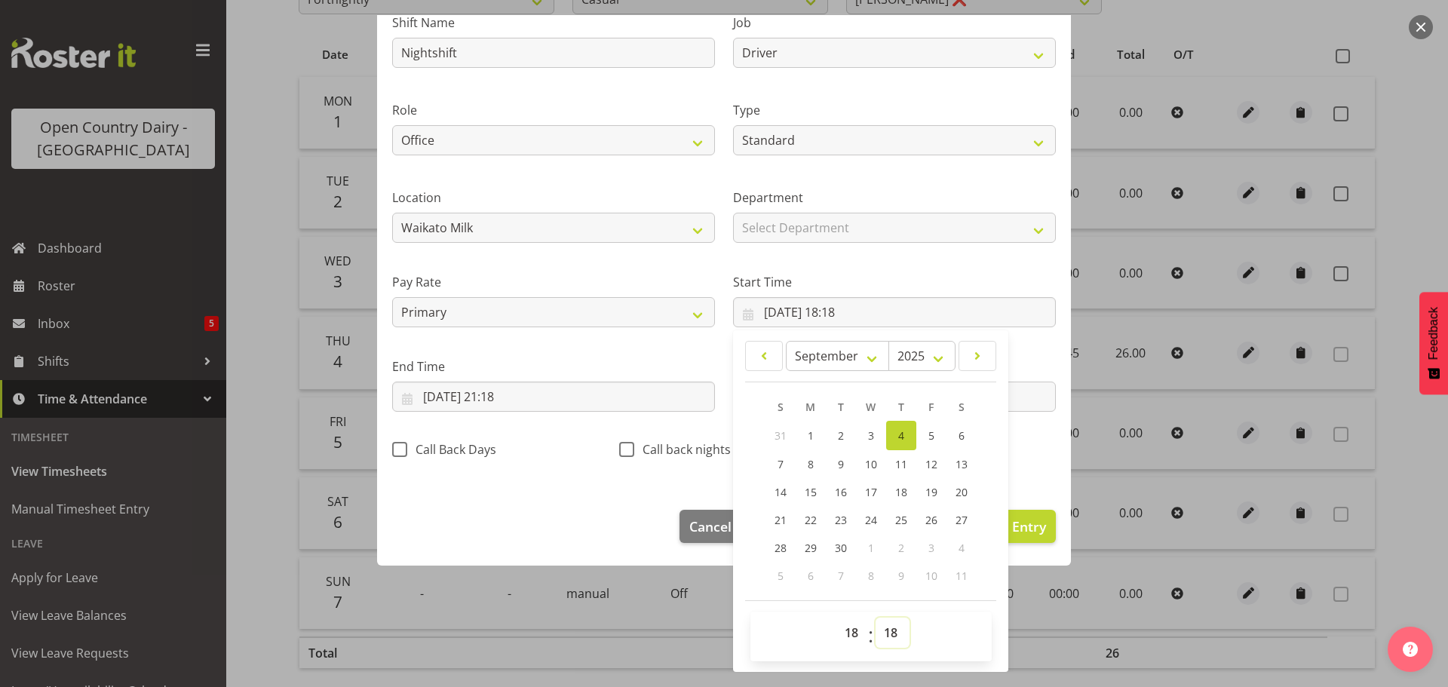
select select "45"
click at [876, 618] on select "00 01 02 03 04 05 06 07 08 09 10 11 12 13 14 15 16 17 18 19 20 21 22 23 24 25 2…" at bounding box center [893, 633] width 34 height 30
type input "04/09/2025, 18:45"
click at [497, 401] on input "04/09/2025, 21:18" at bounding box center [553, 397] width 323 height 30
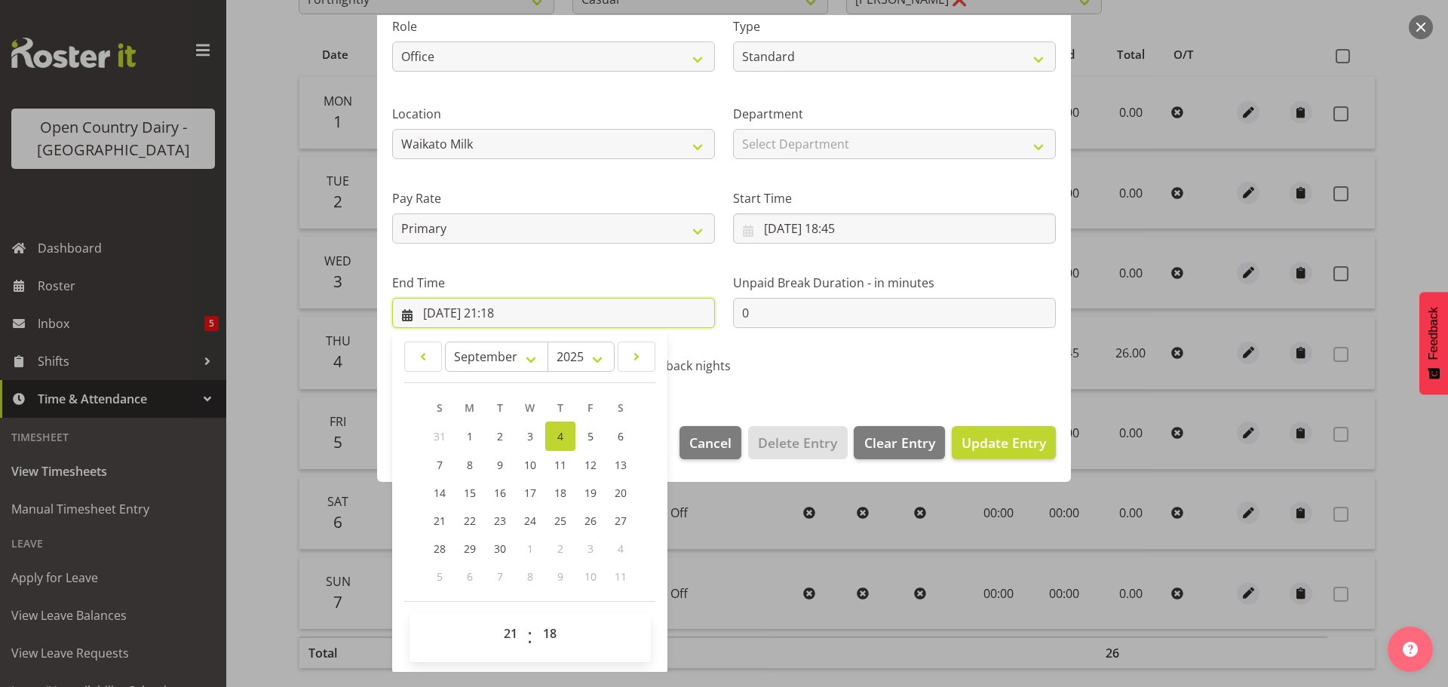
scroll to position [204, 0]
click at [512, 635] on select "00 01 02 03 04 05 06 07 08 09 10 11 12 13 14 15 16 17 18 19 20 21 22 23" at bounding box center [513, 633] width 34 height 30
select select "20"
click at [496, 618] on select "00 01 02 03 04 05 06 07 08 09 10 11 12 13 14 15 16 17 18 19 20 21 22 23" at bounding box center [513, 633] width 34 height 30
type input "04/09/2025, 20:18"
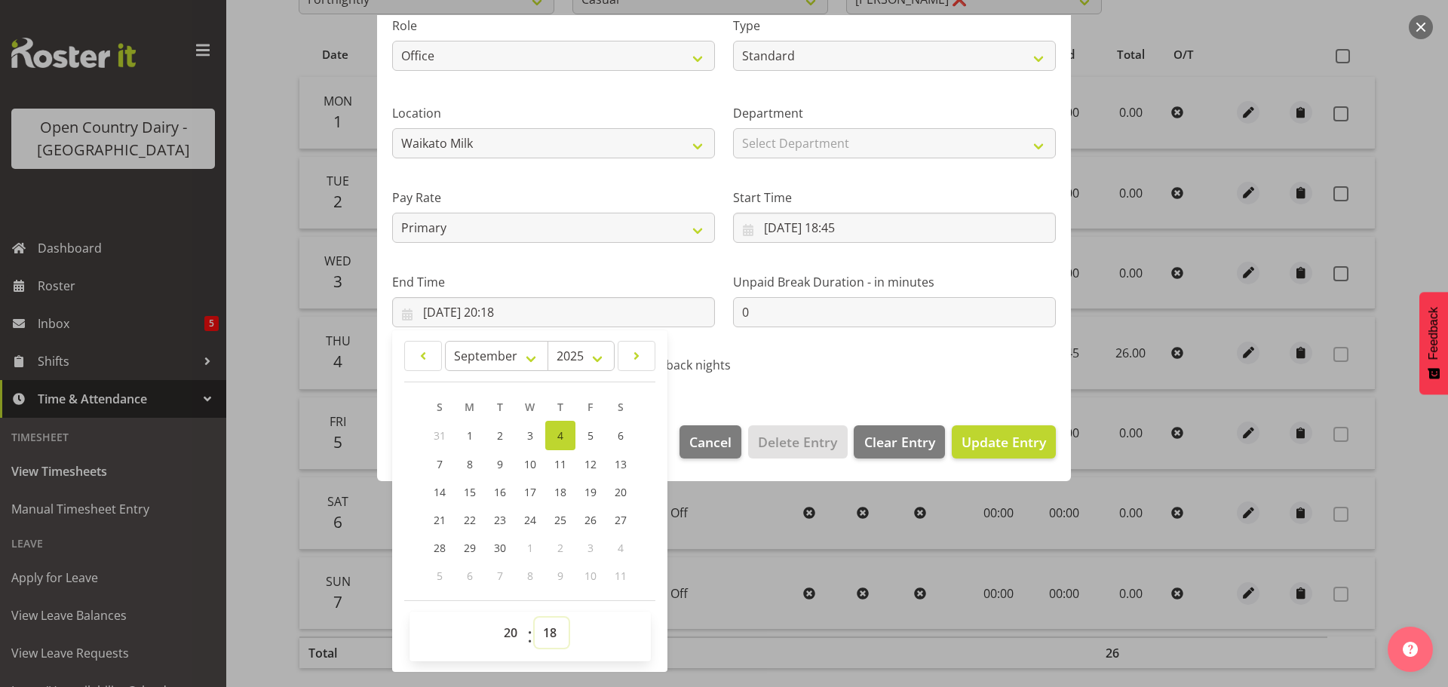
drag, startPoint x: 548, startPoint y: 631, endPoint x: 560, endPoint y: 618, distance: 18.1
click at [550, 631] on select "00 01 02 03 04 05 06 07 08 09 10 11 12 13 14 15 16 17 18 19 20 21 22 23 24 25 2…" at bounding box center [552, 633] width 34 height 30
select select "45"
click at [535, 618] on select "00 01 02 03 04 05 06 07 08 09 10 11 12 13 14 15 16 17 18 19 20 21 22 23 24 25 2…" at bounding box center [552, 633] width 34 height 30
type input "04/09/2025, 20:45"
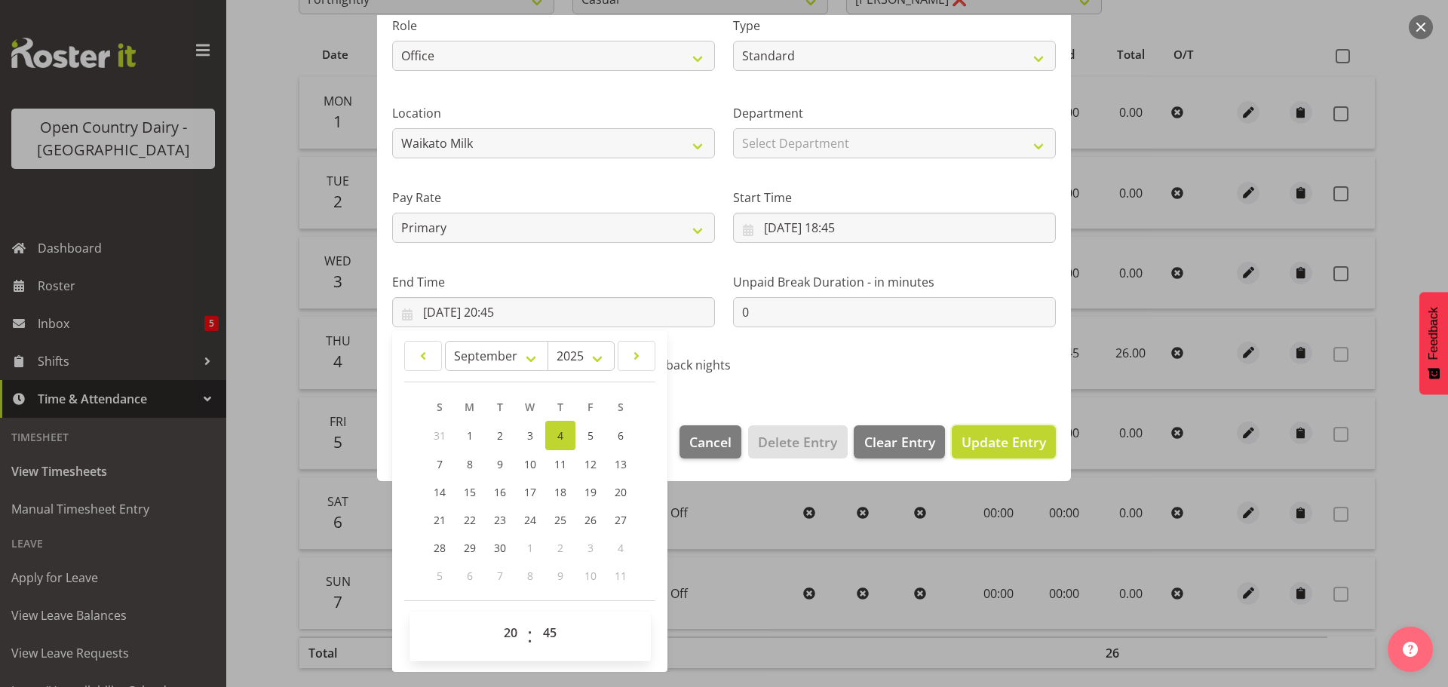
click at [982, 443] on span "Update Entry" at bounding box center [1004, 442] width 84 height 18
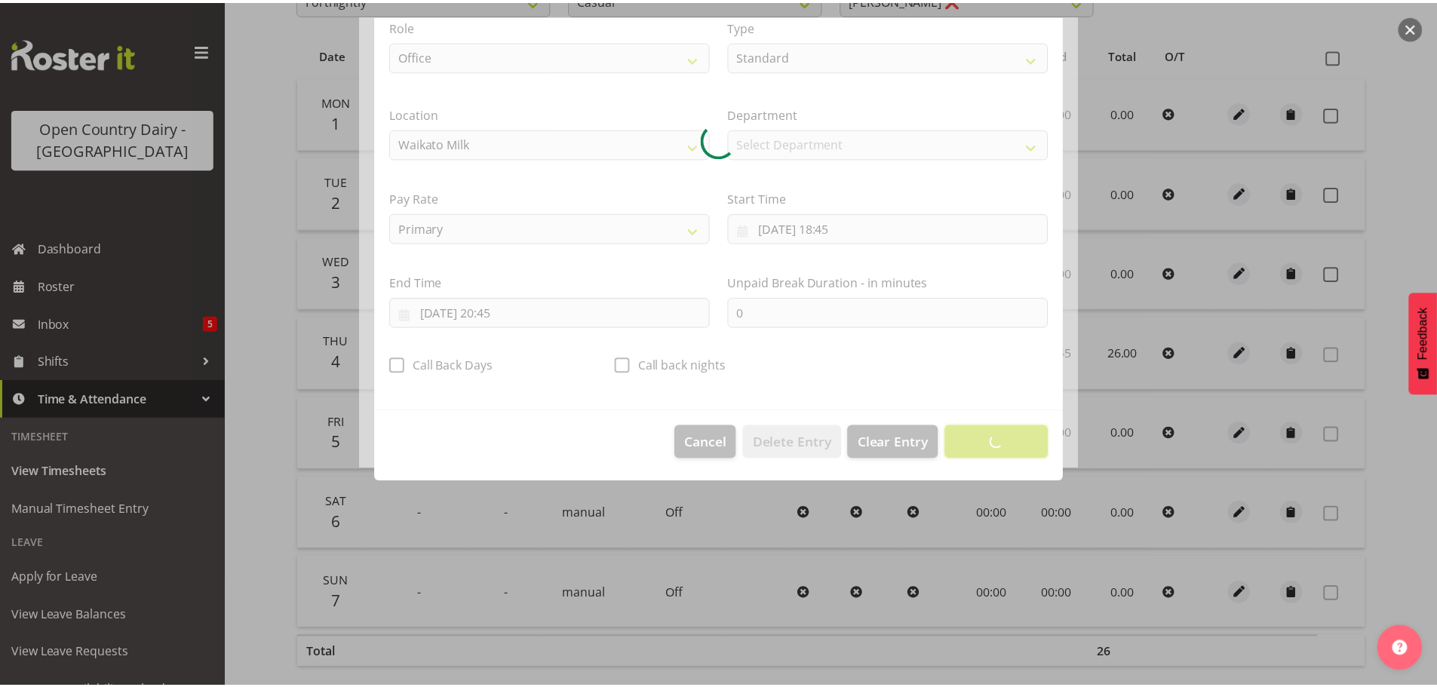
scroll to position [14, 0]
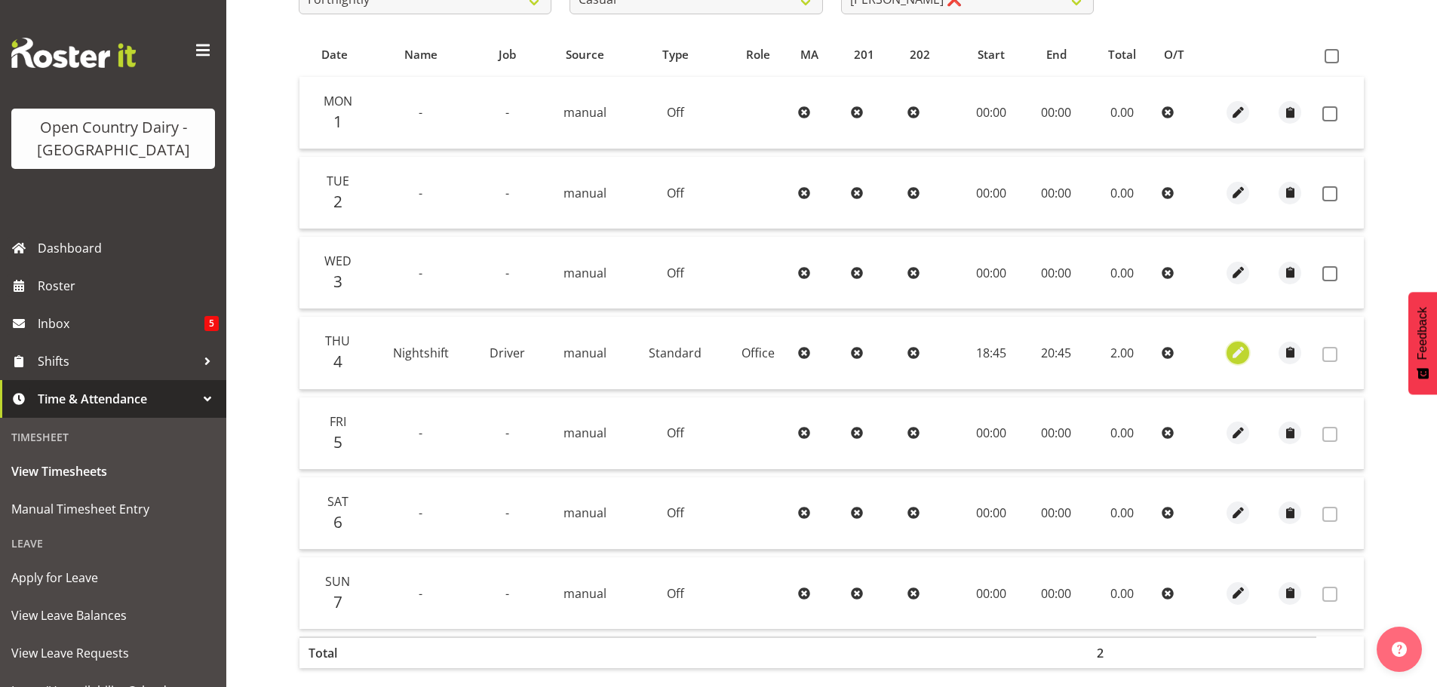
click at [1237, 356] on span "button" at bounding box center [1238, 352] width 17 height 17
select select "Standard"
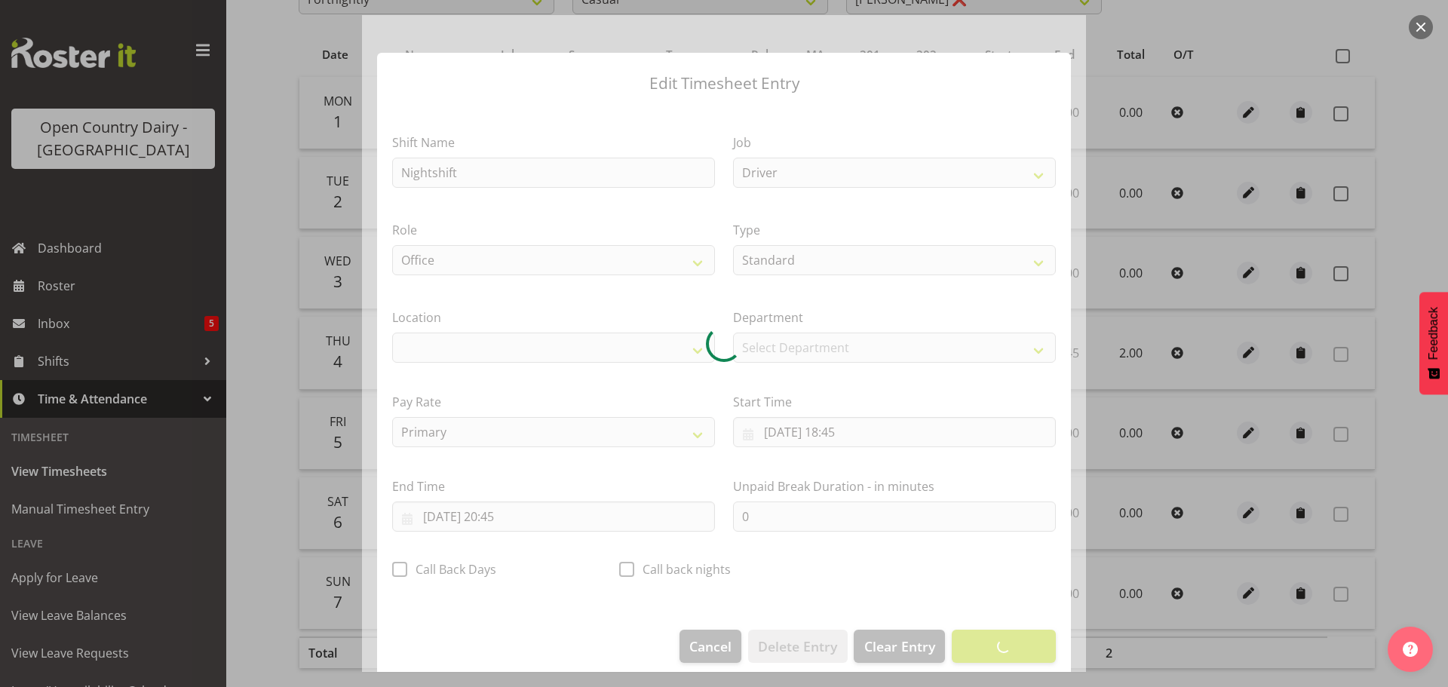
select select "1054"
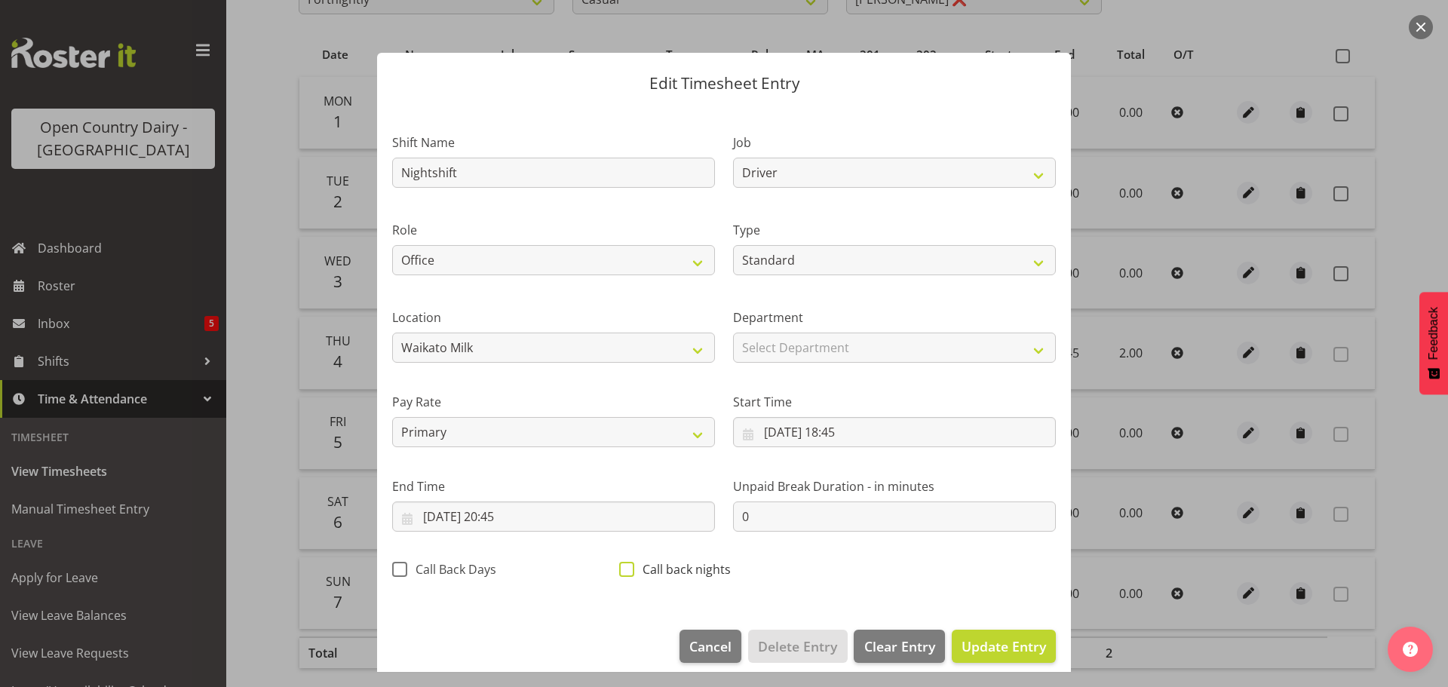
click at [625, 569] on span at bounding box center [626, 569] width 15 height 15
click at [625, 569] on input "Call back nights" at bounding box center [624, 569] width 10 height 10
checkbox input "true"
click at [1025, 650] on span "Update Entry" at bounding box center [1004, 646] width 84 height 18
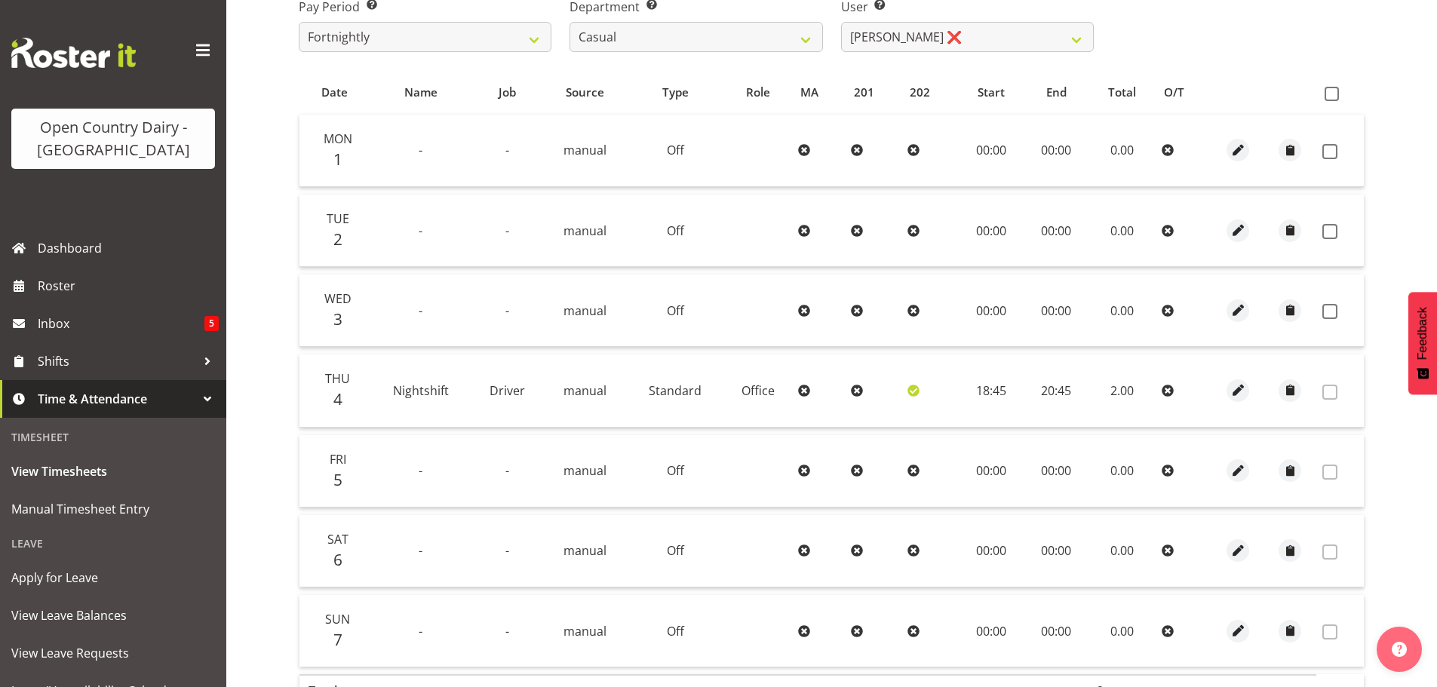
scroll to position [379, 0]
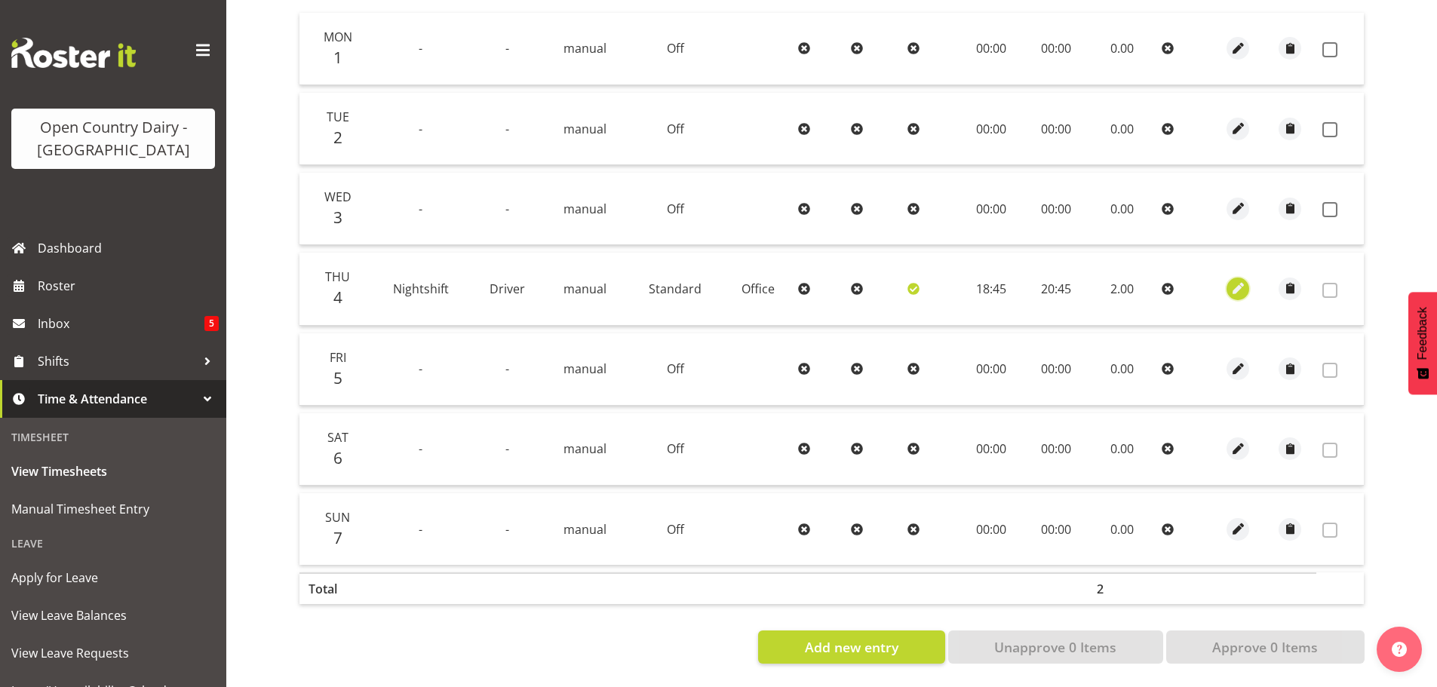
click at [1242, 280] on span "button" at bounding box center [1238, 288] width 17 height 17
select select "Standard"
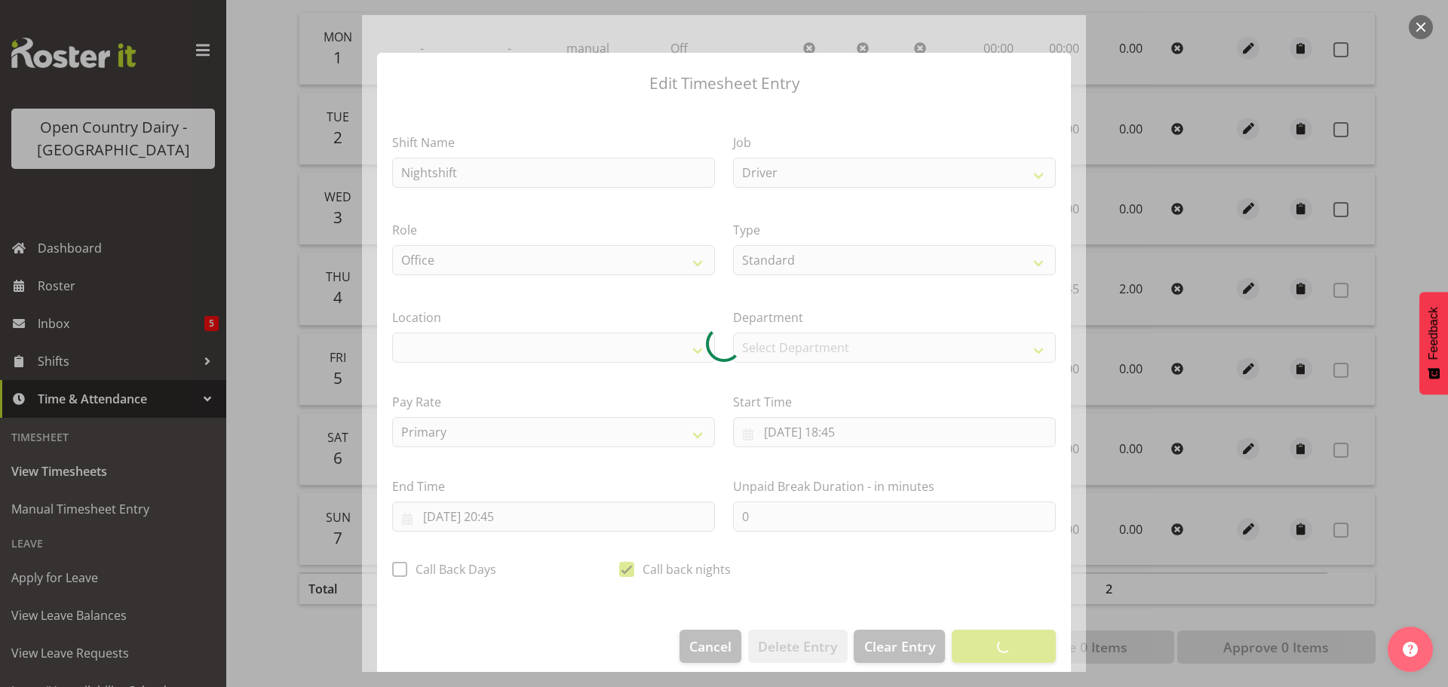
select select "1054"
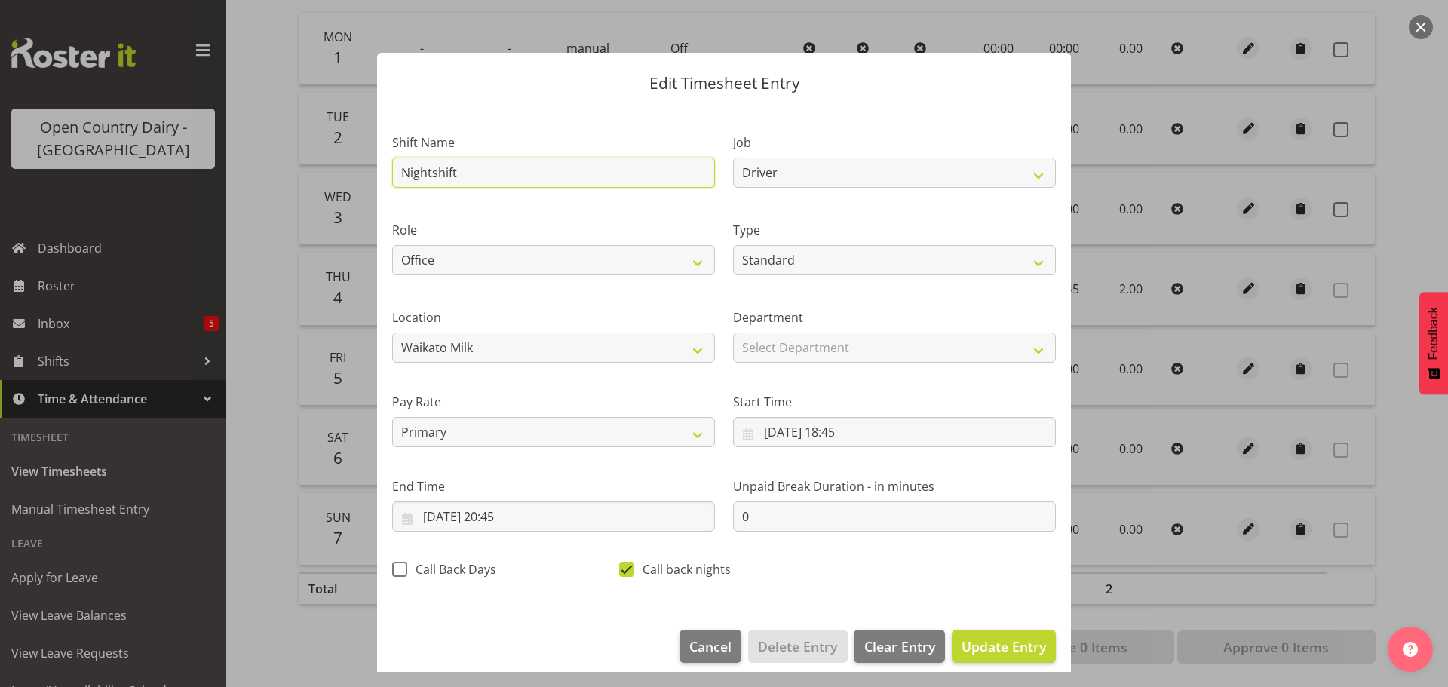
click at [554, 170] on input "Nightshift" at bounding box center [553, 173] width 323 height 30
type input "N"
type input "Rescue"
click at [1000, 652] on span "Update Entry" at bounding box center [1004, 646] width 84 height 18
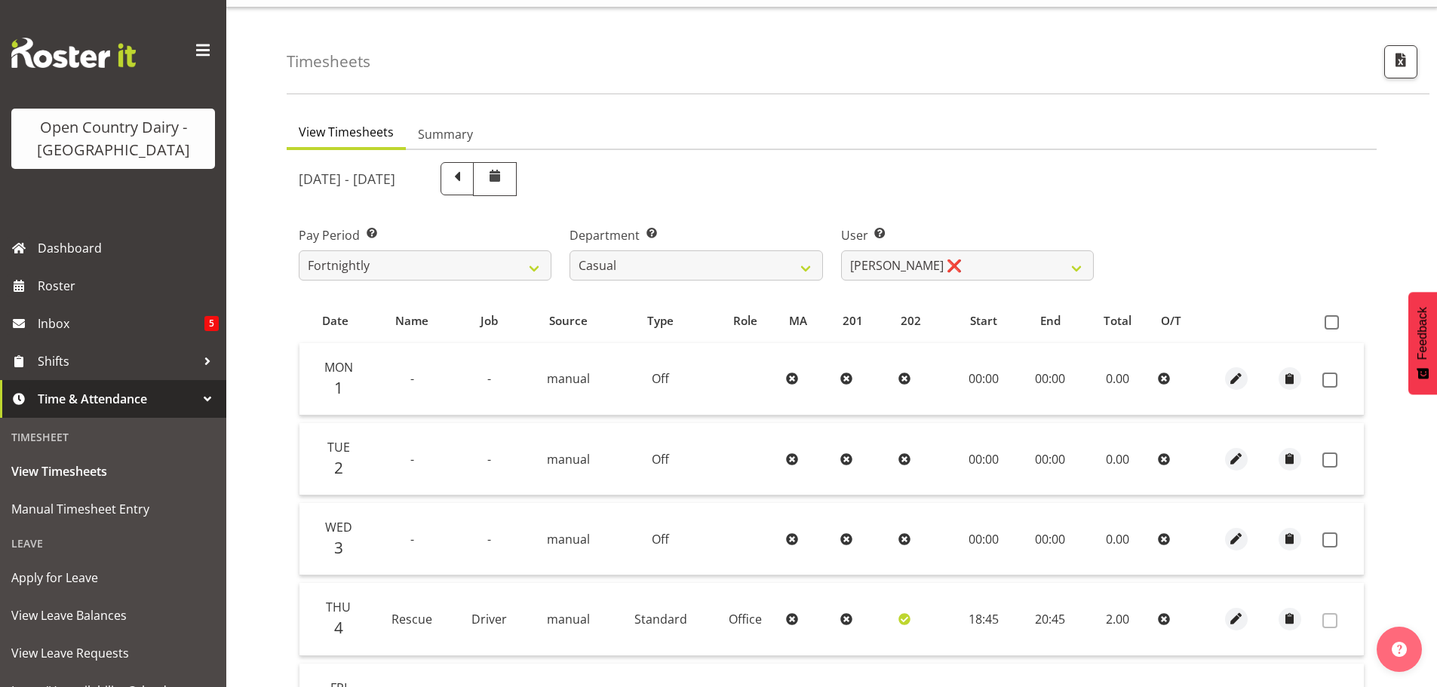
scroll to position [0, 0]
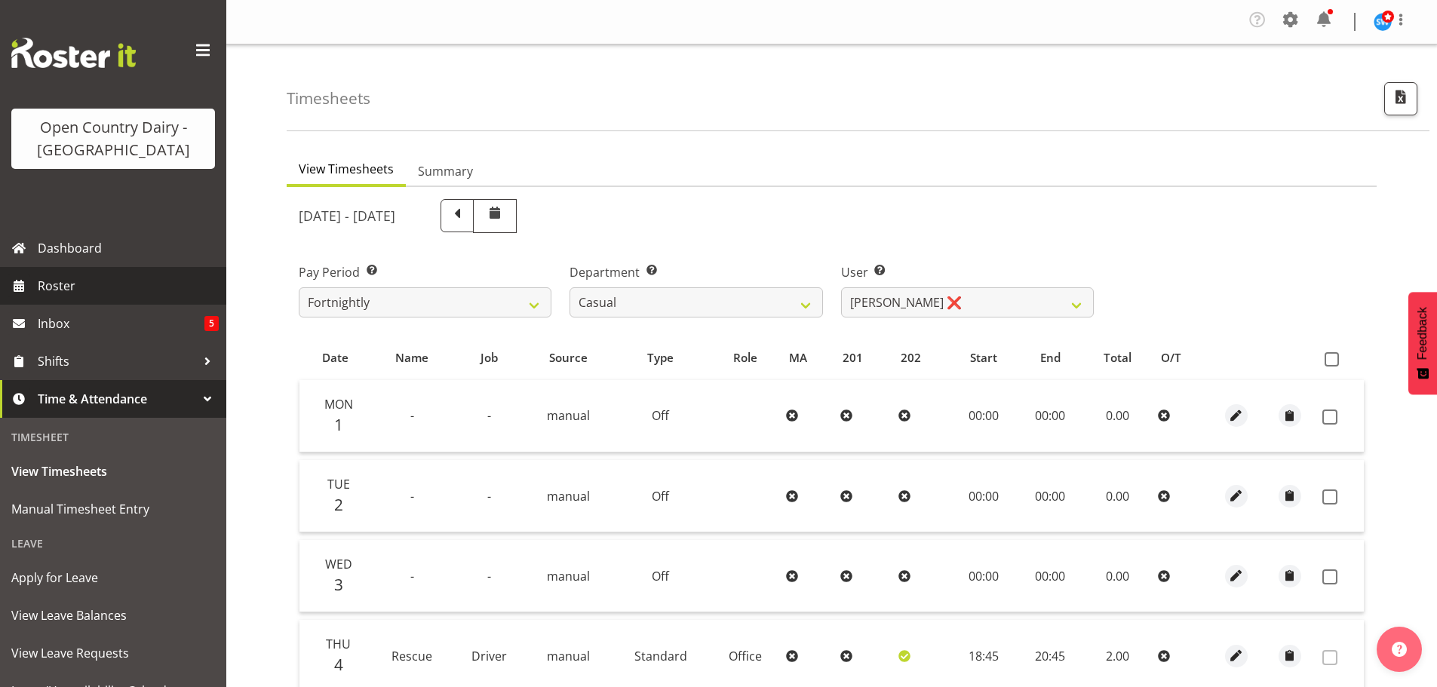
click at [78, 287] on span "Roster" at bounding box center [128, 286] width 181 height 23
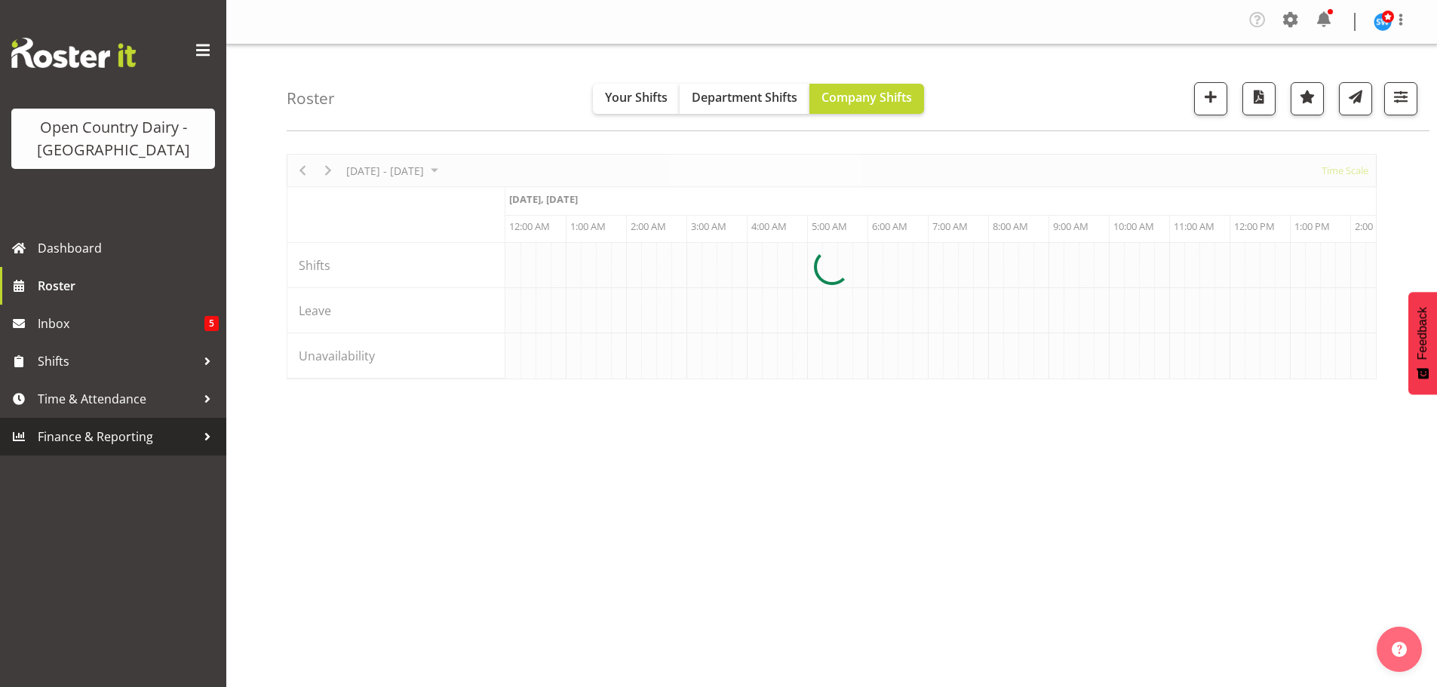
scroll to position [0, 4345]
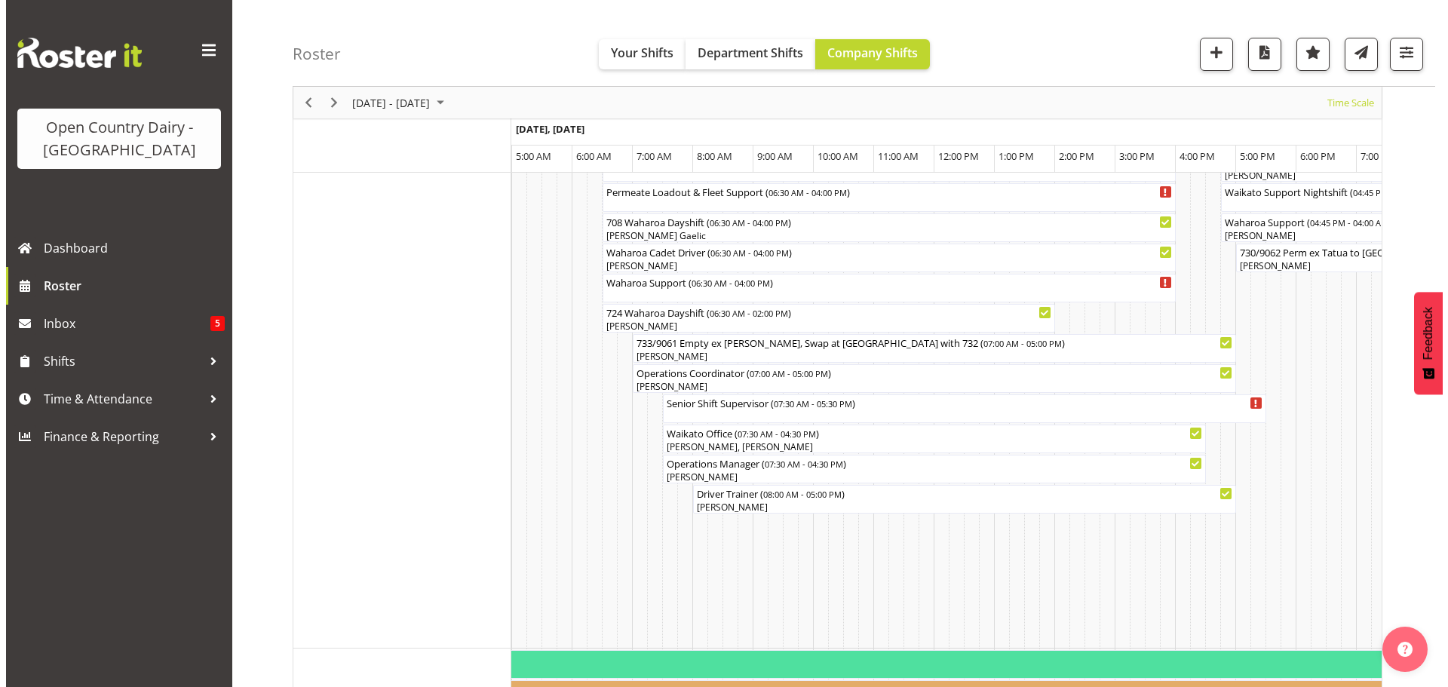
scroll to position [1207, 0]
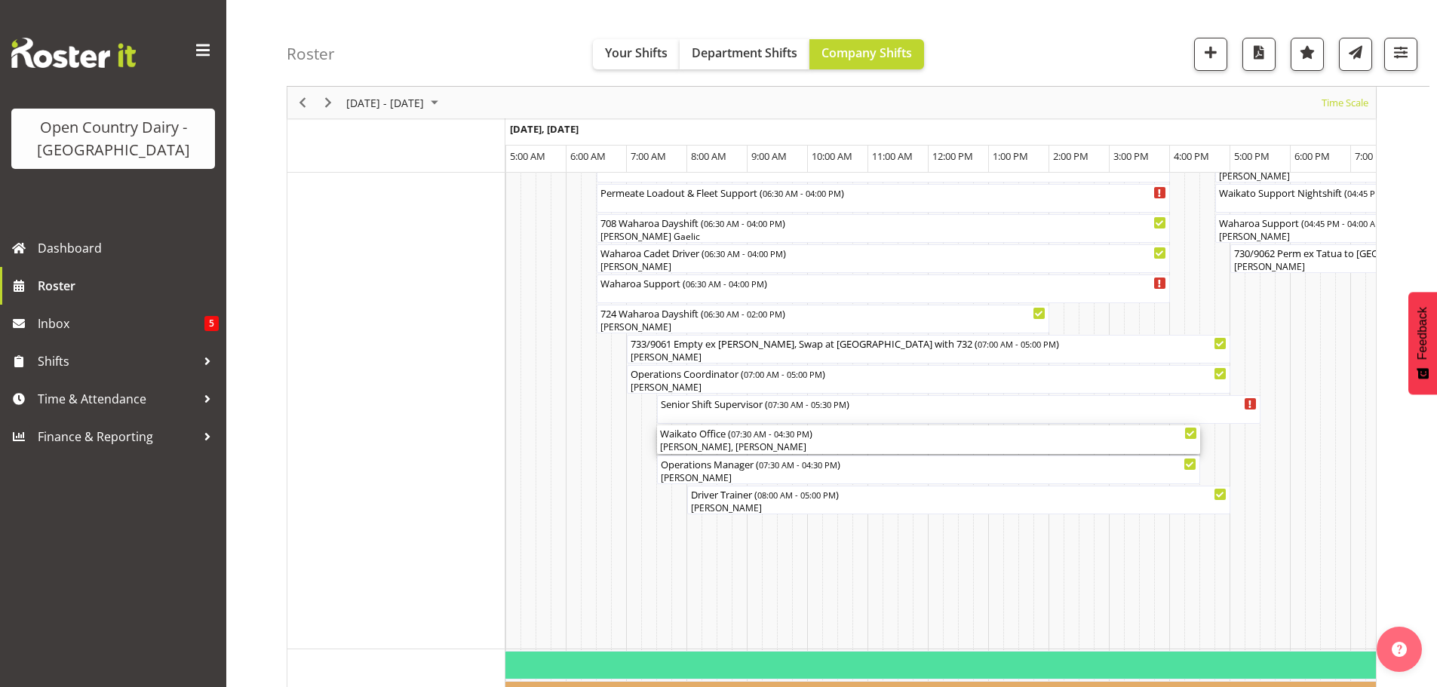
click at [742, 443] on div "[PERSON_NAME], [PERSON_NAME]" at bounding box center [928, 448] width 537 height 14
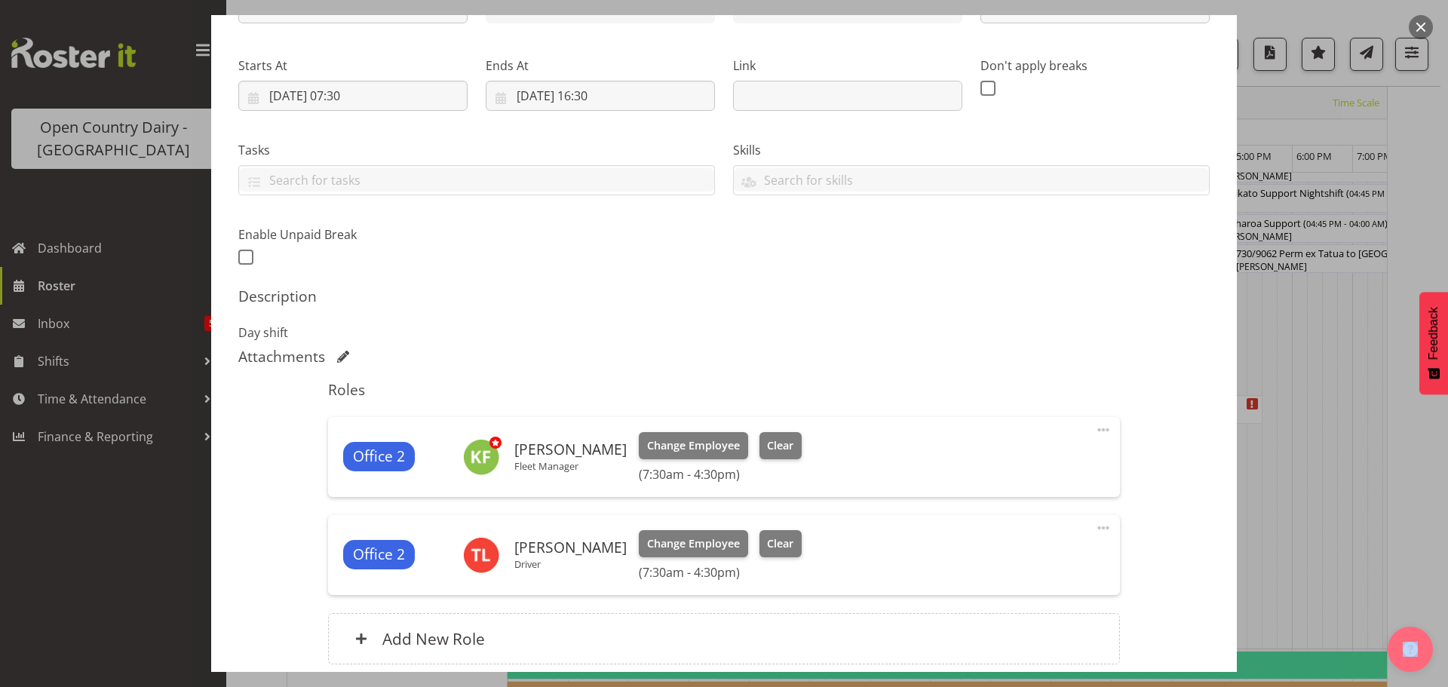
scroll to position [334, 0]
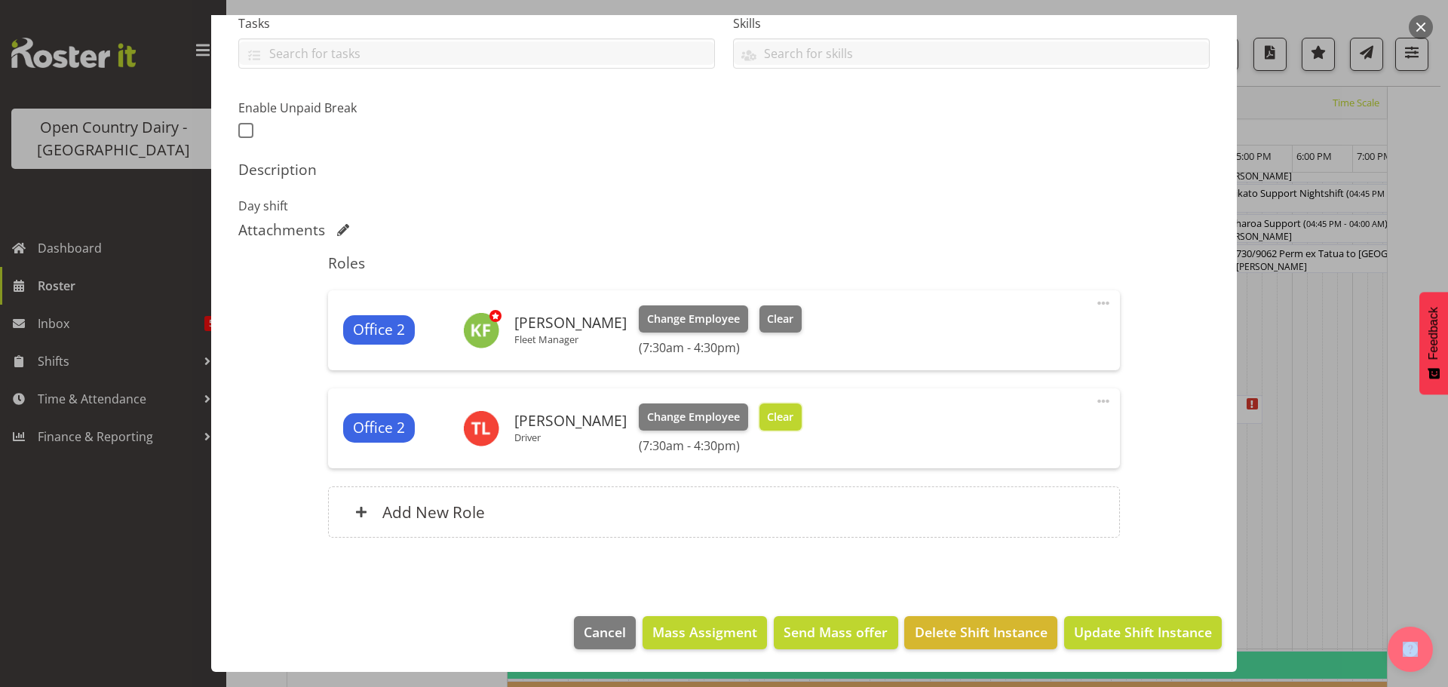
click at [773, 422] on span "Clear" at bounding box center [780, 417] width 26 height 17
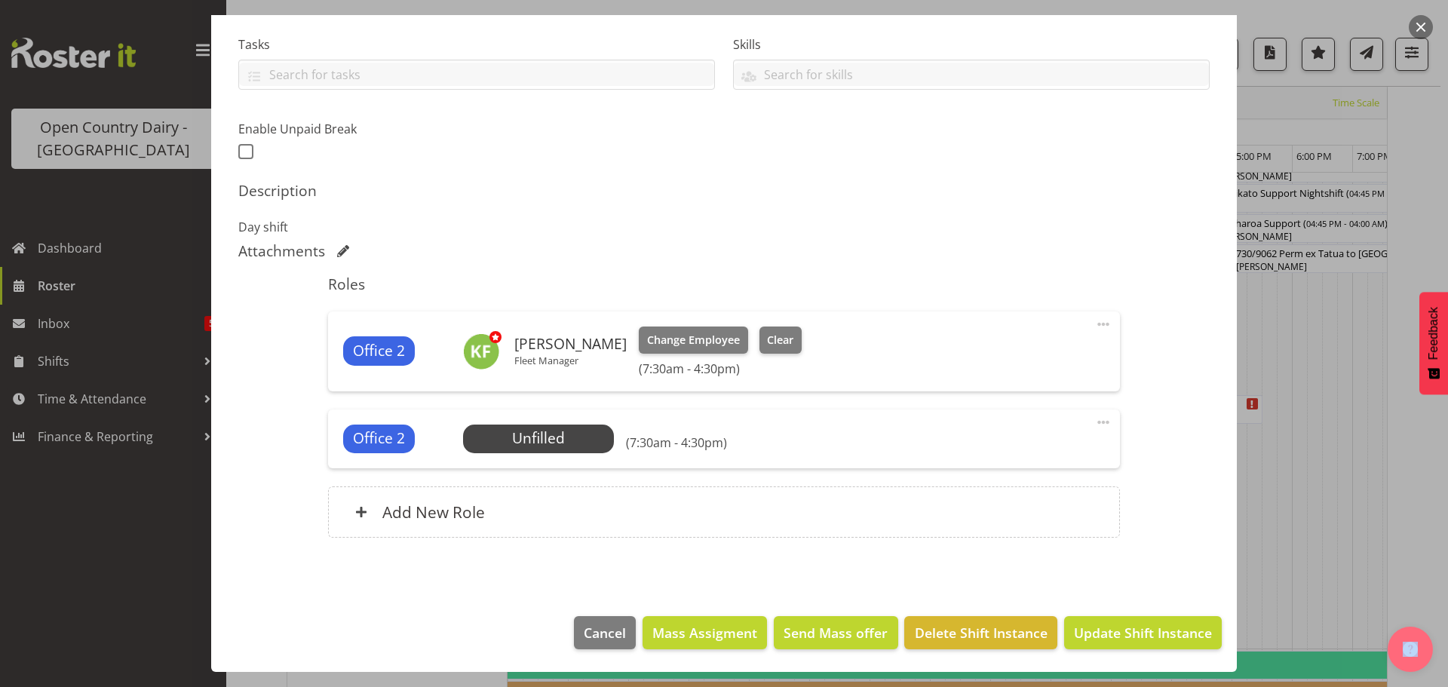
scroll to position [313, 0]
click at [1134, 637] on span "Update Shift Instance" at bounding box center [1143, 633] width 138 height 20
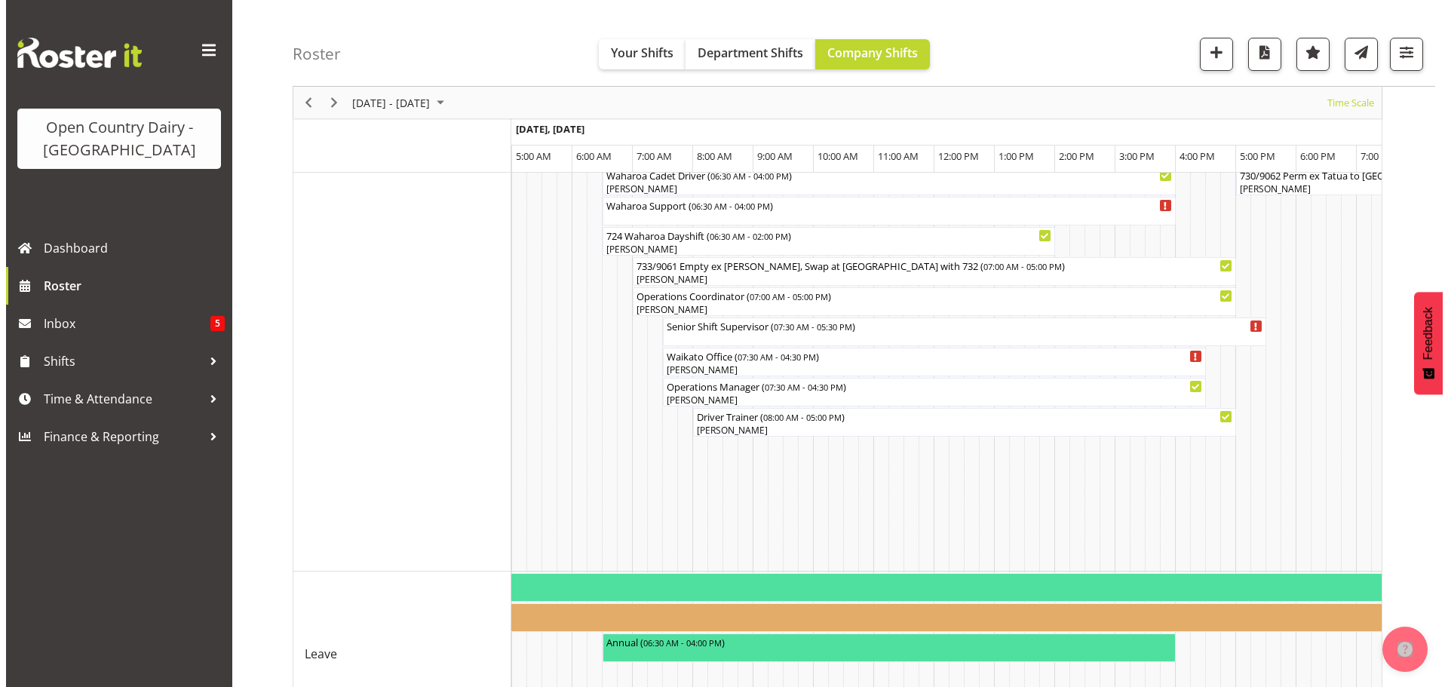
scroll to position [1190, 0]
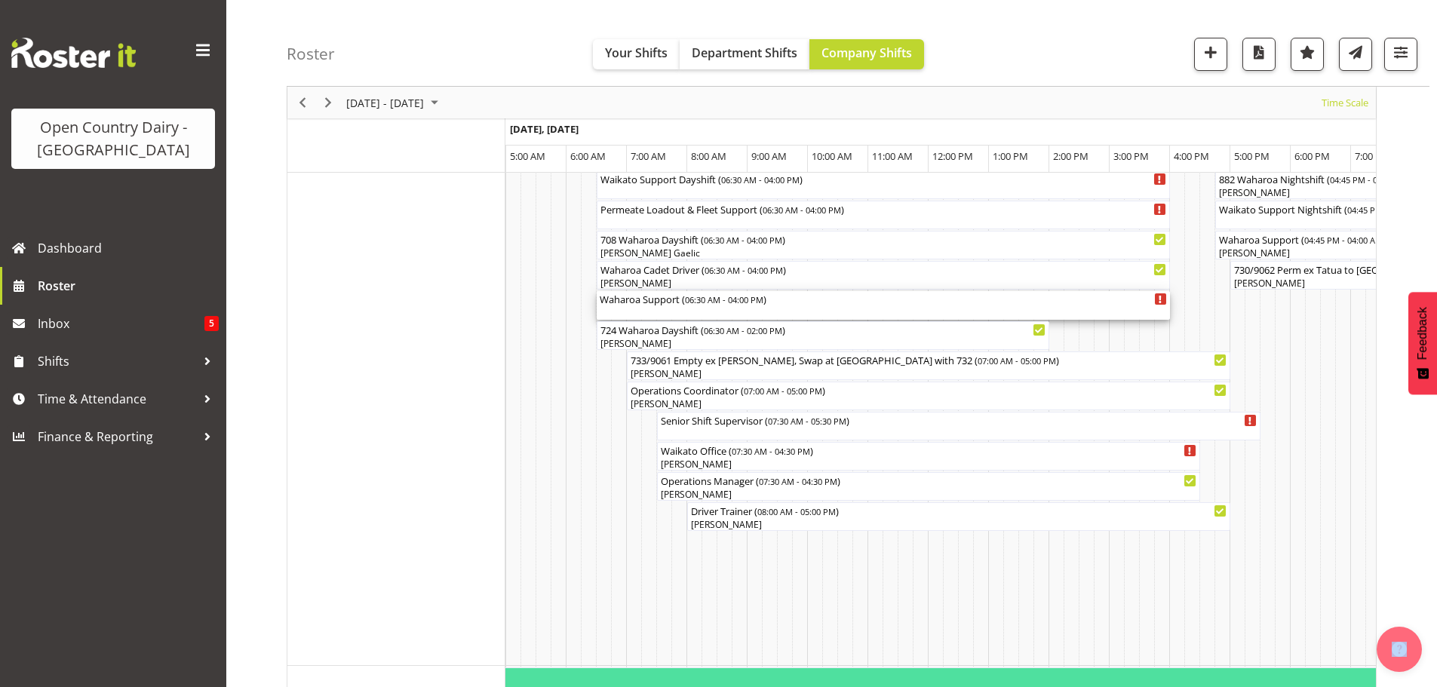
click at [674, 309] on div "Waharoa Support ( 06:30 AM - 04:00 PM )" at bounding box center [883, 305] width 567 height 29
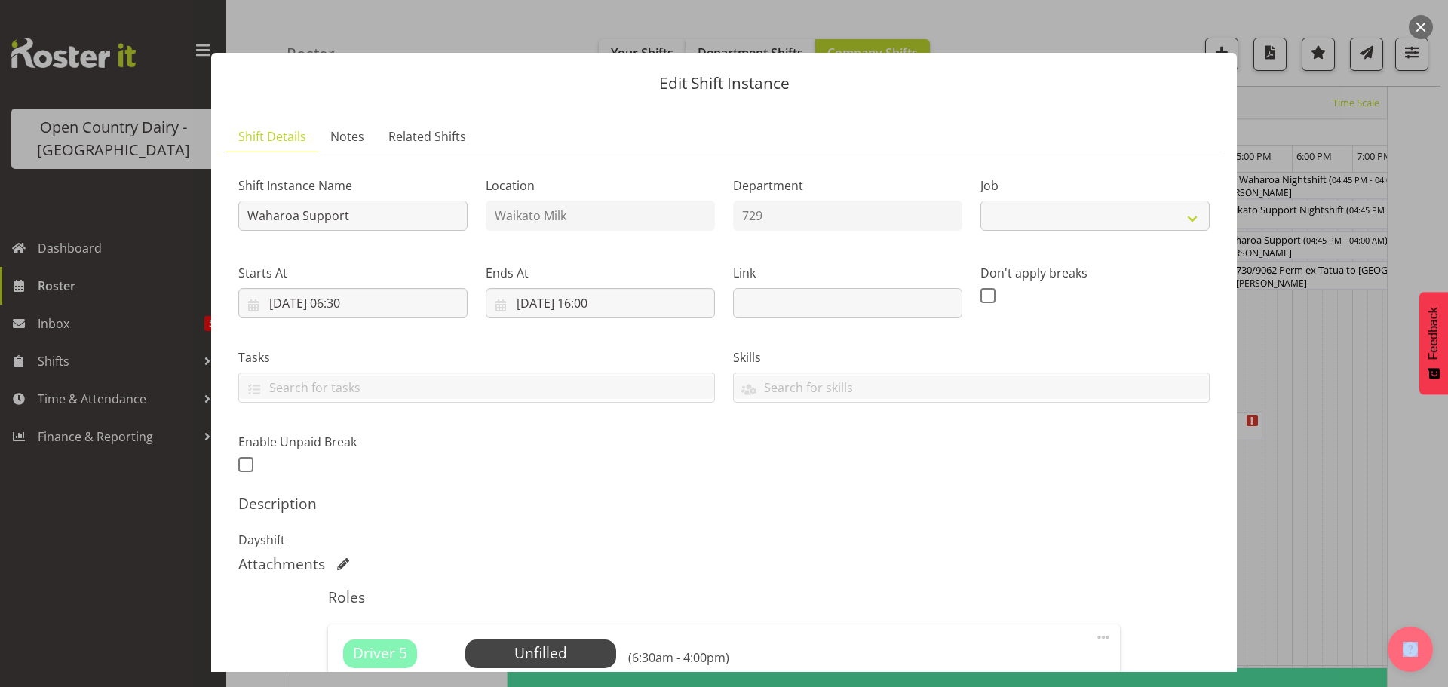
select select "9052"
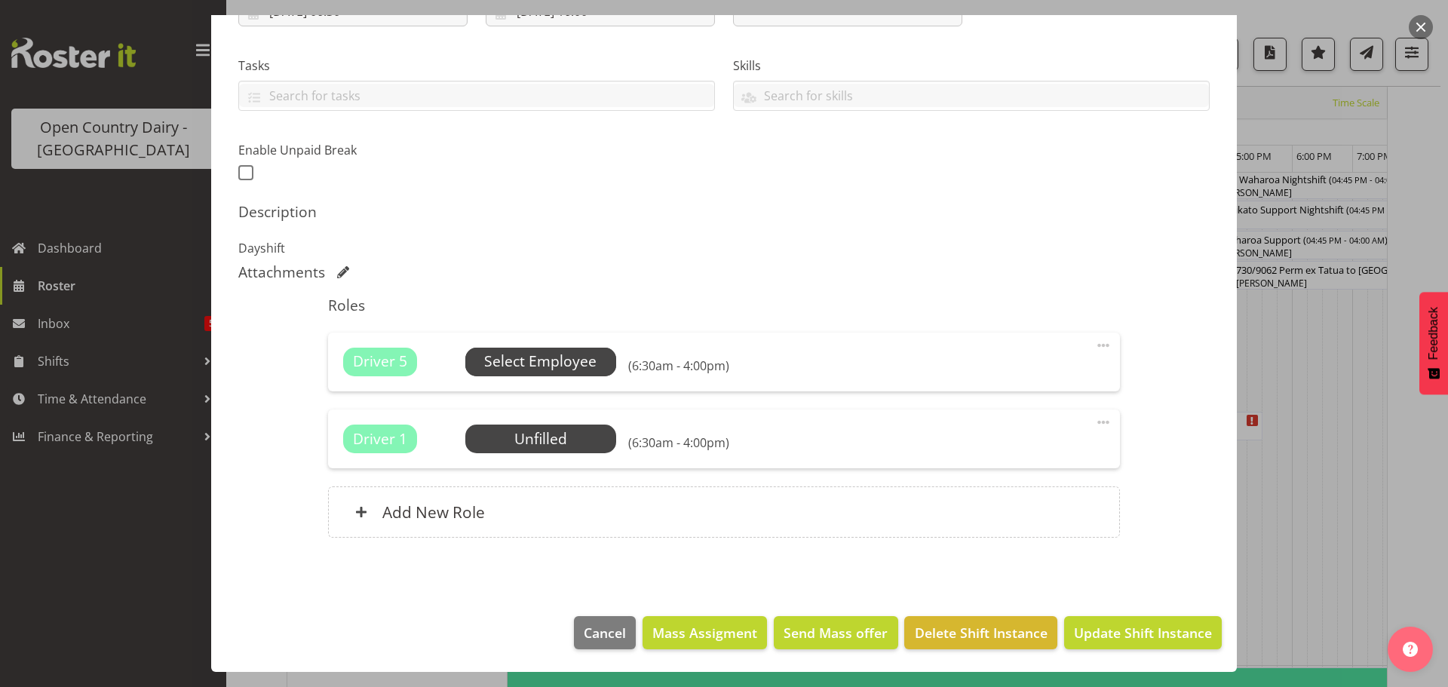
click at [549, 361] on span "Select Employee" at bounding box center [540, 362] width 112 height 22
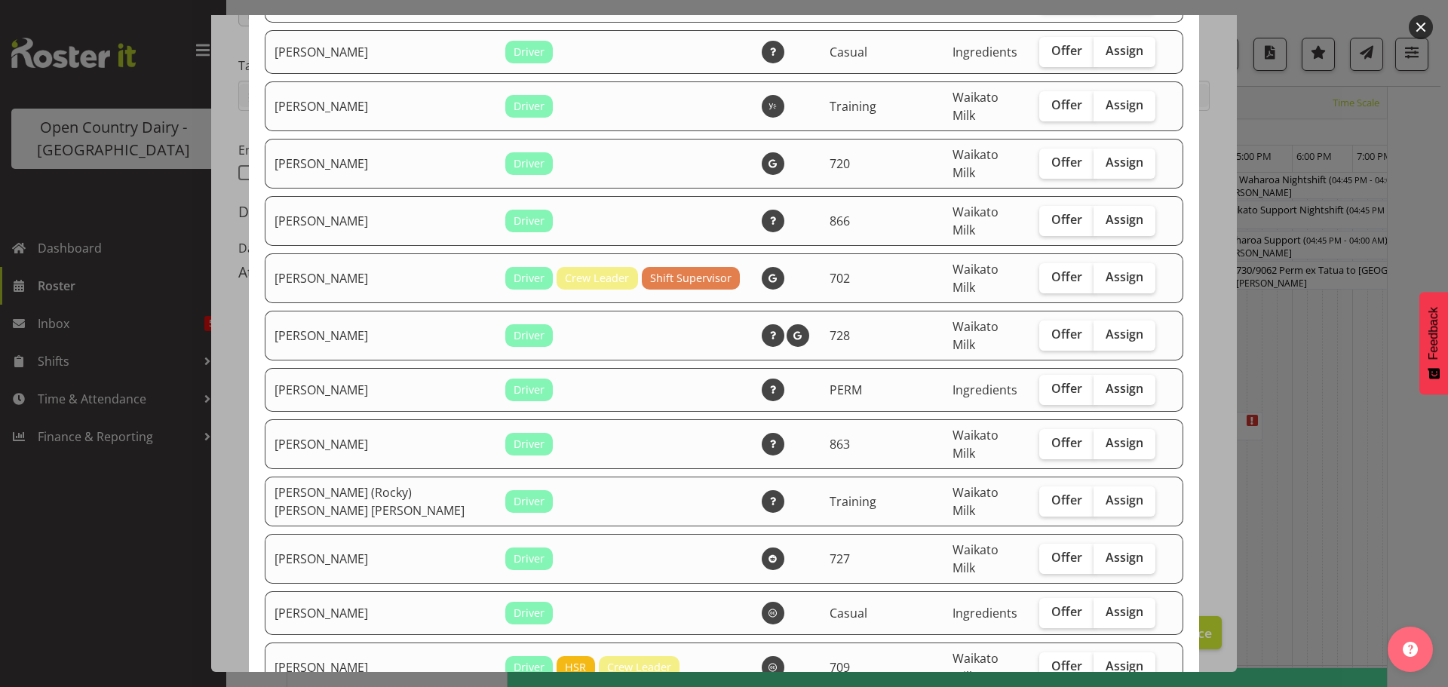
scroll to position [1358, 0]
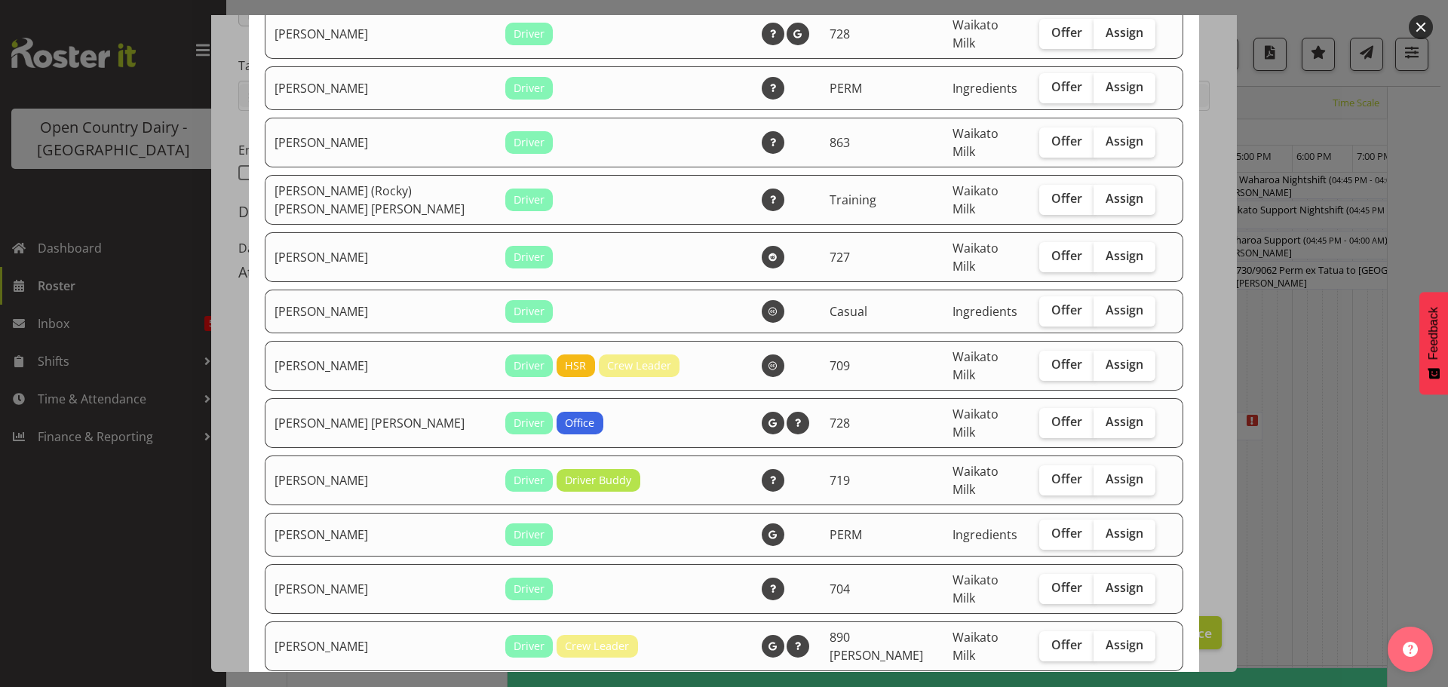
checkbox input "true"
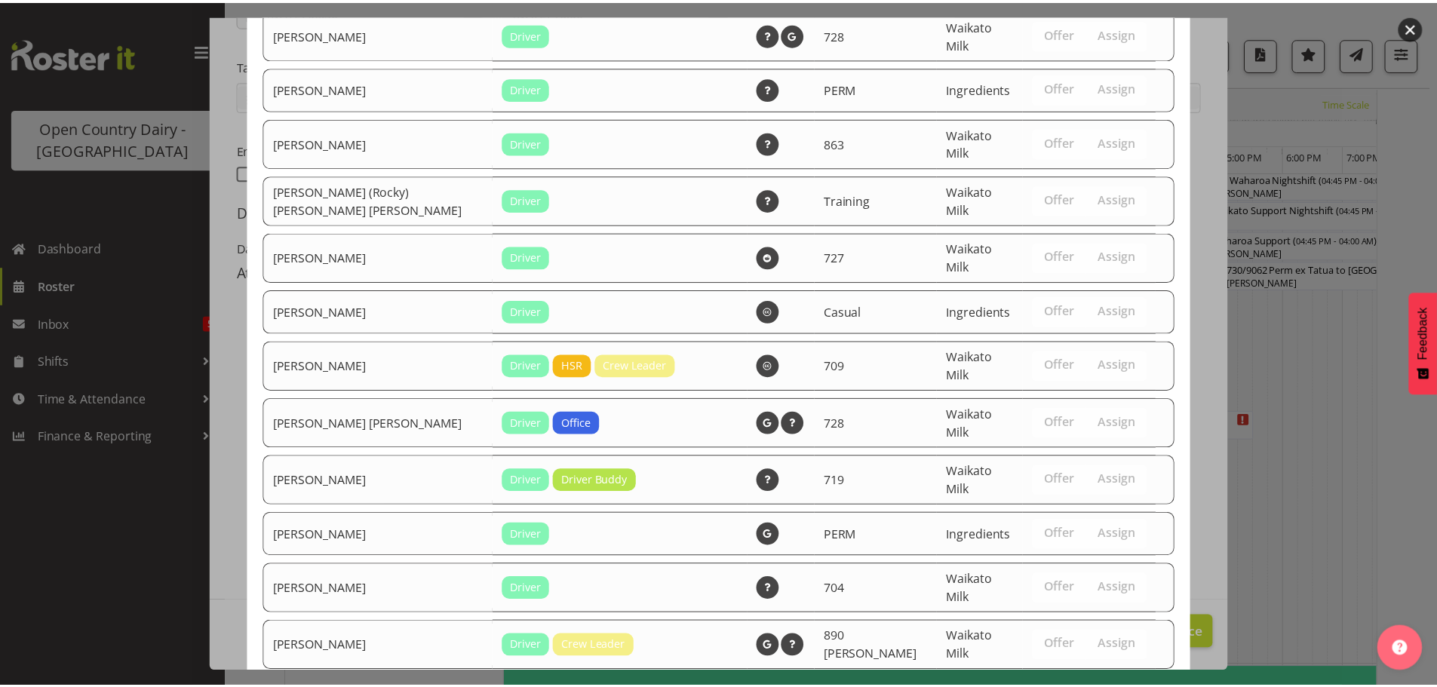
scroll to position [1448, 0]
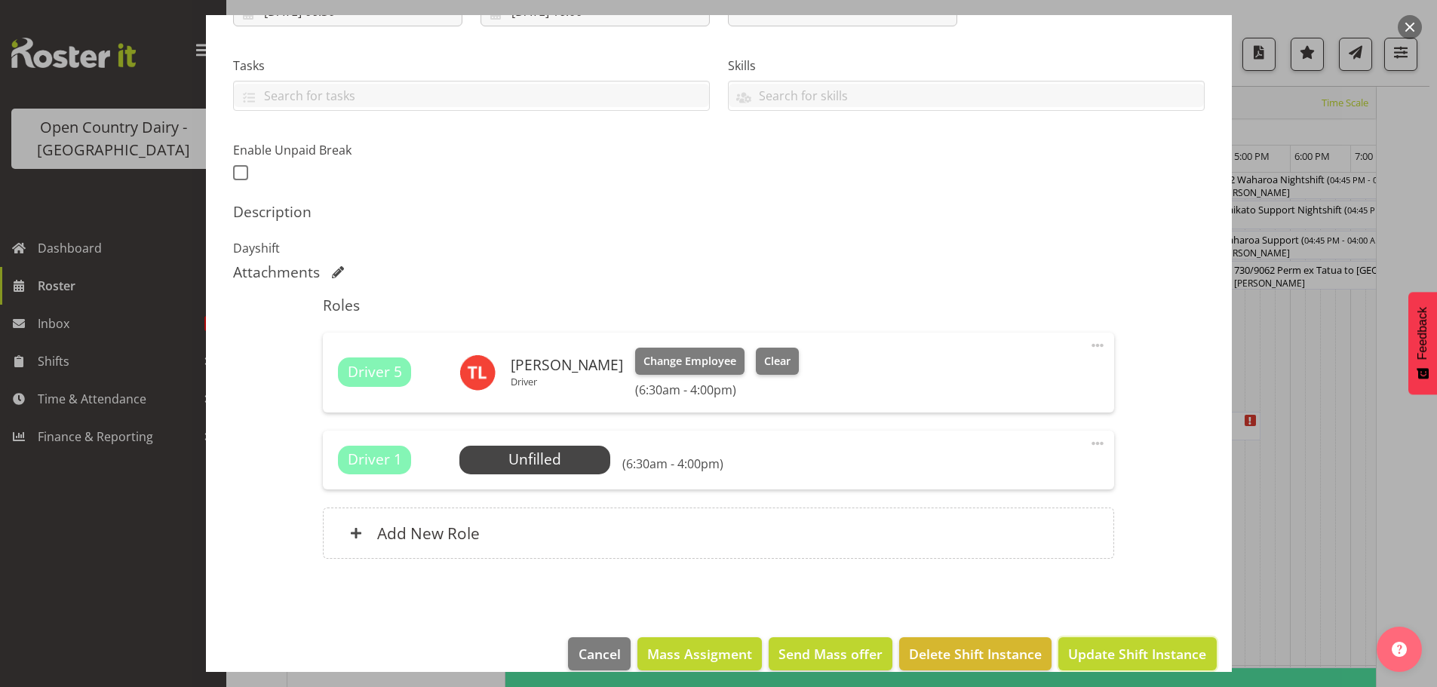
click at [1108, 647] on span "Update Shift Instance" at bounding box center [1137, 654] width 138 height 20
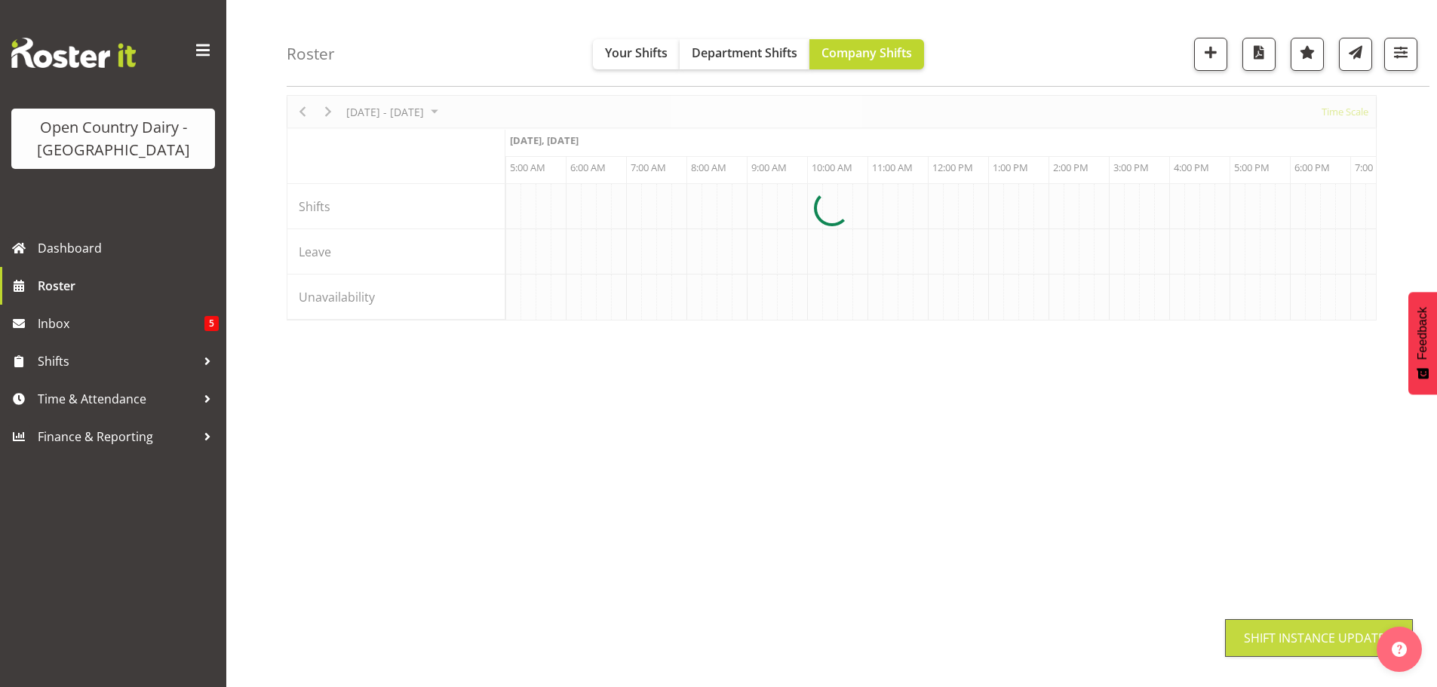
scroll to position [59, 0]
